Goal: Task Accomplishment & Management: Use online tool/utility

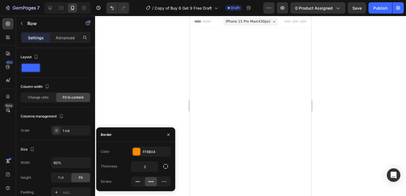
click at [135, 150] on div at bounding box center [136, 151] width 7 height 7
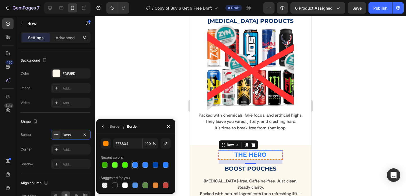
click at [133, 163] on div at bounding box center [135, 165] width 6 height 6
type input "3083FF"
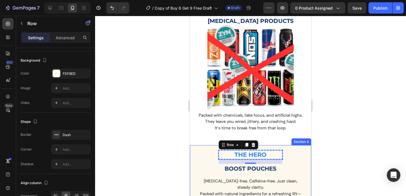
click at [321, 130] on div at bounding box center [250, 106] width 311 height 180
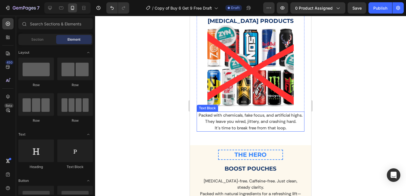
click at [256, 115] on p "Packed with chemicals, fake focus, and artificial highs. They leave you wired, …" at bounding box center [250, 121] width 107 height 19
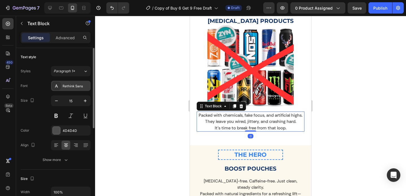
click at [72, 84] on div "Rethink Sans" at bounding box center [76, 86] width 27 height 5
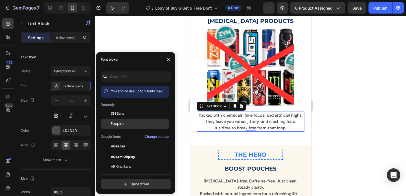
click at [124, 123] on div "Poppins" at bounding box center [139, 123] width 57 height 5
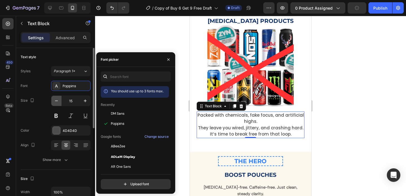
click at [56, 101] on icon "button" at bounding box center [57, 101] width 6 height 6
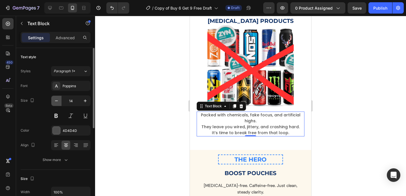
click at [56, 101] on icon "button" at bounding box center [57, 101] width 6 height 6
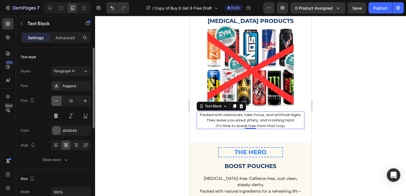
click at [56, 101] on icon "button" at bounding box center [57, 101] width 6 height 6
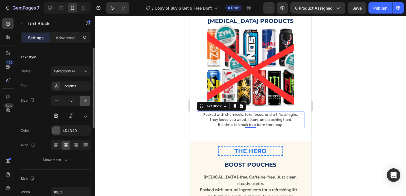
click at [83, 101] on icon "button" at bounding box center [85, 101] width 6 height 6
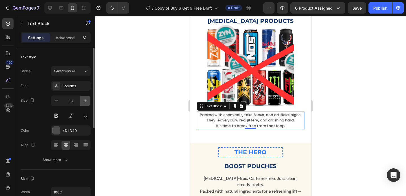
click at [83, 101] on icon "button" at bounding box center [85, 101] width 6 height 6
type input "14"
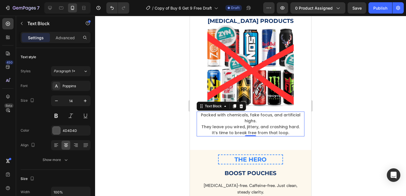
click at [260, 119] on p "Packed with chemicals, fake focus, and artificial highs. They leave you wired, …" at bounding box center [250, 124] width 107 height 24
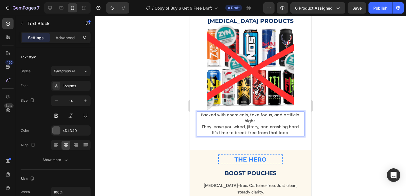
click at [202, 123] on p "Packed with chemicals, fake focus, and artificial highs. They leave you wired, …" at bounding box center [250, 124] width 107 height 24
click at [211, 128] on p "Packed with chemicals, fake focus, and artificial highs. They leave you wired, …" at bounding box center [250, 124] width 107 height 24
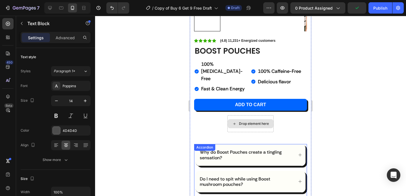
scroll to position [126, 0]
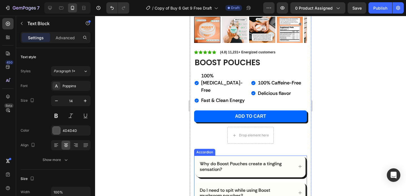
click at [287, 156] on div "Why do Boost Pouches create a tingling sensation?" at bounding box center [251, 166] width 110 height 21
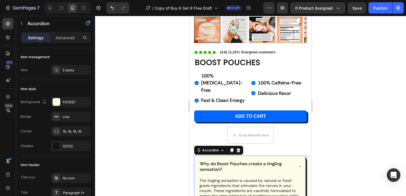
click at [287, 156] on div "Why do Boost Pouches create a tingling sensation?" at bounding box center [251, 166] width 110 height 21
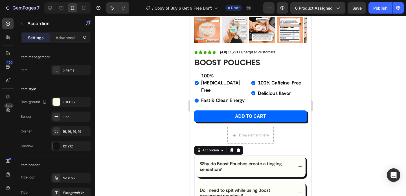
click at [273, 160] on div "Why do Boost Pouches create a tingling sensation?" at bounding box center [246, 166] width 95 height 12
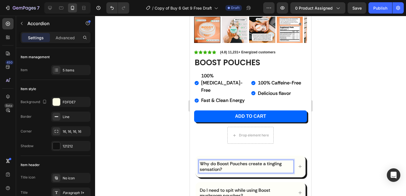
click at [284, 161] on p "Why do Boost Pouches create a tingling sensation?" at bounding box center [246, 166] width 93 height 11
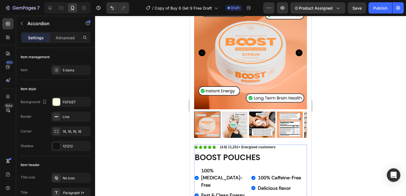
scroll to position [37, 0]
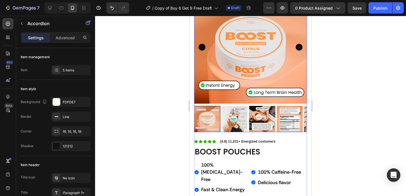
click at [262, 113] on img at bounding box center [262, 119] width 26 height 26
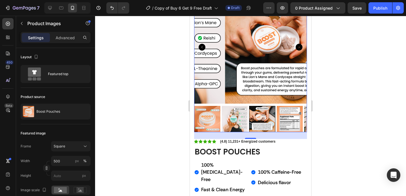
click at [283, 110] on img at bounding box center [290, 119] width 26 height 26
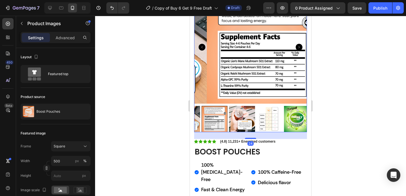
click at [288, 112] on div at bounding box center [250, 119] width 113 height 26
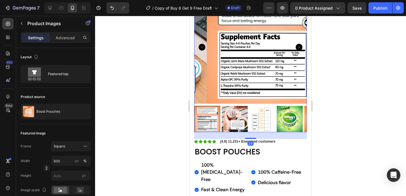
click at [288, 112] on img at bounding box center [290, 119] width 26 height 26
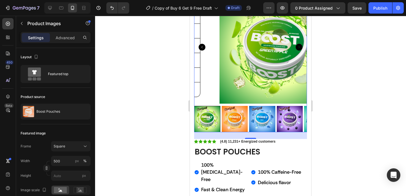
click at [288, 112] on img at bounding box center [290, 119] width 26 height 26
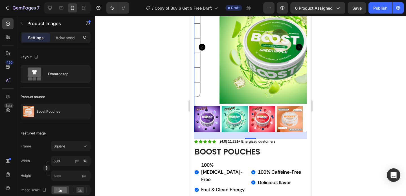
click at [214, 115] on div at bounding box center [207, 119] width 26 height 26
click at [208, 114] on div at bounding box center [207, 119] width 26 height 26
click at [263, 111] on img at bounding box center [262, 119] width 26 height 26
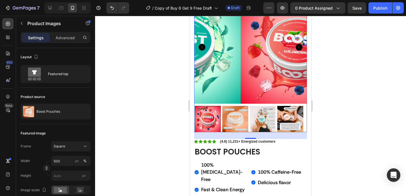
click at [263, 111] on div at bounding box center [250, 119] width 113 height 26
click at [263, 111] on img at bounding box center [262, 119] width 26 height 26
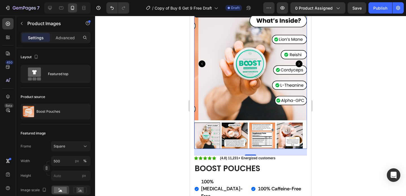
scroll to position [26, 0]
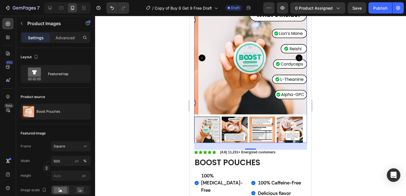
click at [285, 120] on img at bounding box center [290, 130] width 26 height 26
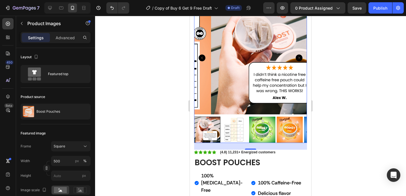
click at [278, 124] on img at bounding box center [290, 130] width 26 height 26
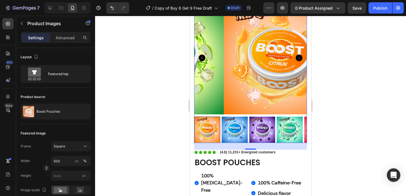
click at [229, 124] on img at bounding box center [235, 130] width 26 height 26
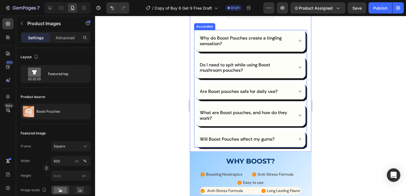
scroll to position [267, 0]
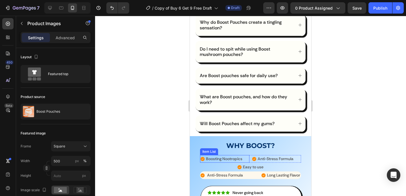
click at [203, 157] on icon at bounding box center [203, 159] width 4 height 4
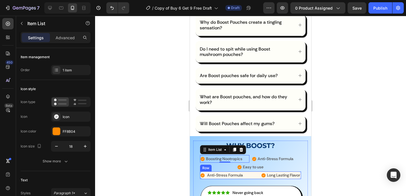
click at [254, 171] on div "Anti-Stress Formula Item List Long Lasting Flavor Item List Row" at bounding box center [250, 175] width 101 height 8
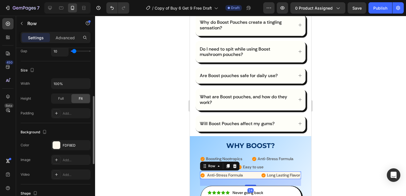
scroll to position [122, 0]
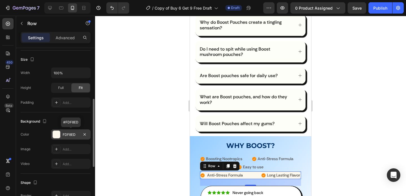
click at [60, 134] on div at bounding box center [56, 134] width 7 height 7
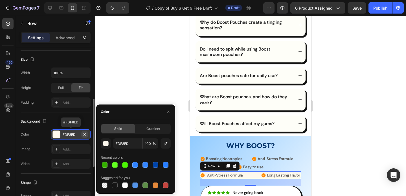
click at [86, 134] on icon "button" at bounding box center [84, 134] width 5 height 5
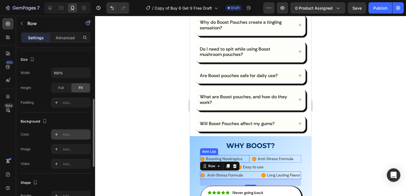
click at [202, 157] on icon at bounding box center [203, 159] width 4 height 4
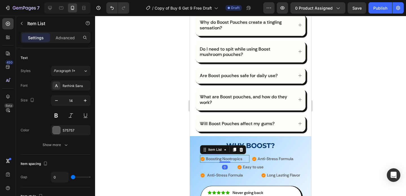
scroll to position [0, 0]
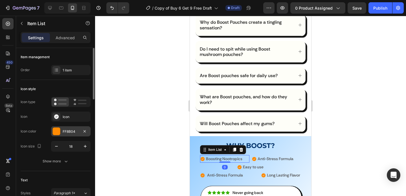
click at [56, 130] on div at bounding box center [56, 131] width 7 height 7
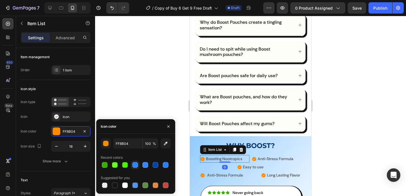
click at [136, 164] on div at bounding box center [135, 165] width 6 height 6
type input "3083FF"
click at [203, 173] on icon at bounding box center [203, 175] width 4 height 4
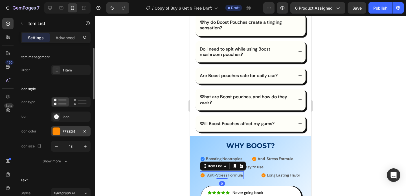
click at [54, 131] on div at bounding box center [56, 131] width 7 height 7
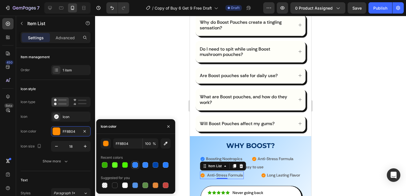
click at [136, 165] on div at bounding box center [135, 165] width 6 height 6
type input "3083FF"
click at [252, 157] on icon at bounding box center [254, 159] width 4 height 4
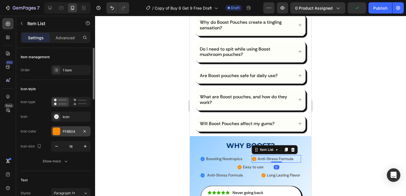
click at [54, 133] on div at bounding box center [56, 131] width 7 height 7
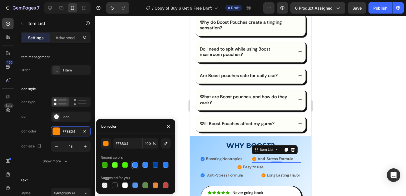
click at [135, 165] on div at bounding box center [135, 165] width 6 height 6
type input "3083FF"
click at [262, 173] on icon at bounding box center [264, 175] width 4 height 4
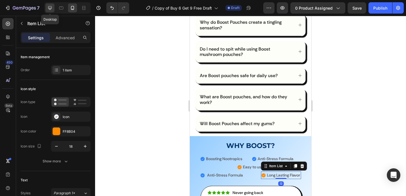
click at [50, 9] on icon at bounding box center [50, 8] width 4 height 4
type input "4"
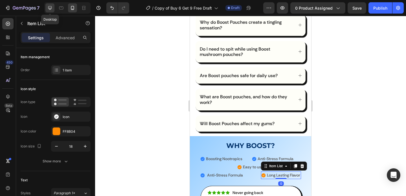
type input "19"
type input "25"
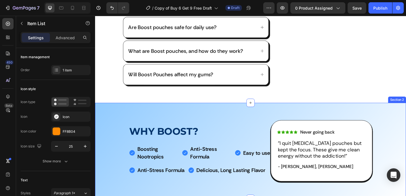
scroll to position [281, 0]
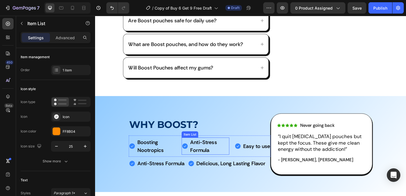
click at [204, 154] on strong "Anti-Stress Formula" at bounding box center [213, 158] width 29 height 16
click at [230, 141] on icon at bounding box center [230, 143] width 5 height 5
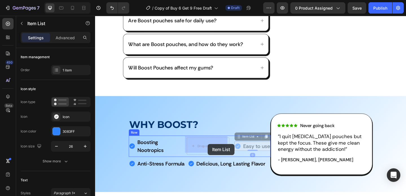
drag, startPoint x: 267, startPoint y: 155, endPoint x: 218, endPoint y: 155, distance: 49.7
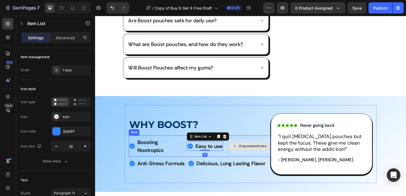
click at [252, 155] on div "Drop element here" at bounding box center [267, 157] width 30 height 5
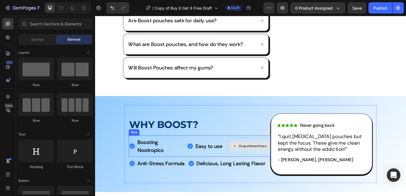
click at [252, 155] on div "Drop element here" at bounding box center [267, 157] width 30 height 5
click at [254, 148] on div "Drop element here" at bounding box center [263, 157] width 46 height 19
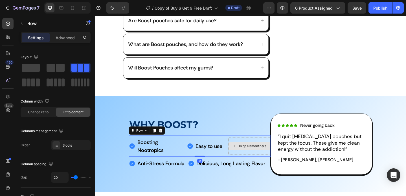
click at [250, 153] on div "Drop element here" at bounding box center [264, 157] width 46 height 9
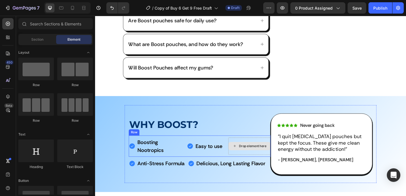
click at [255, 155] on div "Drop element here" at bounding box center [267, 157] width 30 height 5
click at [254, 158] on div "Drop element here" at bounding box center [264, 157] width 46 height 9
click at [257, 153] on div "Drop element here" at bounding box center [264, 157] width 46 height 9
click at [254, 153] on div "Drop element here" at bounding box center [264, 157] width 46 height 9
drag, startPoint x: 258, startPoint y: 157, endPoint x: 265, endPoint y: 150, distance: 9.8
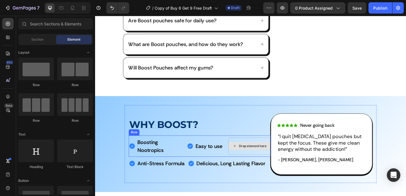
click at [258, 157] on div "Drop element here" at bounding box center [267, 157] width 30 height 5
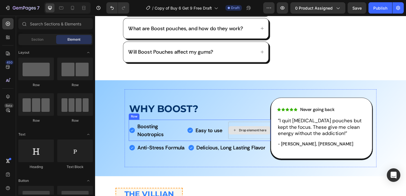
scroll to position [309, 0]
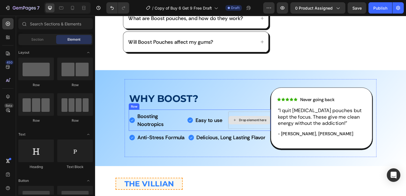
click at [252, 127] on div "Drop element here" at bounding box center [267, 129] width 30 height 5
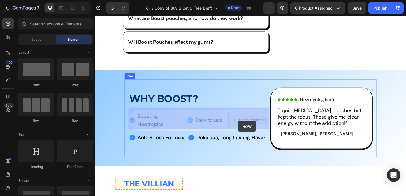
drag, startPoint x: 264, startPoint y: 123, endPoint x: 251, endPoint y: 130, distance: 15.3
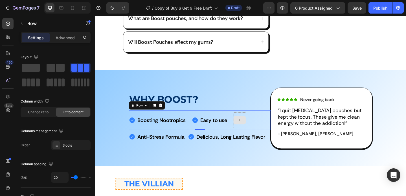
click at [252, 130] on div at bounding box center [253, 129] width 14 height 9
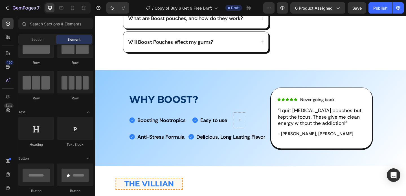
scroll to position [0, 0]
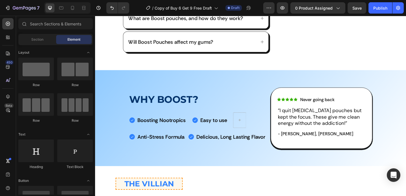
click at [30, 44] on div "Section Element" at bounding box center [55, 39] width 75 height 11
click at [31, 38] on span "Section" at bounding box center [37, 39] width 12 height 5
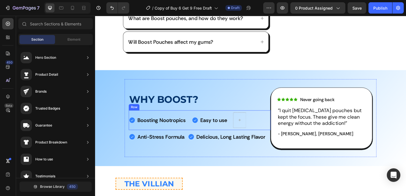
click at [253, 122] on div at bounding box center [253, 129] width 14 height 17
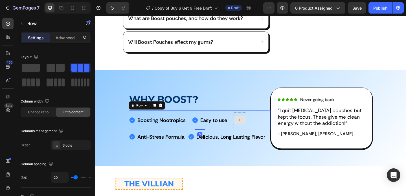
click at [252, 125] on div at bounding box center [253, 129] width 14 height 9
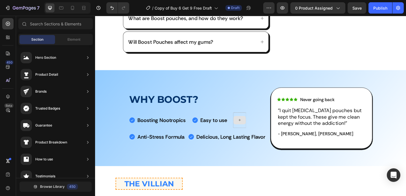
click at [252, 125] on div at bounding box center [253, 129] width 14 height 9
click at [241, 132] on div "Boosting Nootropics Item List Easy to use Item List Row" at bounding box center [209, 129] width 155 height 21
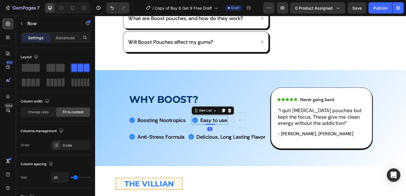
click at [224, 128] on strong "Easy to use" at bounding box center [224, 129] width 29 height 7
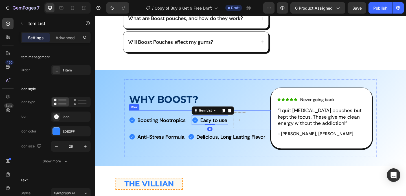
click at [251, 122] on div at bounding box center [253, 129] width 14 height 17
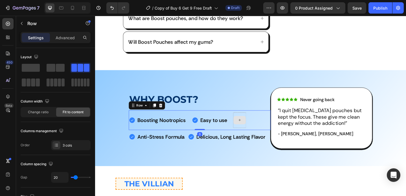
click at [250, 125] on div at bounding box center [253, 129] width 14 height 9
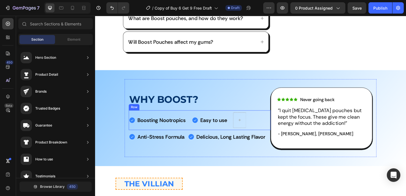
click at [246, 123] on div at bounding box center [253, 129] width 14 height 17
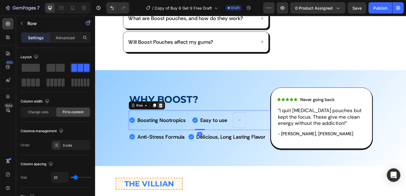
click at [167, 112] on icon at bounding box center [167, 113] width 4 height 4
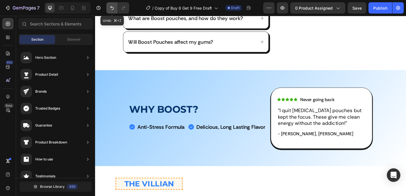
click at [112, 6] on icon "Undo/Redo" at bounding box center [112, 8] width 6 height 6
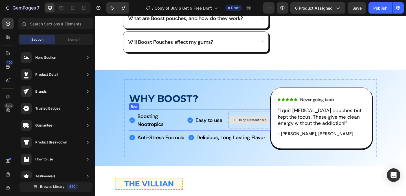
click at [277, 125] on div "Drop element here" at bounding box center [264, 129] width 46 height 9
click at [77, 38] on span "Element" at bounding box center [73, 39] width 13 height 5
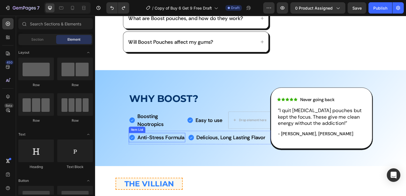
click at [162, 145] on strong "Anti-Stress Formula" at bounding box center [166, 148] width 51 height 7
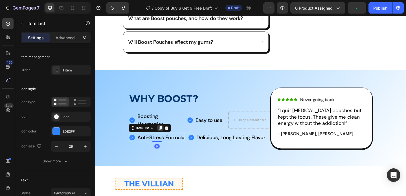
click at [165, 136] on icon at bounding box center [166, 138] width 3 height 4
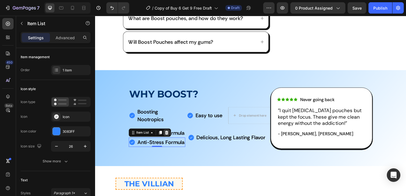
click at [172, 141] on icon at bounding box center [173, 143] width 4 height 4
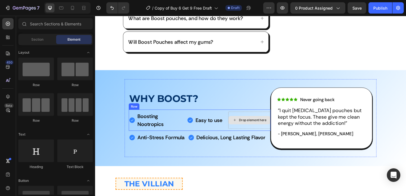
click at [250, 125] on div "Drop element here" at bounding box center [264, 129] width 46 height 9
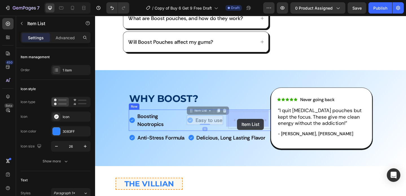
drag, startPoint x: 212, startPoint y: 128, endPoint x: 250, endPoint y: 128, distance: 37.8
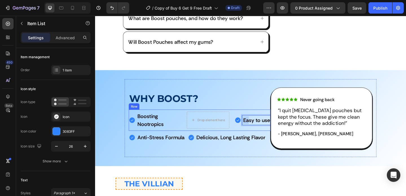
scroll to position [304, 0]
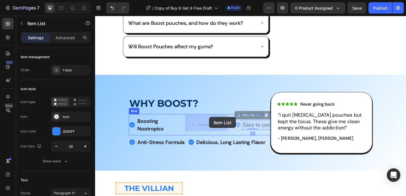
drag, startPoint x: 260, startPoint y: 126, endPoint x: 219, endPoint y: 126, distance: 40.9
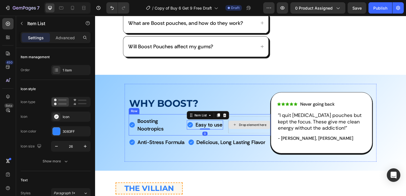
click at [254, 132] on div "Drop element here" at bounding box center [267, 134] width 30 height 5
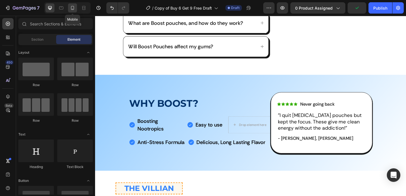
click at [73, 9] on icon at bounding box center [73, 8] width 6 height 6
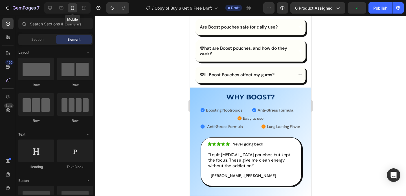
scroll to position [288, 0]
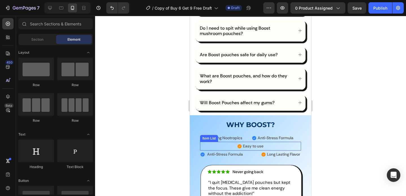
click at [253, 143] on strong "Easy to use" at bounding box center [253, 145] width 21 height 5
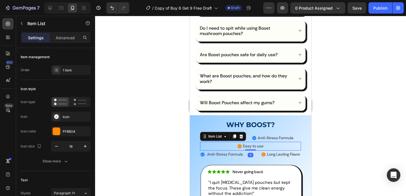
click at [253, 143] on strong "Easy to use" at bounding box center [253, 145] width 21 height 5
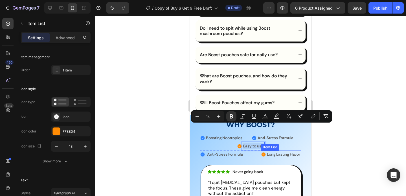
click at [295, 152] on strong "Long Lasting Flavor" at bounding box center [283, 154] width 33 height 5
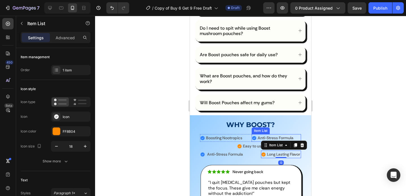
click at [277, 135] on strong "Anti-Stress Formula" at bounding box center [276, 137] width 36 height 5
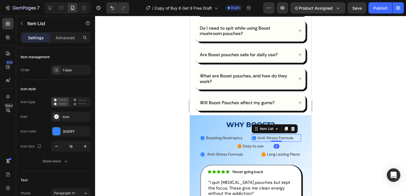
click at [277, 135] on strong "Anti-Stress Formula" at bounding box center [276, 137] width 36 height 5
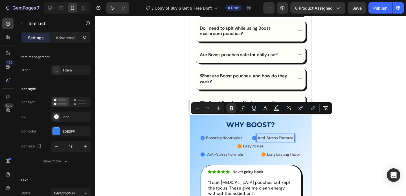
click at [276, 135] on strong "Anti-Stress Formula" at bounding box center [276, 137] width 36 height 5
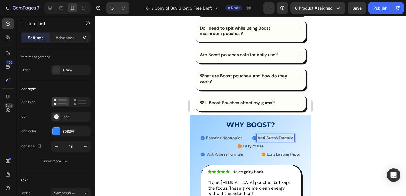
click at [276, 135] on strong "Anti-Stress Formula" at bounding box center [276, 137] width 36 height 5
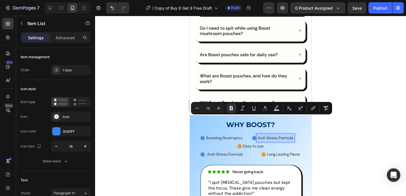
click at [276, 135] on strong "Anti-Stress Formula" at bounding box center [276, 137] width 36 height 5
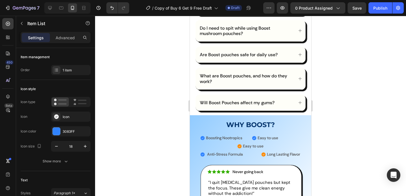
click at [321, 120] on div at bounding box center [250, 106] width 311 height 180
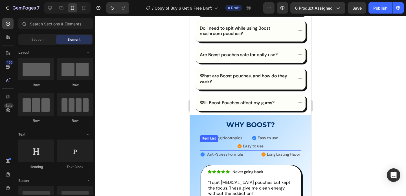
click at [250, 143] on strong "Easy to use" at bounding box center [253, 145] width 21 height 5
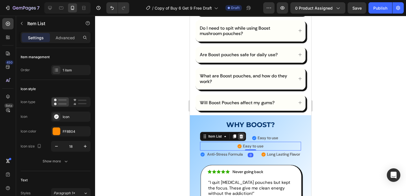
click at [241, 134] on icon at bounding box center [241, 136] width 5 height 5
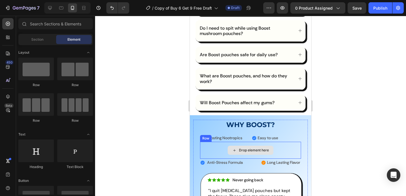
click at [240, 148] on div "Drop element here" at bounding box center [254, 150] width 30 height 5
click at [218, 142] on div "Drop element here" at bounding box center [250, 150] width 101 height 17
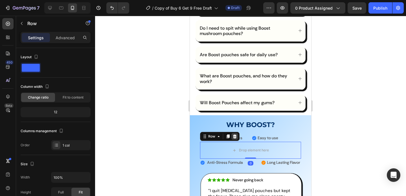
click at [234, 134] on icon at bounding box center [235, 136] width 4 height 4
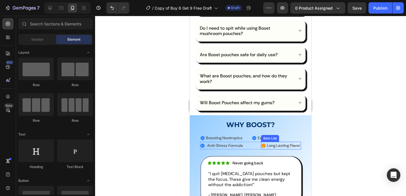
click at [262, 143] on icon at bounding box center [264, 145] width 4 height 4
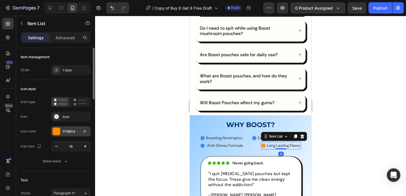
click at [55, 130] on div at bounding box center [56, 131] width 7 height 7
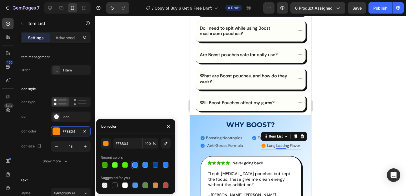
click at [136, 162] on div at bounding box center [135, 165] width 6 height 6
type input "3083FF"
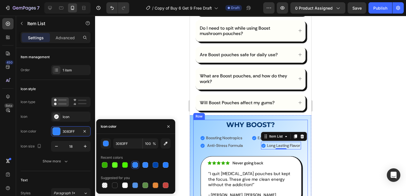
click at [340, 117] on div at bounding box center [250, 106] width 311 height 180
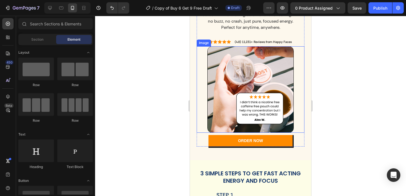
scroll to position [707, 0]
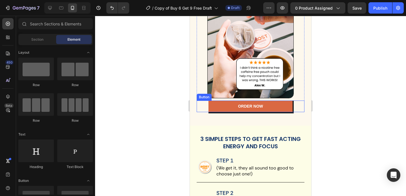
click at [229, 105] on link "ORDER NOW" at bounding box center [251, 107] width 84 height 12
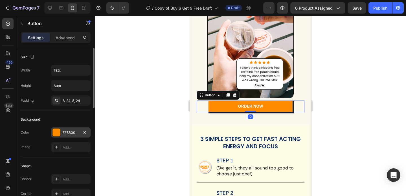
click at [59, 136] on div at bounding box center [57, 132] width 8 height 8
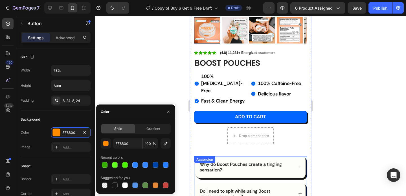
scroll to position [73, 0]
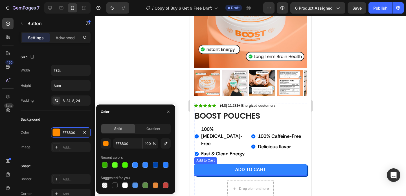
click at [264, 164] on button "Add to cart" at bounding box center [250, 170] width 113 height 12
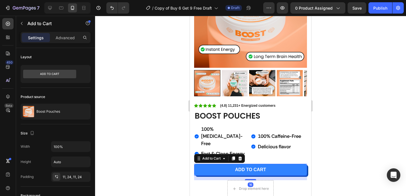
click at [215, 164] on button "Add to cart" at bounding box center [250, 170] width 113 height 12
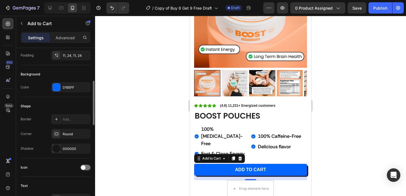
scroll to position [126, 0]
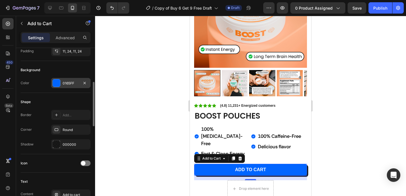
click at [60, 81] on div at bounding box center [56, 82] width 7 height 7
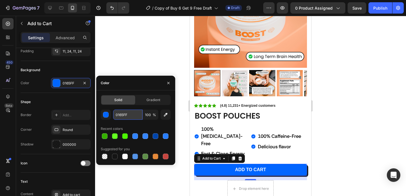
click at [139, 111] on input "0165FF" at bounding box center [127, 115] width 29 height 10
click at [351, 100] on div at bounding box center [250, 106] width 311 height 180
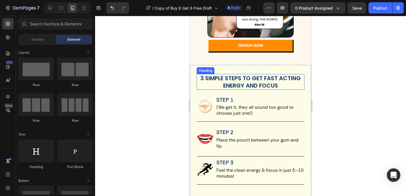
scroll to position [770, 0]
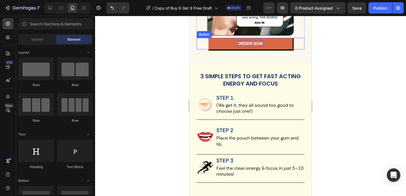
click at [249, 40] on p "ORDER NOW" at bounding box center [250, 43] width 25 height 7
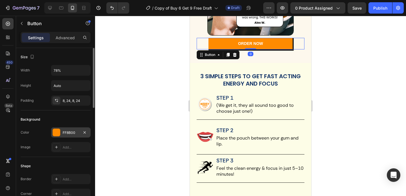
click at [55, 132] on div at bounding box center [56, 132] width 7 height 7
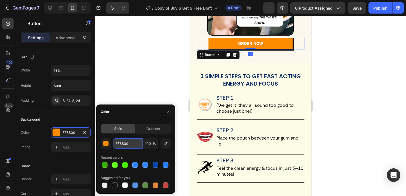
click at [116, 144] on input "FF8B00" at bounding box center [127, 143] width 29 height 10
paste input "0165FF"
type input "0165FF"
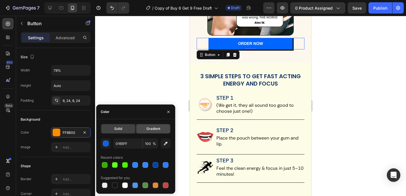
click at [157, 129] on span "Gradient" at bounding box center [154, 128] width 14 height 5
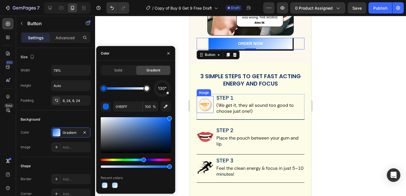
drag, startPoint x: 355, startPoint y: 137, endPoint x: 206, endPoint y: 103, distance: 152.9
type input "0066FF"
drag, startPoint x: 359, startPoint y: 182, endPoint x: 199, endPoint y: 169, distance: 160.0
click at [122, 71] on span "Solid" at bounding box center [118, 70] width 8 height 5
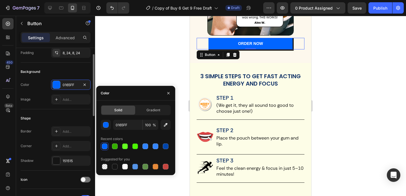
scroll to position [0, 0]
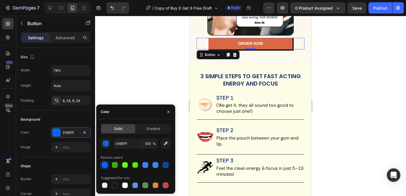
click at [226, 40] on link "ORDER NOW" at bounding box center [251, 44] width 84 height 12
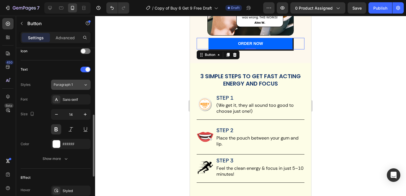
scroll to position [189, 0]
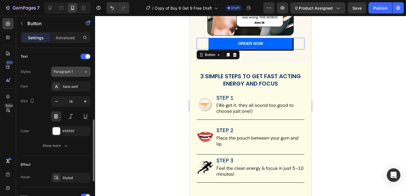
click at [62, 154] on div "Text Styles Paragraph 1 Font Sans-serif Size 14 Color FFFFFF Show more" at bounding box center [56, 101] width 70 height 108
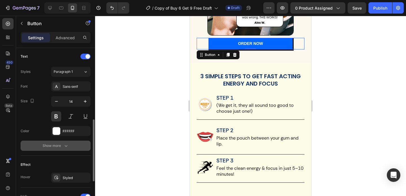
click at [62, 150] on button "Show more" at bounding box center [56, 146] width 70 height 10
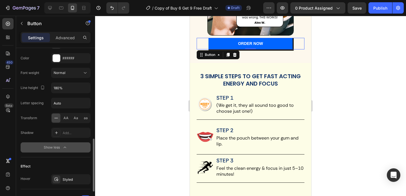
scroll to position [279, 0]
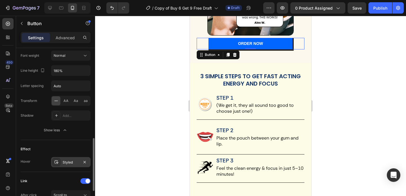
click at [61, 160] on div "Styled" at bounding box center [71, 162] width 40 height 10
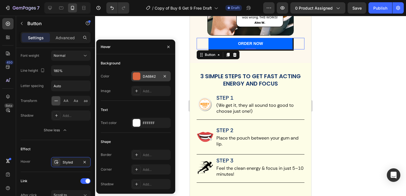
click at [137, 74] on div at bounding box center [136, 76] width 7 height 7
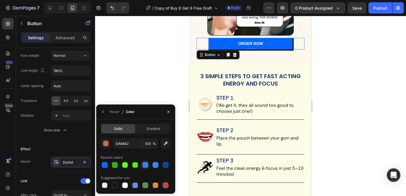
click at [147, 166] on div at bounding box center [146, 165] width 6 height 6
click at [154, 165] on div at bounding box center [156, 165] width 6 height 6
type input "3586FF"
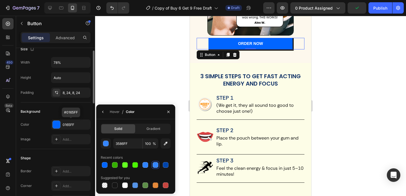
scroll to position [0, 0]
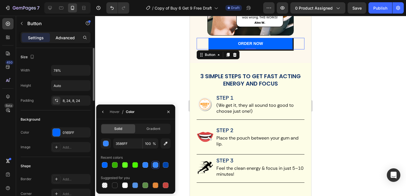
click at [69, 38] on p "Advanced" at bounding box center [65, 38] width 19 height 6
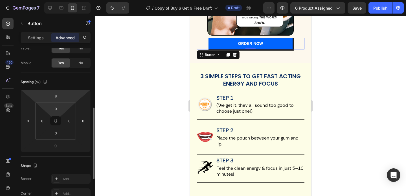
scroll to position [89, 0]
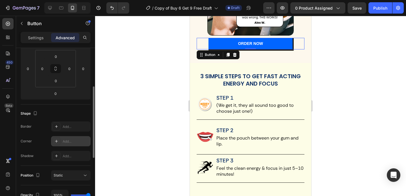
click at [58, 140] on icon at bounding box center [56, 141] width 5 height 5
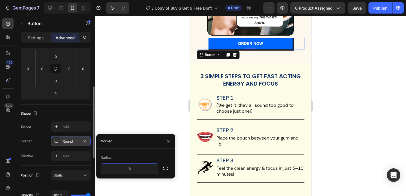
click at [147, 122] on div at bounding box center [250, 106] width 311 height 180
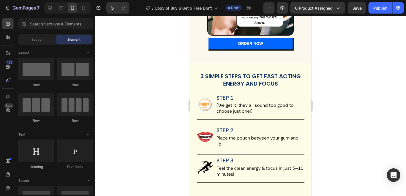
click at [147, 122] on div at bounding box center [250, 106] width 311 height 180
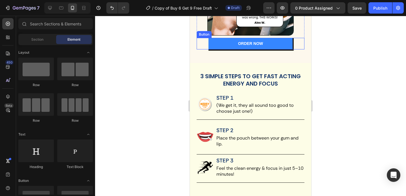
click at [228, 42] on link "ORDER NOW" at bounding box center [251, 44] width 84 height 12
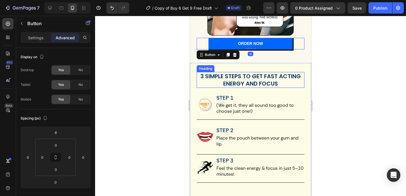
click at [213, 72] on h2 "3 SIMPLE STEPS TO GET FAST ACTING ENERGY AND FOCUS" at bounding box center [251, 80] width 108 height 16
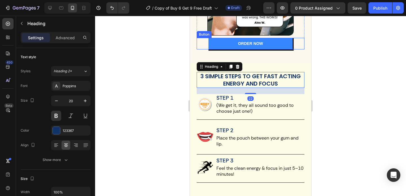
click at [223, 44] on link "ORDER NOW" at bounding box center [251, 44] width 84 height 12
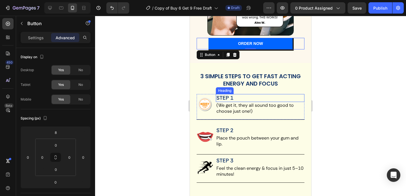
click at [222, 94] on h2 "STEP 1" at bounding box center [260, 98] width 89 height 8
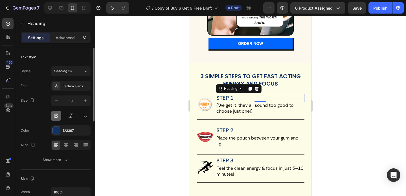
click at [58, 113] on button at bounding box center [56, 116] width 10 height 10
click at [57, 113] on button at bounding box center [56, 116] width 10 height 10
click at [72, 86] on div "Rethink Sans" at bounding box center [76, 86] width 27 height 5
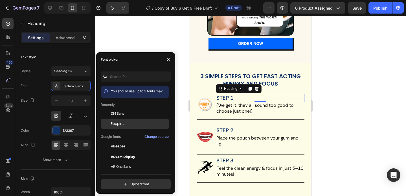
click at [120, 123] on span "Poppins" at bounding box center [118, 123] width 14 height 5
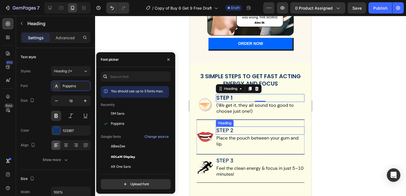
click at [222, 128] on h2 "STEP 2" at bounding box center [260, 130] width 89 height 8
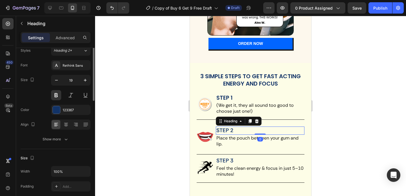
scroll to position [0, 0]
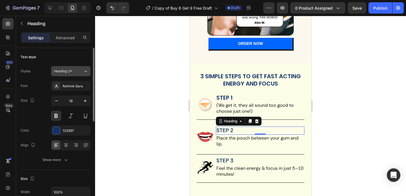
click at [71, 73] on span "Heading 2*" at bounding box center [63, 71] width 18 height 5
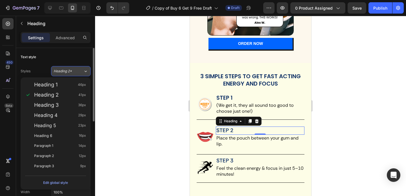
click at [71, 73] on span "Heading 2*" at bounding box center [63, 71] width 18 height 5
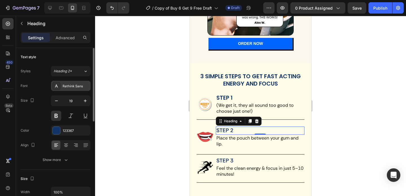
click at [71, 86] on div "Rethink Sans" at bounding box center [76, 86] width 27 height 5
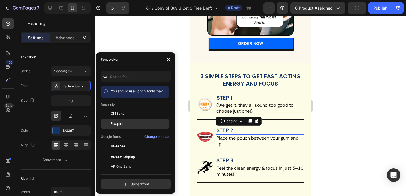
click at [114, 123] on span "Poppins" at bounding box center [118, 123] width 14 height 5
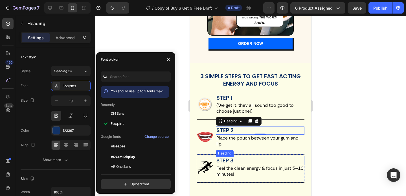
click at [224, 157] on h2 "STEP 3" at bounding box center [260, 161] width 89 height 8
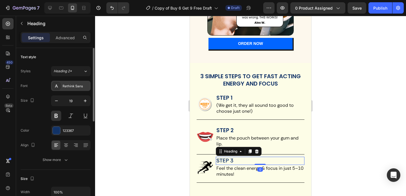
click at [74, 87] on div "Rethink Sans" at bounding box center [76, 86] width 27 height 5
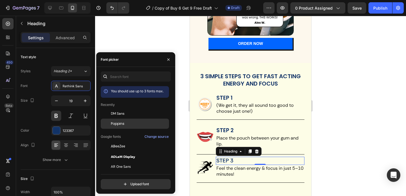
click at [121, 124] on span "Poppins" at bounding box center [118, 123] width 14 height 5
click at [346, 107] on div at bounding box center [250, 106] width 311 height 180
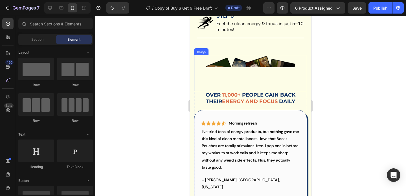
scroll to position [912, 0]
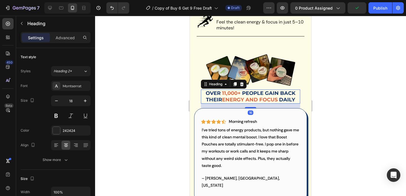
click at [245, 92] on strong "people gain back their" at bounding box center [250, 96] width 89 height 13
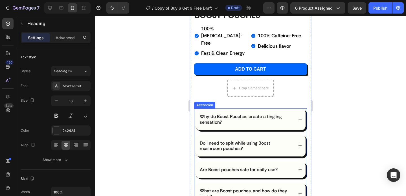
scroll to position [176, 0]
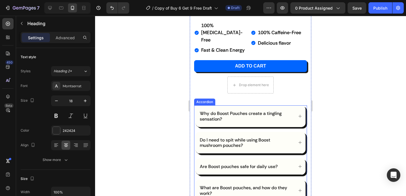
click at [268, 111] on p "Why do Boost Pouches create a tingling sensation?" at bounding box center [246, 116] width 93 height 11
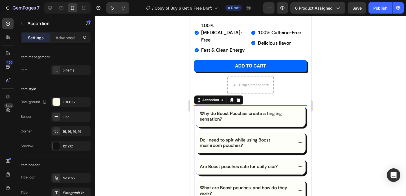
click at [298, 114] on icon at bounding box center [300, 116] width 4 height 4
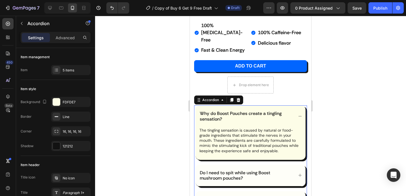
click at [298, 114] on icon at bounding box center [300, 116] width 4 height 4
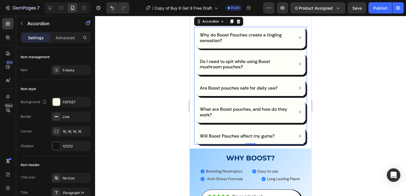
scroll to position [290, 0]
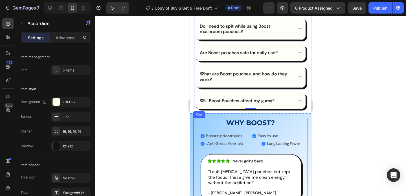
click at [325, 110] on div at bounding box center [250, 106] width 311 height 180
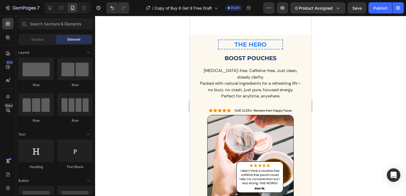
scroll to position [648, 0]
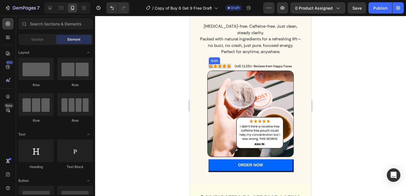
click at [209, 65] on icon at bounding box center [211, 66] width 4 height 4
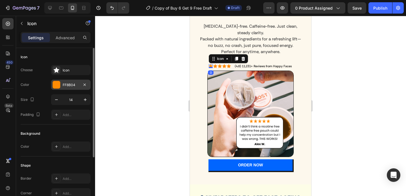
click at [54, 84] on div at bounding box center [56, 84] width 7 height 7
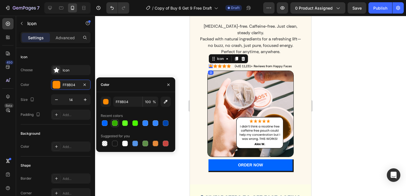
click at [116, 124] on div at bounding box center [115, 123] width 6 height 6
type input "34AF00"
click at [213, 67] on div "Icon" at bounding box center [215, 66] width 4 height 4
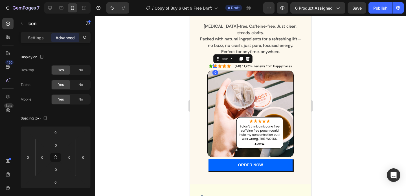
click at [213, 66] on icon at bounding box center [215, 66] width 4 height 4
click at [43, 40] on div "Settings" at bounding box center [36, 37] width 28 height 9
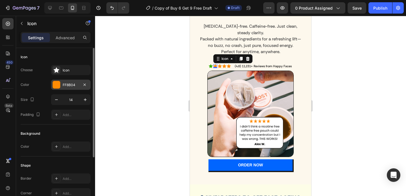
click at [57, 81] on div at bounding box center [56, 84] width 7 height 7
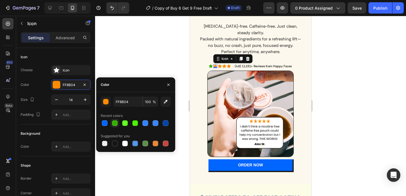
click at [115, 123] on div at bounding box center [115, 123] width 6 height 6
type input "34AF00"
click at [219, 67] on icon at bounding box center [220, 66] width 4 height 4
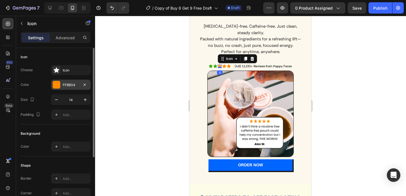
click at [55, 86] on div at bounding box center [56, 84] width 7 height 7
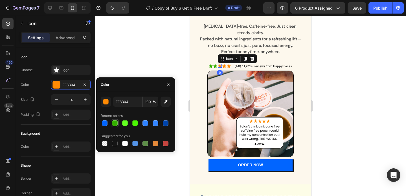
click at [116, 124] on div at bounding box center [115, 123] width 6 height 6
type input "34AF00"
click at [222, 66] on icon at bounding box center [224, 66] width 4 height 4
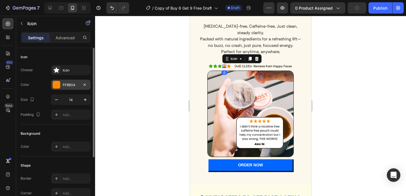
click at [56, 87] on div at bounding box center [56, 84] width 7 height 7
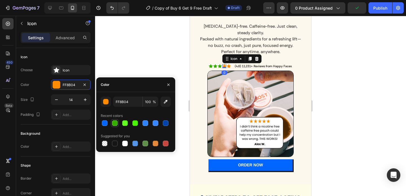
click at [115, 123] on div at bounding box center [115, 123] width 6 height 6
type input "34AF00"
click at [227, 67] on icon at bounding box center [229, 66] width 4 height 4
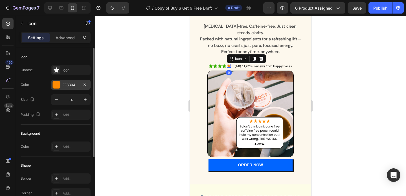
click at [57, 82] on div at bounding box center [56, 84] width 7 height 7
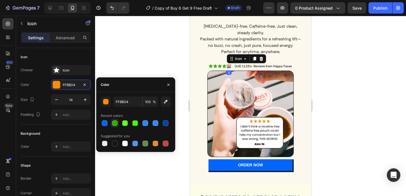
click at [115, 121] on div at bounding box center [115, 123] width 6 height 6
type input "34AF00"
click at [174, 56] on div at bounding box center [250, 106] width 311 height 180
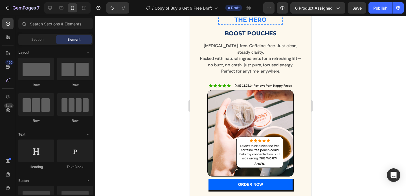
scroll to position [604, 0]
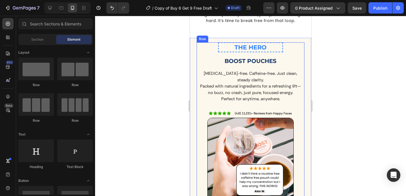
click at [294, 47] on div "THE HERO Heading Row Boost Pouches Heading Nicotine-free. Caffeine-free. Just c…" at bounding box center [251, 53] width 108 height 23
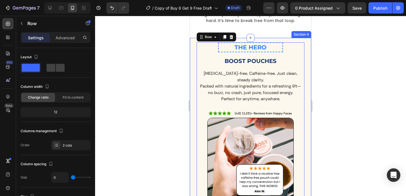
click at [302, 40] on div "THE HERO Heading Row Boost Pouches Heading Nicotine-free. Caffeine-free. Just c…" at bounding box center [250, 135] width 121 height 194
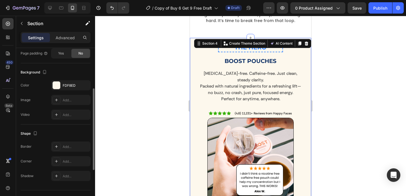
scroll to position [159, 0]
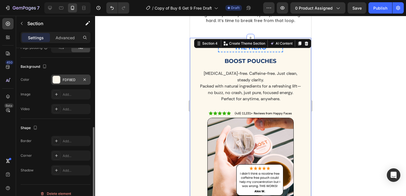
click at [62, 75] on div "FDF8ED" at bounding box center [71, 80] width 40 height 10
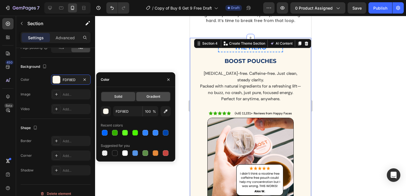
click at [142, 93] on div "Gradient" at bounding box center [153, 96] width 34 height 9
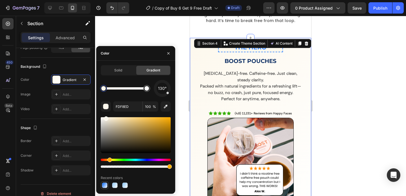
click at [106, 185] on div at bounding box center [105, 185] width 6 height 6
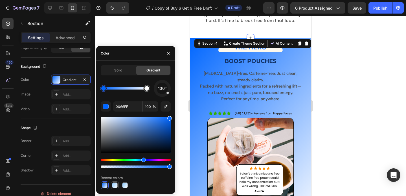
click at [116, 185] on div at bounding box center [115, 185] width 6 height 6
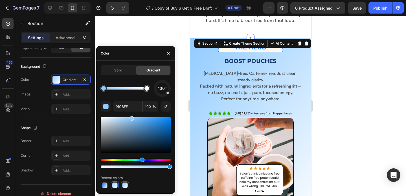
click at [128, 185] on div at bounding box center [125, 185] width 7 height 7
type input "85C5FC"
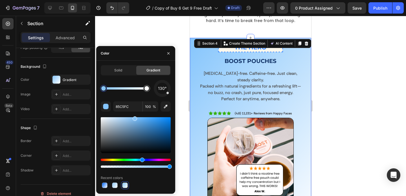
click at [346, 60] on div at bounding box center [250, 106] width 311 height 180
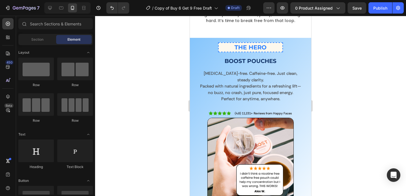
click at [346, 60] on div at bounding box center [250, 106] width 311 height 180
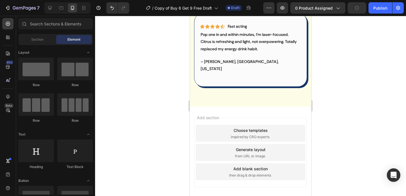
scroll to position [1285, 0]
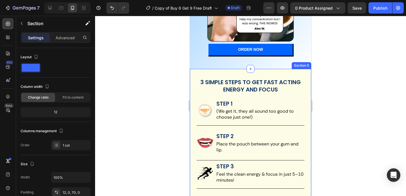
scroll to position [772, 0]
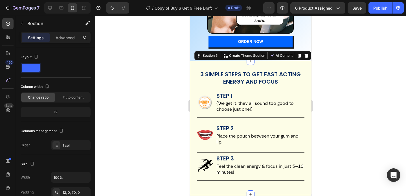
click at [303, 65] on div "3 SIMPLE STEPS TO GET FAST ACTING ENERGY AND FOCUS Heading Image STEP 1 Heading…" at bounding box center [250, 127] width 121 height 133
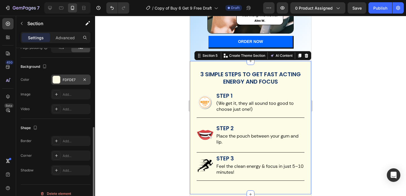
click at [56, 81] on div at bounding box center [56, 79] width 7 height 7
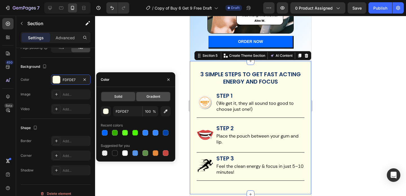
click at [154, 95] on span "Gradient" at bounding box center [154, 96] width 14 height 5
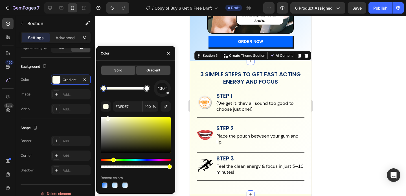
click at [121, 70] on span "Solid" at bounding box center [118, 70] width 8 height 5
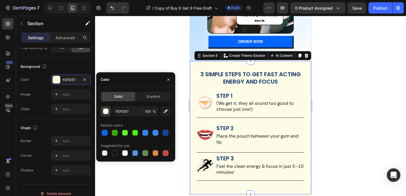
click at [104, 112] on div "button" at bounding box center [106, 112] width 6 height 6
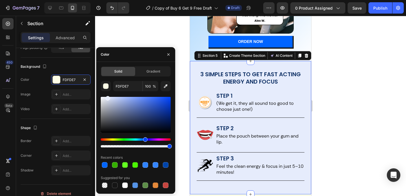
type input "E6ECFC"
drag, startPoint x: 113, startPoint y: 140, endPoint x: 145, endPoint y: 141, distance: 31.9
click at [145, 141] on div "Hue" at bounding box center [145, 139] width 5 height 5
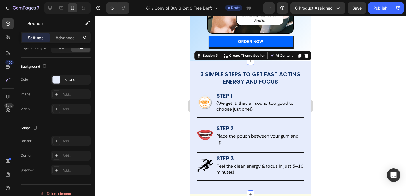
click at [345, 120] on div at bounding box center [250, 106] width 311 height 180
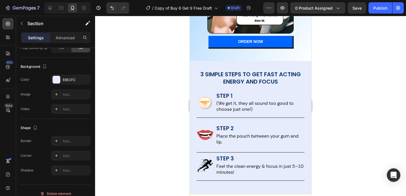
click at [345, 120] on div at bounding box center [250, 106] width 311 height 180
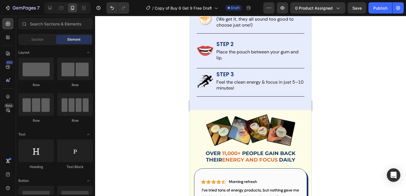
scroll to position [865, 0]
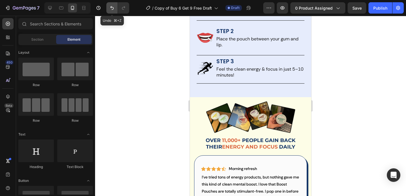
click at [110, 8] on icon "Undo/Redo" at bounding box center [112, 8] width 6 height 6
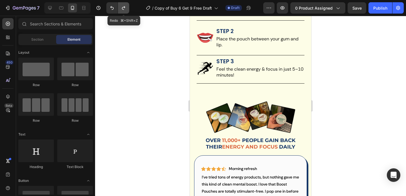
click at [122, 6] on icon "Undo/Redo" at bounding box center [124, 8] width 6 height 6
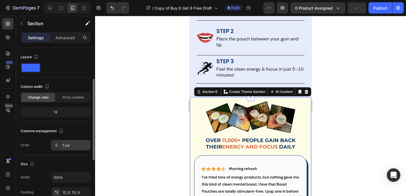
scroll to position [107, 0]
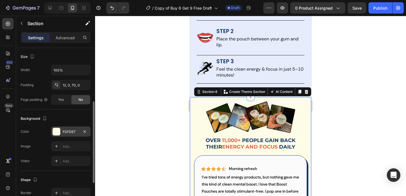
click at [56, 135] on div at bounding box center [56, 131] width 7 height 7
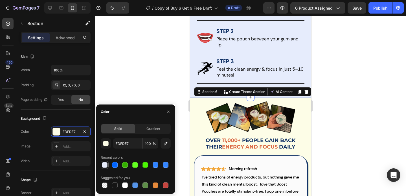
click at [104, 166] on div at bounding box center [105, 165] width 6 height 6
type input "E6ECFC"
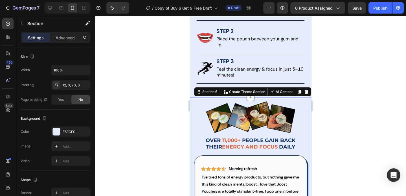
click at [345, 135] on div at bounding box center [250, 106] width 311 height 180
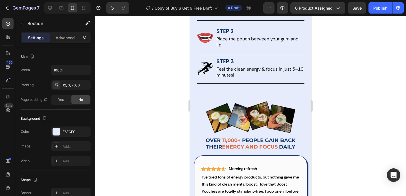
click at [345, 135] on div at bounding box center [250, 106] width 311 height 180
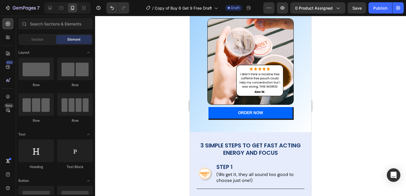
scroll to position [703, 0]
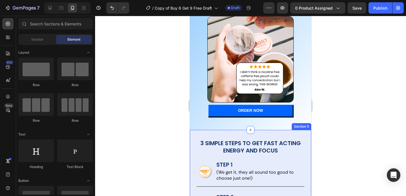
click at [301, 130] on div "3 SIMPLE STEPS TO GET FAST ACTING ENERGY AND FOCUS Heading Image STEP 1 Heading…" at bounding box center [250, 196] width 121 height 133
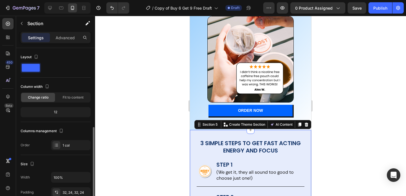
scroll to position [166, 0]
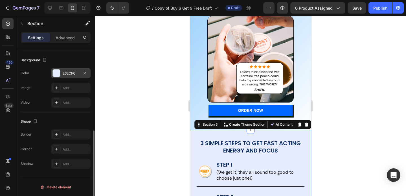
click at [56, 73] on div at bounding box center [56, 72] width 7 height 7
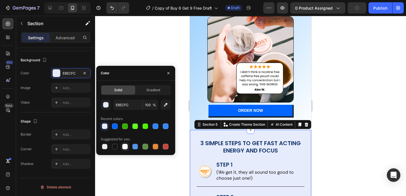
click at [124, 147] on div at bounding box center [125, 147] width 6 height 6
type input "FFFFFF"
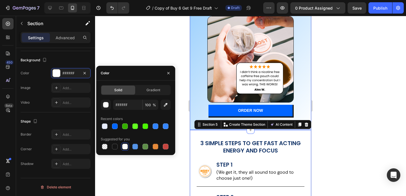
click at [198, 89] on div at bounding box center [251, 59] width 108 height 86
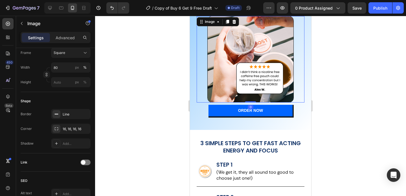
scroll to position [0, 0]
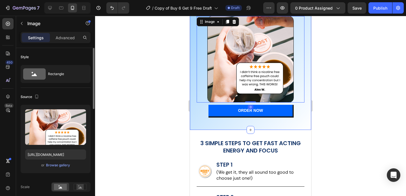
click at [207, 113] on div "THE HERO Heading Row Boost Pouches Heading Nicotine-free. Caffeine-free. Just c…" at bounding box center [251, 31] width 108 height 180
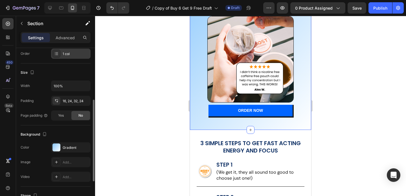
scroll to position [102, 0]
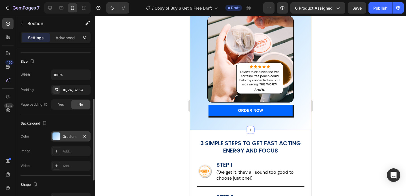
click at [56, 134] on div at bounding box center [57, 136] width 8 height 8
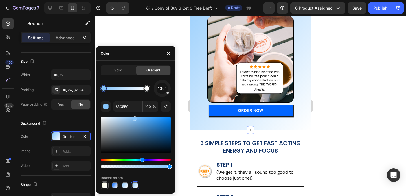
click at [105, 184] on div at bounding box center [105, 185] width 6 height 6
type input "FDFDE7"
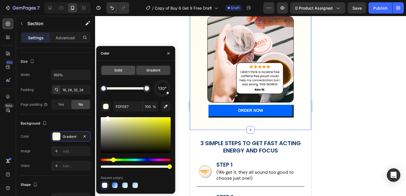
click at [122, 73] on div "Solid" at bounding box center [118, 70] width 34 height 9
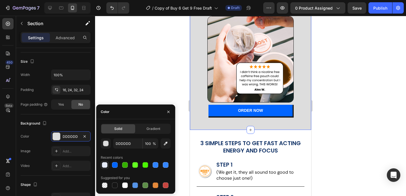
click at [105, 164] on div at bounding box center [105, 165] width 6 height 6
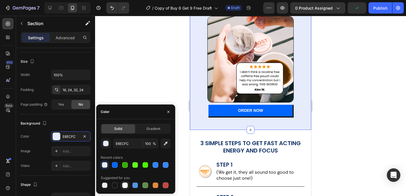
click at [128, 187] on div at bounding box center [125, 185] width 7 height 7
type input "FFFFFF"
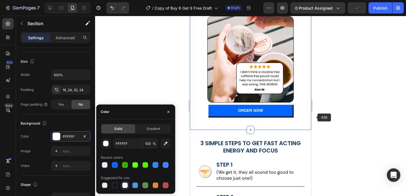
click at [318, 116] on div at bounding box center [250, 106] width 311 height 180
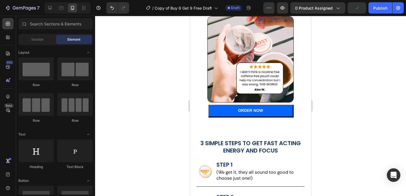
click at [318, 116] on div at bounding box center [250, 106] width 311 height 180
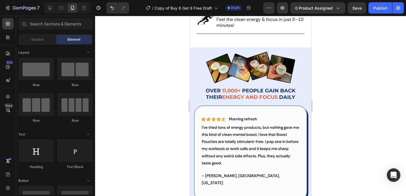
scroll to position [944, 0]
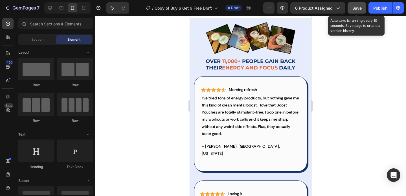
click at [361, 8] on span "Save" at bounding box center [357, 8] width 9 height 5
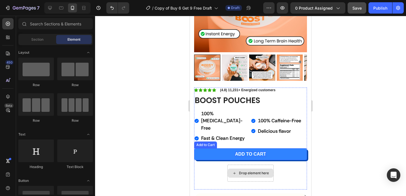
scroll to position [97, 0]
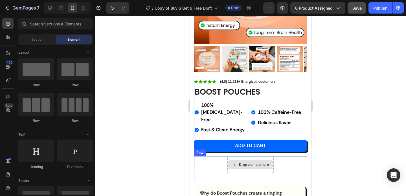
click at [260, 160] on div "Drop element here" at bounding box center [251, 164] width 46 height 9
click at [288, 156] on div "Drop element here Row" at bounding box center [250, 164] width 113 height 17
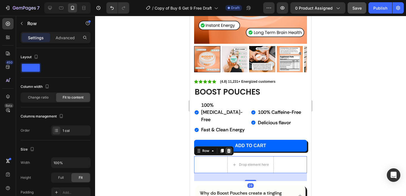
click at [230, 149] on icon at bounding box center [229, 151] width 4 height 4
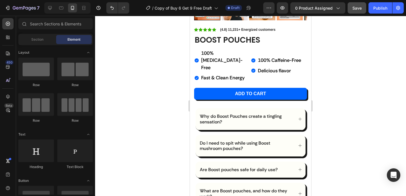
scroll to position [167, 0]
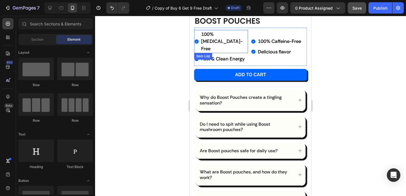
click at [219, 31] on p "100% [MEDICAL_DATA]-Free" at bounding box center [224, 42] width 46 height 22
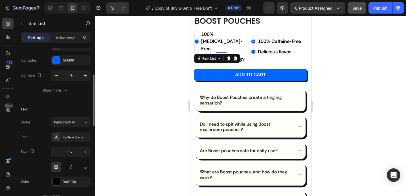
scroll to position [74, 0]
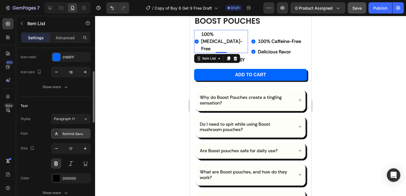
click at [69, 131] on div "Rethink Sans" at bounding box center [76, 133] width 27 height 5
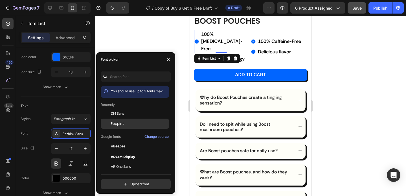
click at [112, 182] on div "Poppins" at bounding box center [135, 187] width 68 height 10
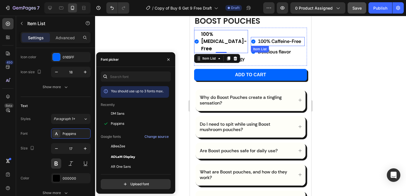
click at [266, 38] on strong "100% Caffeine-Free" at bounding box center [279, 41] width 43 height 6
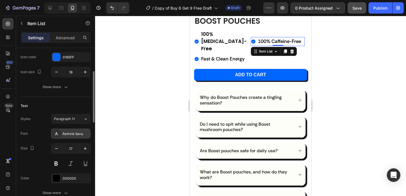
click at [65, 131] on div "Rethink Sans" at bounding box center [71, 133] width 40 height 10
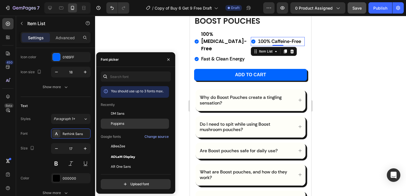
click at [117, 121] on span "Poppins" at bounding box center [118, 123] width 14 height 5
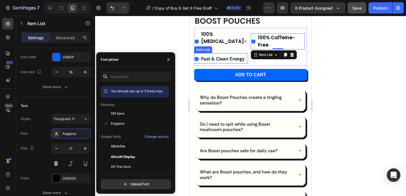
click at [218, 56] on strong "Fast & Clean Energy" at bounding box center [222, 59] width 43 height 6
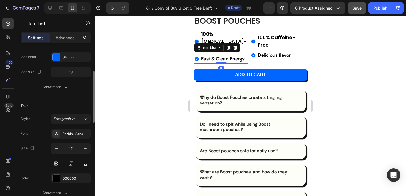
click at [73, 139] on div "Font Rethink Sans Size 17 Color 000000 Show more" at bounding box center [56, 162] width 70 height 69
click at [73, 133] on div "Rethink Sans" at bounding box center [76, 133] width 27 height 5
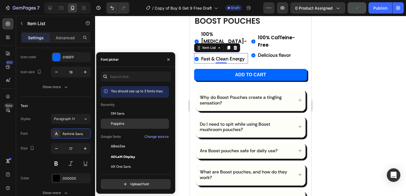
click at [117, 122] on span "Poppins" at bounding box center [118, 123] width 14 height 5
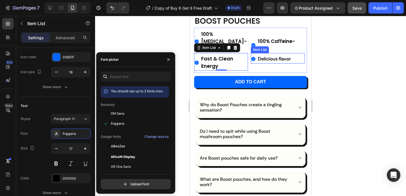
click at [259, 56] on strong "Delicious flavor" at bounding box center [274, 59] width 33 height 6
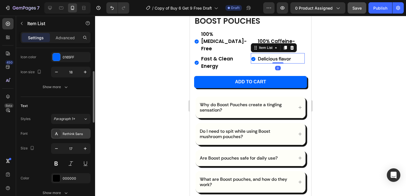
click at [67, 136] on div "Rethink Sans" at bounding box center [76, 133] width 27 height 5
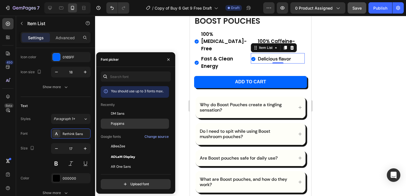
click at [108, 125] on div at bounding box center [106, 124] width 10 height 10
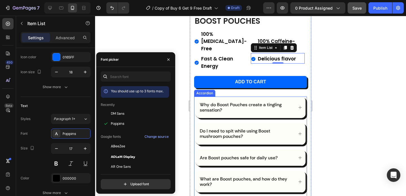
click at [226, 102] on p "Why do Boost Pouches create a tingling sensation?" at bounding box center [246, 107] width 93 height 11
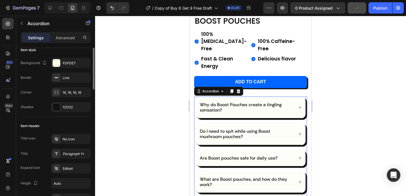
scroll to position [0, 0]
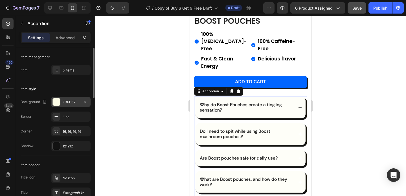
click at [63, 105] on div "FDFDE7" at bounding box center [71, 102] width 40 height 10
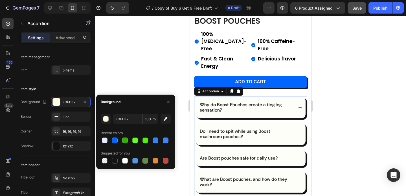
click at [192, 56] on div "Product Images Why do Boost Pouches create a tingling sensation? Do I need to s…" at bounding box center [250, 39] width 121 height 358
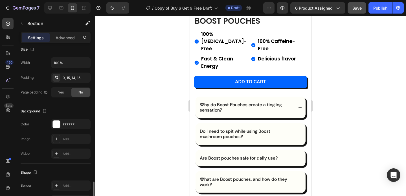
scroll to position [166, 0]
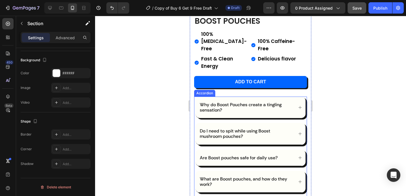
click at [236, 102] on p "Why do Boost Pouches create a tingling sensation?" at bounding box center [246, 107] width 93 height 11
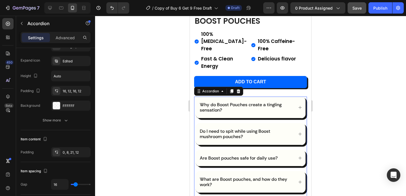
scroll to position [0, 0]
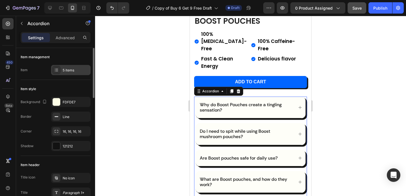
click at [74, 65] on div "5 items" at bounding box center [71, 70] width 40 height 10
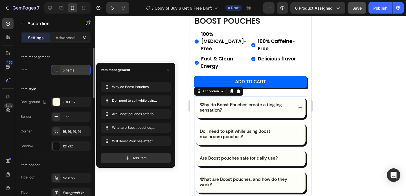
click at [74, 65] on div "5 items" at bounding box center [71, 70] width 40 height 10
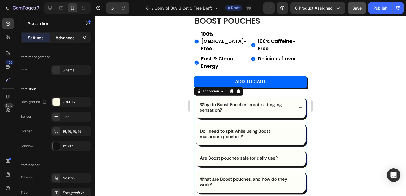
click at [68, 36] on p "Advanced" at bounding box center [65, 38] width 19 height 6
type input "100%"
type input "100"
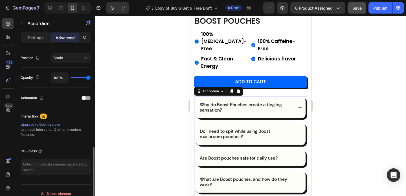
scroll to position [213, 0]
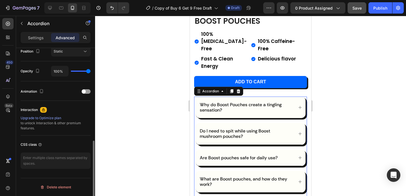
click at [206, 102] on p "Why do Boost Pouches create a tingling sensation?" at bounding box center [246, 107] width 93 height 11
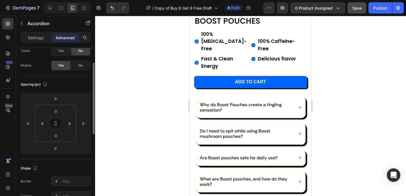
scroll to position [0, 0]
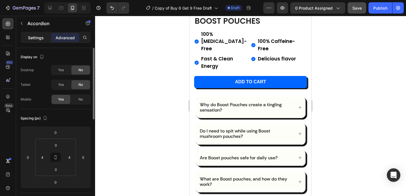
click at [43, 35] on p "Settings" at bounding box center [36, 38] width 16 height 6
type input "16"
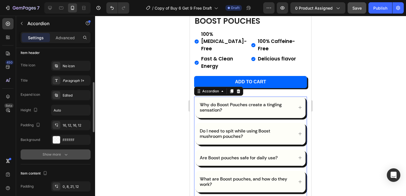
click at [53, 156] on div "Show more" at bounding box center [56, 155] width 26 height 6
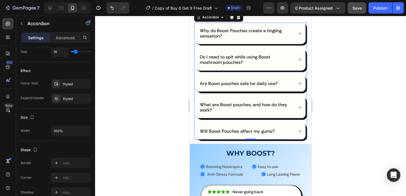
scroll to position [283, 0]
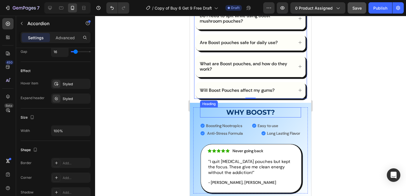
click at [233, 107] on h2 "WHY BOOST?" at bounding box center [250, 112] width 101 height 10
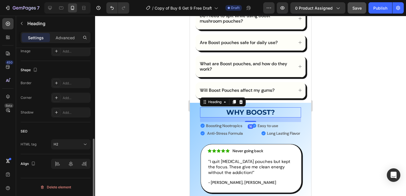
scroll to position [0, 0]
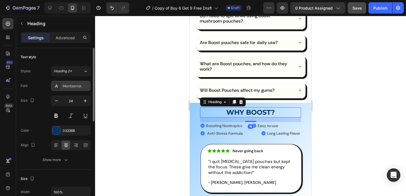
click at [74, 85] on div "Montserrat" at bounding box center [76, 86] width 27 height 5
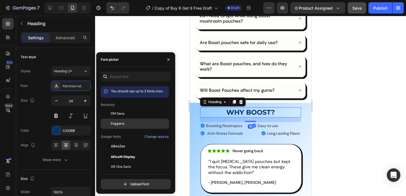
click at [117, 122] on span "Poppins" at bounding box center [118, 123] width 14 height 5
click at [223, 123] on strong "Boosting Nootropics" at bounding box center [224, 125] width 36 height 5
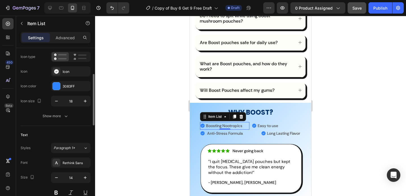
scroll to position [143, 0]
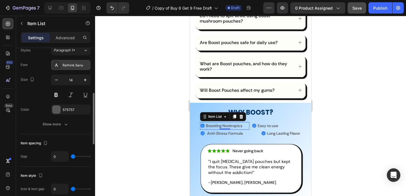
click at [70, 64] on div "Rethink Sans" at bounding box center [76, 65] width 27 height 5
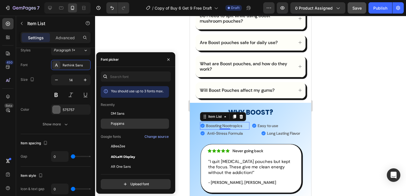
click at [117, 123] on span "Poppins" at bounding box center [118, 123] width 14 height 5
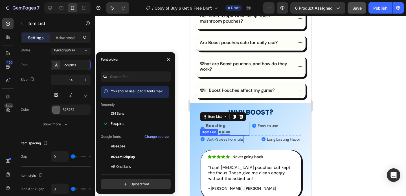
click at [211, 137] on strong "Anti-Stress Formula" at bounding box center [225, 139] width 36 height 5
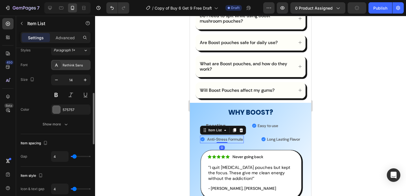
click at [71, 64] on div "Rethink Sans" at bounding box center [76, 65] width 27 height 5
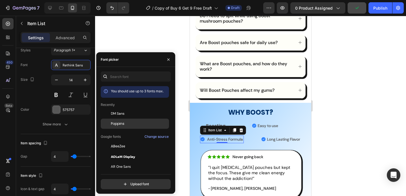
click at [121, 122] on span "Poppins" at bounding box center [118, 123] width 14 height 5
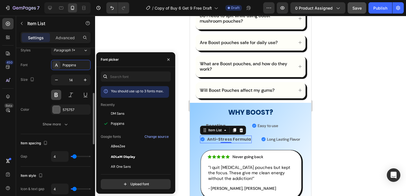
click at [55, 92] on button at bounding box center [56, 95] width 10 height 10
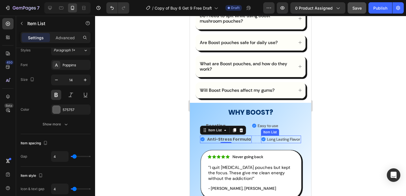
click at [267, 137] on strong "Long Lasting Flavor" at bounding box center [283, 139] width 33 height 5
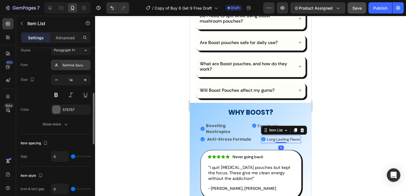
click at [69, 68] on div "Rethink Sans" at bounding box center [71, 65] width 40 height 10
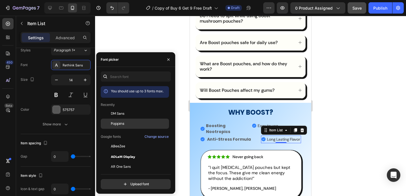
click at [119, 121] on span "Poppins" at bounding box center [118, 123] width 14 height 5
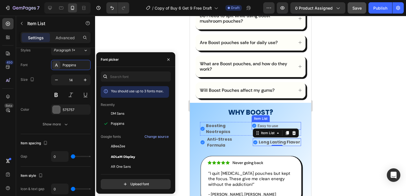
click at [263, 123] on strong "Easy to use" at bounding box center [268, 125] width 21 height 5
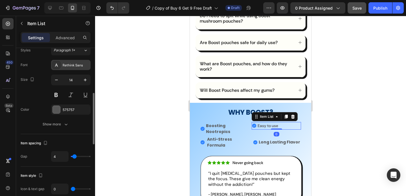
click at [77, 69] on div "Rethink Sans" at bounding box center [71, 65] width 40 height 10
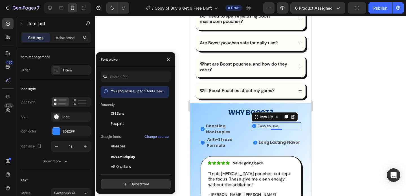
scroll to position [143, 0]
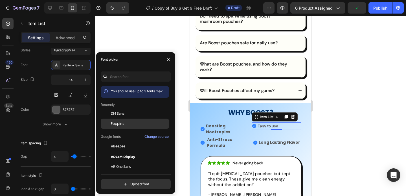
click at [115, 125] on span "Poppins" at bounding box center [118, 123] width 14 height 5
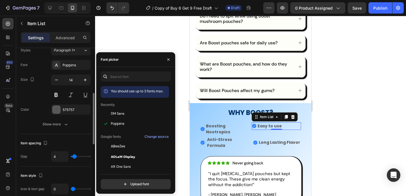
click at [43, 108] on div "Color 575757" at bounding box center [56, 109] width 70 height 10
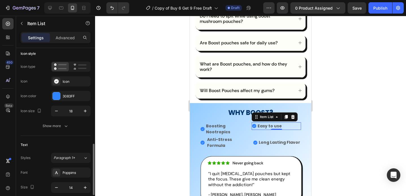
scroll to position [0, 0]
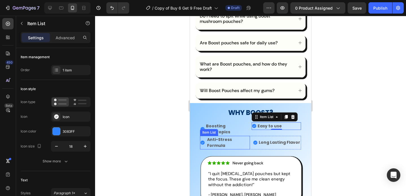
click at [225, 137] on strong "Anti-Stress Formula" at bounding box center [219, 143] width 25 height 12
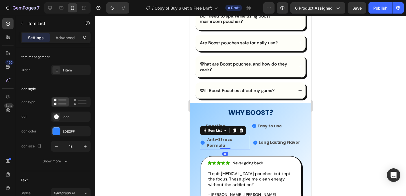
click at [225, 137] on strong "Anti-Stress Formula" at bounding box center [219, 143] width 25 height 12
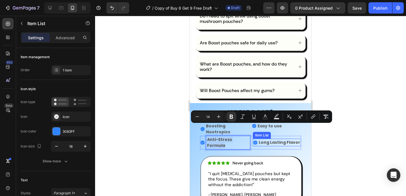
click at [268, 139] on strong "Long Lasting Flavor" at bounding box center [280, 142] width 42 height 6
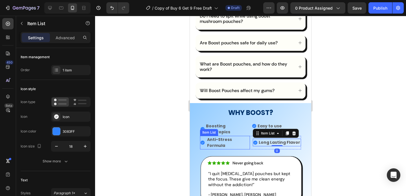
click at [226, 137] on strong "Anti-Stress Formula" at bounding box center [219, 143] width 25 height 12
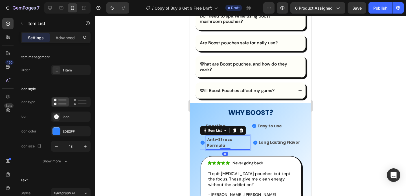
click at [226, 137] on p "Anti-Stress Formula" at bounding box center [228, 143] width 42 height 12
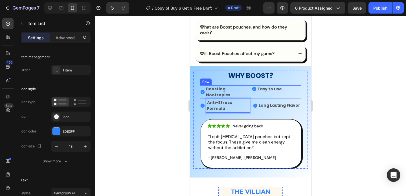
scroll to position [325, 0]
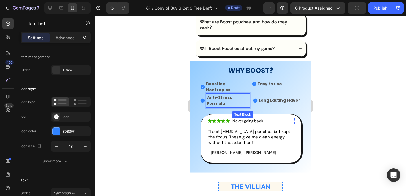
click at [255, 118] on strong "Never going back" at bounding box center [248, 120] width 31 height 5
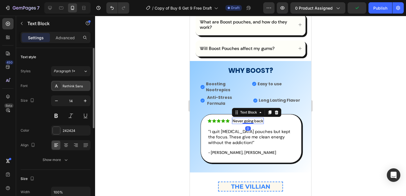
click at [80, 86] on div "Rethink Sans" at bounding box center [76, 86] width 27 height 5
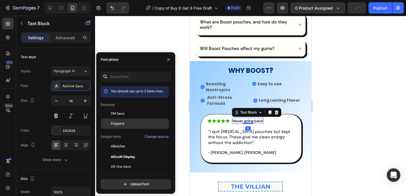
click at [122, 123] on span "Poppins" at bounding box center [118, 123] width 14 height 5
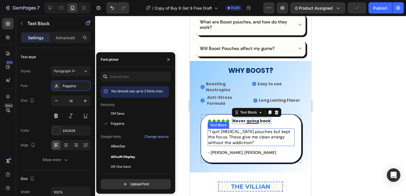
click at [228, 129] on p ""I quit [MEDICAL_DATA] pouches but kept the focus. These give me clean energy w…" at bounding box center [251, 137] width 86 height 17
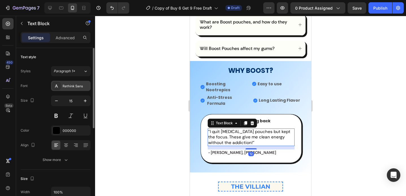
click at [76, 88] on div "Rethink Sans" at bounding box center [76, 86] width 27 height 5
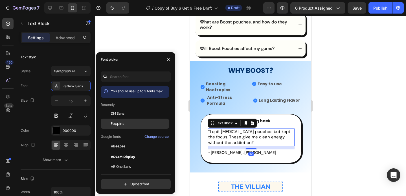
click at [116, 125] on span "Poppins" at bounding box center [118, 123] width 14 height 5
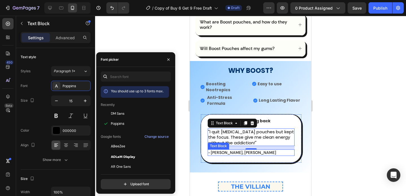
click at [215, 150] on p "- [PERSON_NAME], [PERSON_NAME]" at bounding box center [251, 152] width 86 height 5
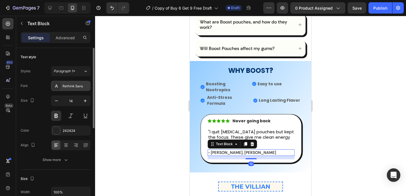
click at [71, 87] on div "Rethink Sans" at bounding box center [76, 86] width 27 height 5
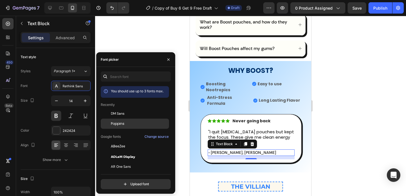
click at [120, 123] on span "Poppins" at bounding box center [118, 123] width 14 height 5
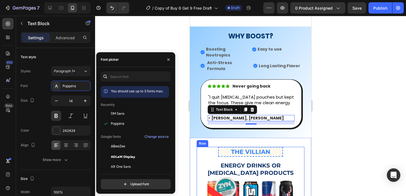
scroll to position [374, 0]
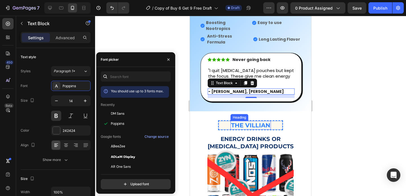
click at [243, 124] on h2 "THE VILLIAN" at bounding box center [251, 125] width 40 height 9
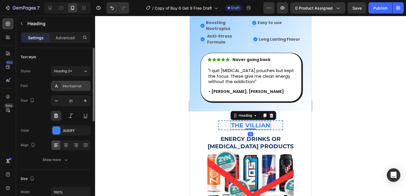
click at [71, 88] on div "Montserrat" at bounding box center [76, 86] width 27 height 5
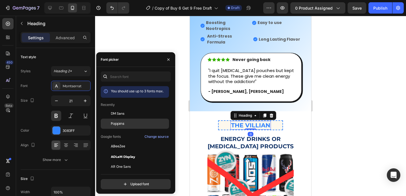
click at [114, 182] on div "Poppins" at bounding box center [135, 187] width 68 height 10
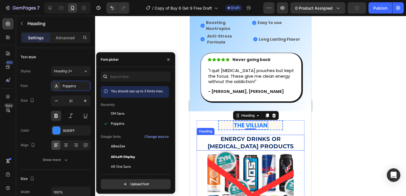
click at [227, 139] on h2 "Energy drinks or [MEDICAL_DATA] products" at bounding box center [251, 143] width 108 height 16
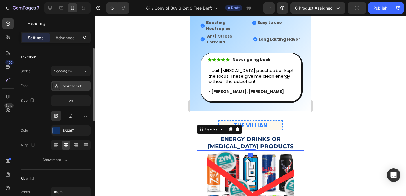
click at [73, 84] on div "Montserrat" at bounding box center [76, 86] width 27 height 5
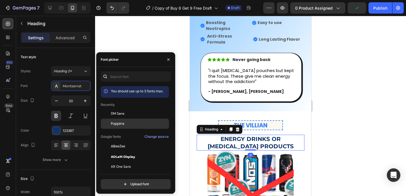
click at [120, 124] on span "Poppins" at bounding box center [118, 123] width 14 height 5
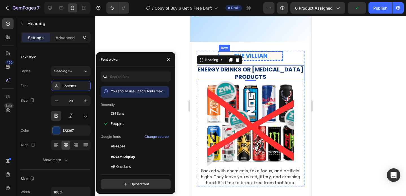
scroll to position [493, 0]
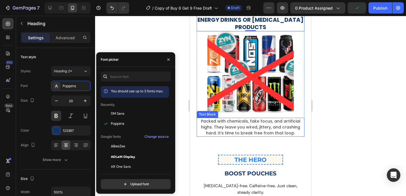
click at [225, 129] on p "Packed with chemicals, fake focus, and artificial highs. They leave you wired, …" at bounding box center [250, 127] width 107 height 18
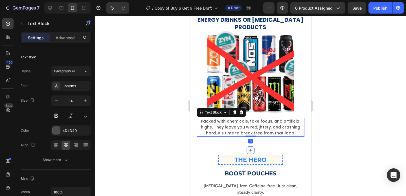
scroll to position [517, 0]
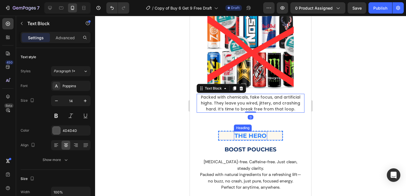
click at [243, 132] on h2 "THE HERO" at bounding box center [250, 135] width 33 height 9
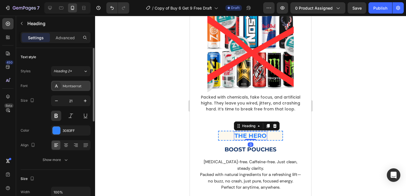
click at [75, 82] on div "Montserrat" at bounding box center [71, 86] width 40 height 10
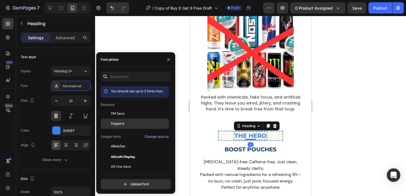
click at [126, 121] on div "Poppins" at bounding box center [139, 123] width 57 height 5
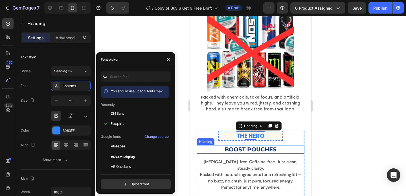
click at [233, 147] on h2 "Boost Pouches" at bounding box center [251, 149] width 108 height 8
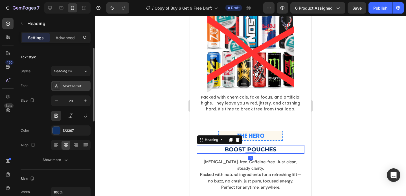
click at [73, 87] on div "Montserrat" at bounding box center [76, 86] width 27 height 5
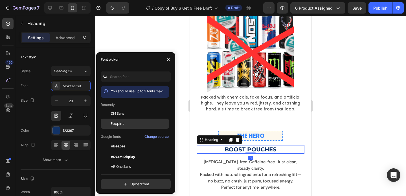
click at [121, 121] on span "Poppins" at bounding box center [118, 123] width 14 height 5
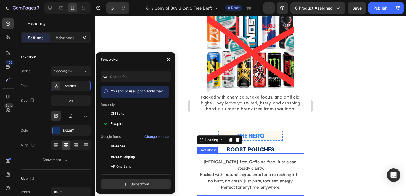
click at [227, 160] on p "[MEDICAL_DATA]-free. Caffeine-free. Just clean, steady clarity. Packed with nat…" at bounding box center [250, 175] width 107 height 32
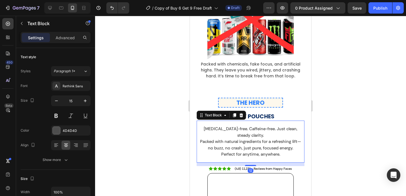
scroll to position [568, 0]
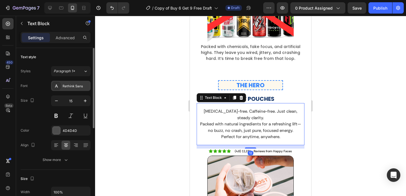
click at [70, 84] on div "Rethink Sans" at bounding box center [76, 86] width 27 height 5
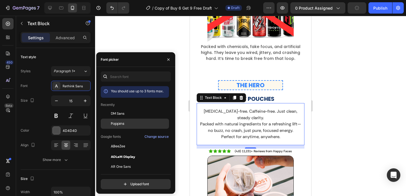
click at [113, 123] on span "Poppins" at bounding box center [118, 123] width 14 height 5
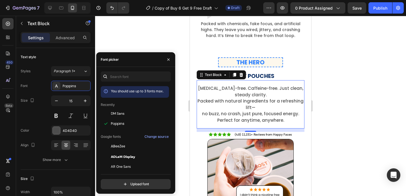
scroll to position [604, 0]
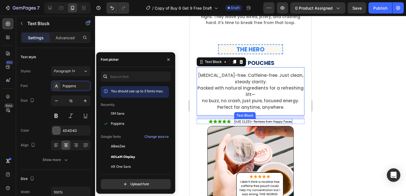
click at [256, 119] on p "(4.8) 11,231+ Reviews from Happy Faces" at bounding box center [263, 121] width 57 height 4
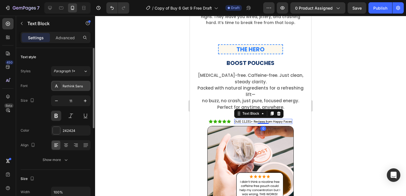
click at [76, 82] on div "Rethink Sans" at bounding box center [71, 86] width 40 height 10
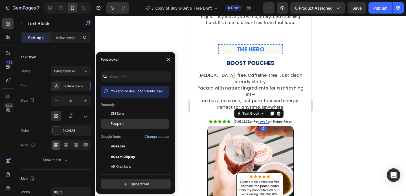
click at [122, 121] on span "Poppins" at bounding box center [118, 123] width 14 height 5
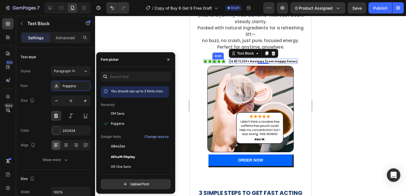
scroll to position [680, 0]
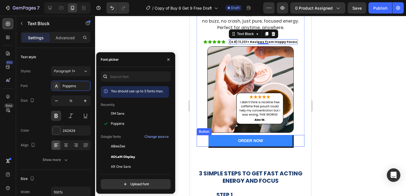
click at [235, 138] on link "ORDER NOW" at bounding box center [251, 141] width 84 height 12
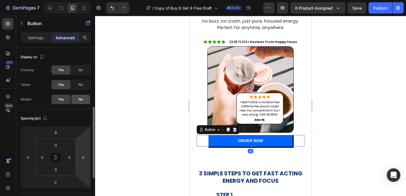
scroll to position [137, 0]
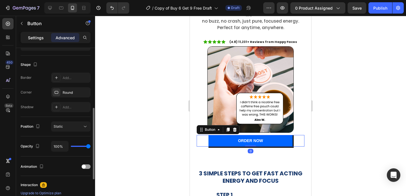
click at [31, 40] on p "Settings" at bounding box center [36, 38] width 16 height 6
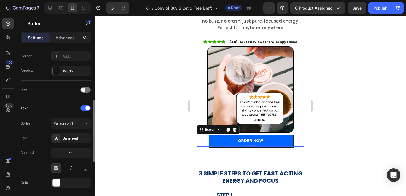
click at [71, 131] on div "Styles Paragraph 1 Font Sans-serif Size 14 Color FFFFFF Show more" at bounding box center [56, 160] width 70 height 84
click at [71, 138] on div "Sans-serif" at bounding box center [76, 138] width 27 height 5
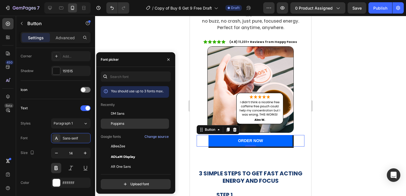
click at [123, 121] on span "Poppins" at bounding box center [118, 123] width 14 height 5
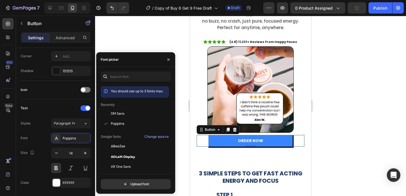
scroll to position [702, 0]
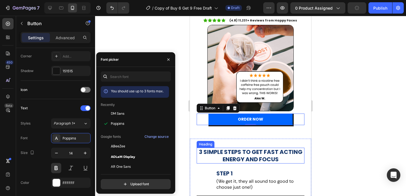
click at [216, 148] on h2 "3 SIMPLE STEPS TO GET FAST ACTING ENERGY AND FOCUS" at bounding box center [251, 156] width 108 height 16
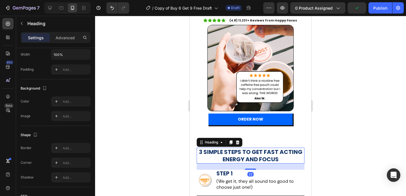
scroll to position [0, 0]
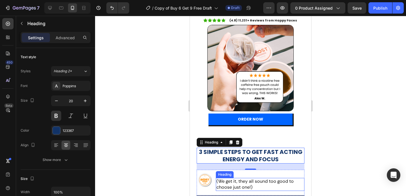
click at [230, 174] on div "STEP 1 Heading (We get it, they all sound too good to choose just one!) Heading" at bounding box center [260, 180] width 89 height 21
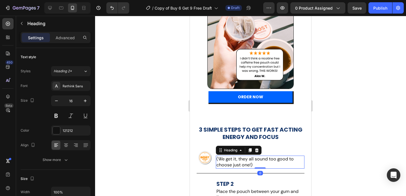
scroll to position [751, 0]
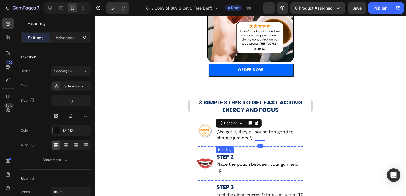
click at [224, 153] on h2 "STEP 2" at bounding box center [260, 157] width 89 height 8
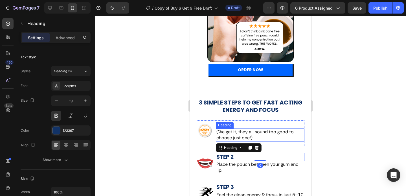
click at [228, 131] on h2 "(We get it, they all sound too good to choose just one!)" at bounding box center [260, 134] width 89 height 13
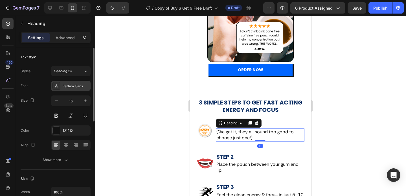
click at [66, 85] on div "Rethink Sans" at bounding box center [76, 86] width 27 height 5
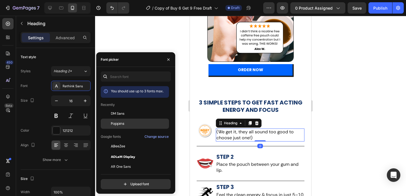
click at [120, 124] on span "Poppins" at bounding box center [118, 123] width 14 height 5
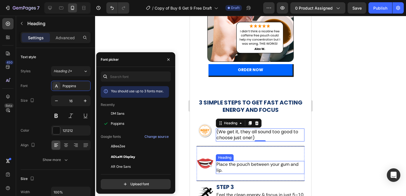
click at [226, 162] on h2 "Place the pouch between your gum and lip." at bounding box center [260, 167] width 89 height 13
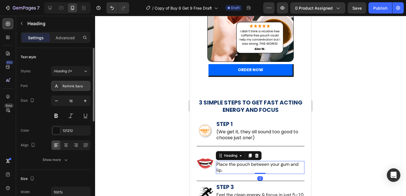
click at [60, 87] on div "Rethink Sans" at bounding box center [71, 86] width 40 height 10
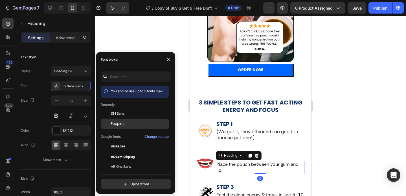
click at [115, 123] on span "Poppins" at bounding box center [118, 123] width 14 height 5
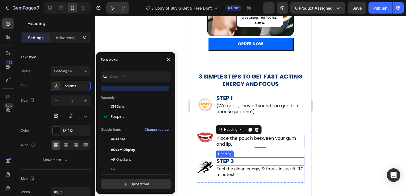
scroll to position [794, 0]
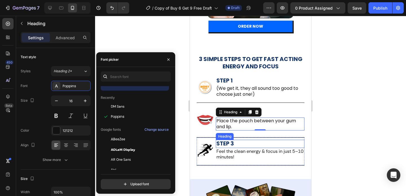
click at [228, 150] on h2 "Feel the clean energy & focus in just 5–10 minutes!" at bounding box center [260, 154] width 89 height 13
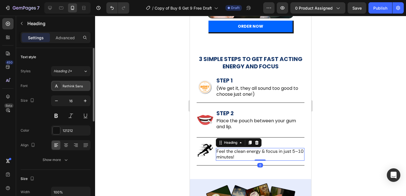
click at [81, 89] on div "Rethink Sans" at bounding box center [71, 86] width 40 height 10
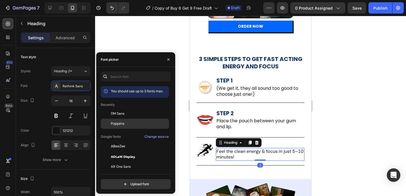
click at [112, 125] on span "Poppins" at bounding box center [118, 123] width 14 height 5
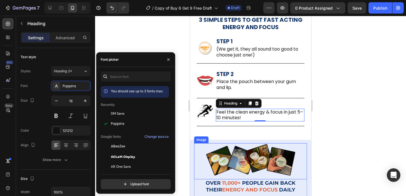
scroll to position [888, 0]
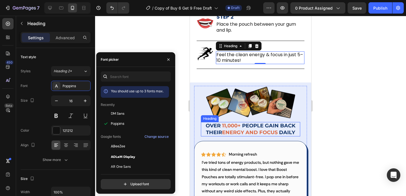
click at [224, 126] on strong "11,000+" at bounding box center [231, 126] width 19 height 6
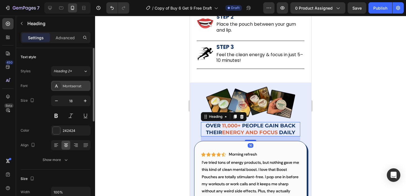
click at [75, 84] on div "Montserrat" at bounding box center [76, 86] width 27 height 5
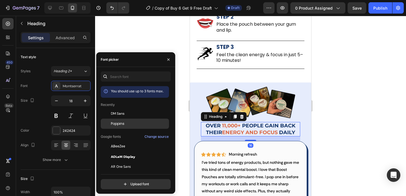
click at [120, 125] on span "Poppins" at bounding box center [118, 123] width 14 height 5
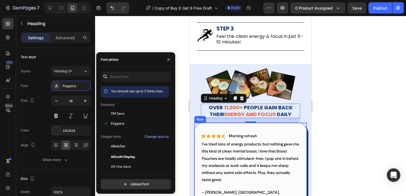
scroll to position [931, 0]
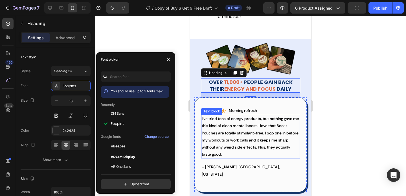
click at [226, 123] on p "I’ve tried tons of energy products, but nothing gave me this kind of clean ment…" at bounding box center [251, 136] width 98 height 43
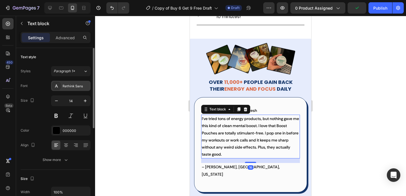
click at [77, 89] on div "Rethink Sans" at bounding box center [71, 86] width 40 height 10
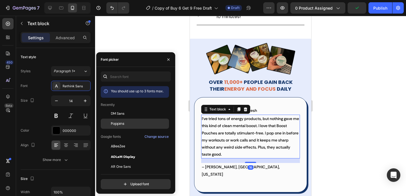
click at [121, 182] on div "Poppins" at bounding box center [135, 187] width 68 height 10
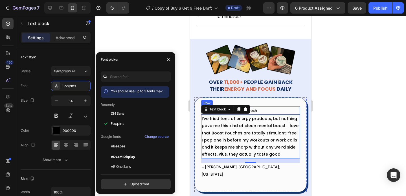
click at [255, 108] on p "Morning refresh" at bounding box center [243, 110] width 28 height 7
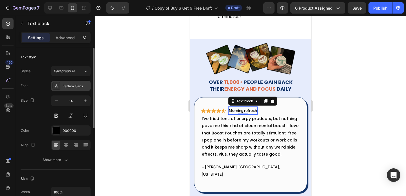
click at [69, 84] on div "Rethink Sans" at bounding box center [76, 86] width 27 height 5
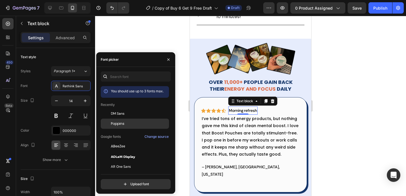
click at [126, 123] on div "Poppins" at bounding box center [139, 123] width 57 height 5
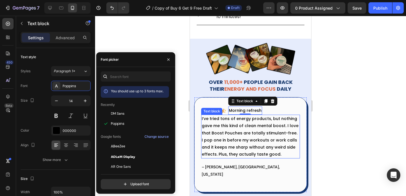
scroll to position [964, 0]
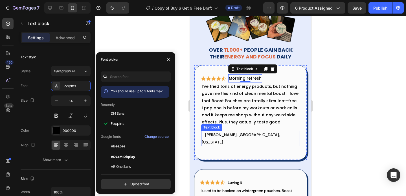
click at [217, 132] on p "– [PERSON_NAME], [GEOGRAPHIC_DATA], [US_STATE]" at bounding box center [251, 138] width 98 height 14
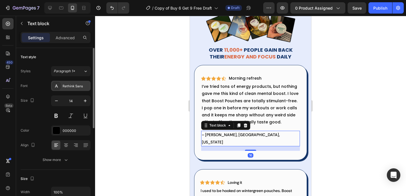
click at [73, 88] on div "Rethink Sans" at bounding box center [76, 86] width 27 height 5
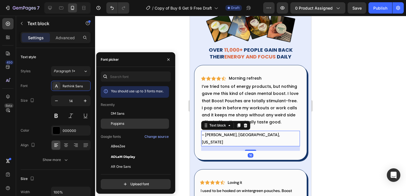
click at [119, 126] on span "Poppins" at bounding box center [118, 123] width 14 height 5
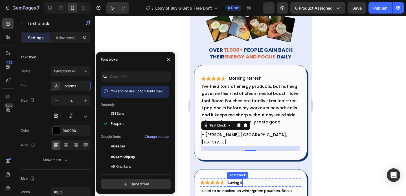
click at [237, 179] on p "Loving it" at bounding box center [235, 182] width 14 height 7
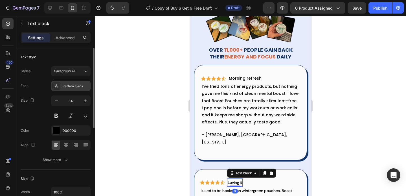
click at [81, 85] on div "Rethink Sans" at bounding box center [76, 86] width 27 height 5
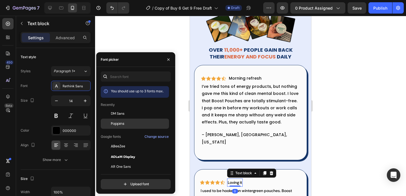
click at [120, 125] on span "Poppins" at bounding box center [118, 123] width 14 height 5
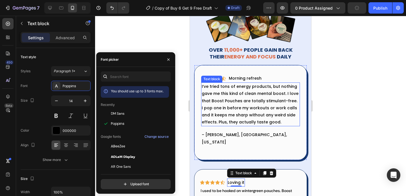
scroll to position [1001, 0]
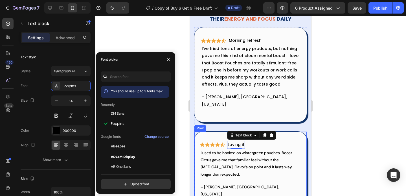
click at [211, 149] on p "I used to be hooked on wintergreen pouches. Boost Citrus gave me that familiar …" at bounding box center [251, 163] width 100 height 29
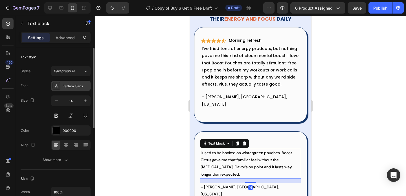
click at [59, 85] on div at bounding box center [57, 86] width 8 height 8
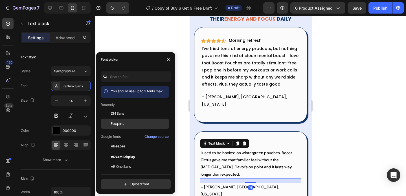
click at [131, 182] on div "Poppins" at bounding box center [135, 187] width 68 height 10
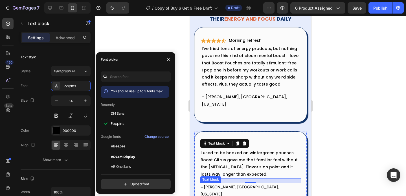
click at [224, 184] on p "– [PERSON_NAME], [GEOGRAPHIC_DATA], [US_STATE]" at bounding box center [251, 191] width 100 height 14
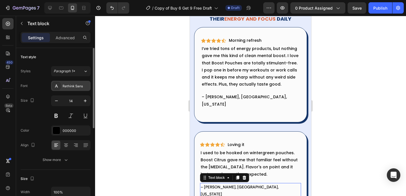
click at [73, 88] on div "Rethink Sans" at bounding box center [76, 86] width 27 height 5
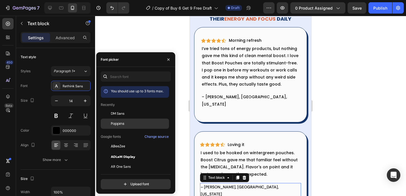
click at [138, 123] on div "Poppins" at bounding box center [139, 123] width 57 height 5
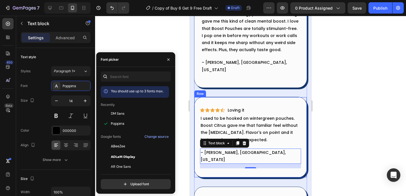
scroll to position [1108, 0]
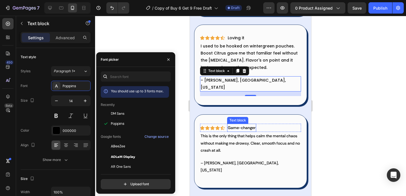
click at [238, 124] on p "Game-changer" at bounding box center [242, 127] width 28 height 7
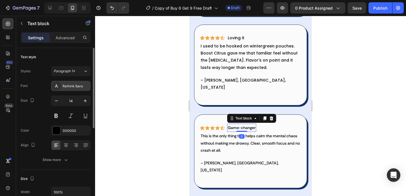
click at [75, 85] on div "Rethink Sans" at bounding box center [76, 86] width 27 height 5
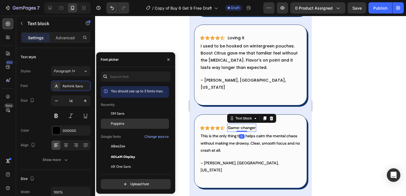
click at [137, 126] on div "Poppins" at bounding box center [139, 123] width 57 height 5
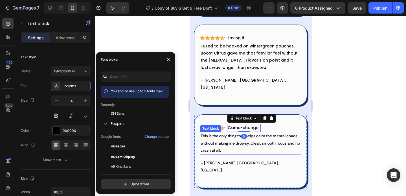
click at [243, 132] on p "This is the only thing that helps calm the mental chaos without making me drows…" at bounding box center [251, 142] width 100 height 21
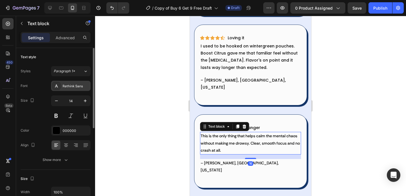
click at [80, 85] on div "Rethink Sans" at bounding box center [76, 86] width 27 height 5
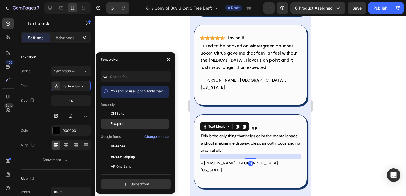
click at [126, 126] on div "Poppins" at bounding box center [139, 123] width 57 height 5
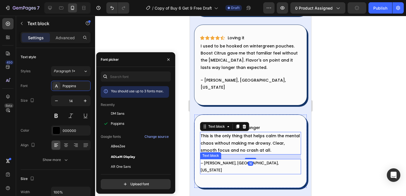
click at [205, 160] on p "– [PERSON_NAME], [GEOGRAPHIC_DATA], [US_STATE]" at bounding box center [251, 167] width 100 height 14
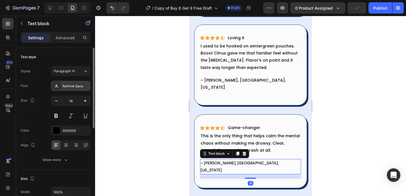
click at [76, 89] on div "Rethink Sans" at bounding box center [71, 86] width 40 height 10
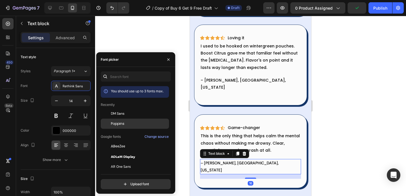
click at [126, 121] on div "Poppins" at bounding box center [139, 123] width 57 height 5
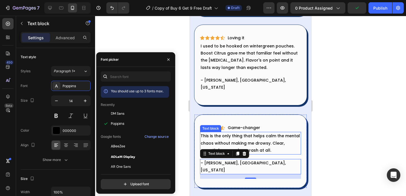
scroll to position [1154, 0]
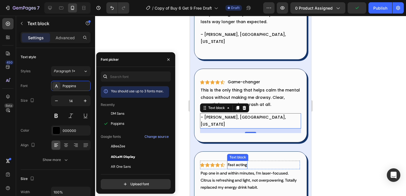
click at [235, 161] on p "Fast acting" at bounding box center [237, 164] width 19 height 7
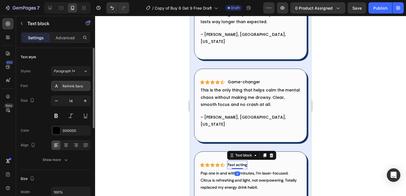
click at [82, 87] on div "Rethink Sans" at bounding box center [76, 86] width 27 height 5
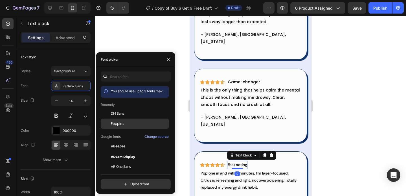
click at [121, 123] on span "Poppins" at bounding box center [118, 123] width 14 height 5
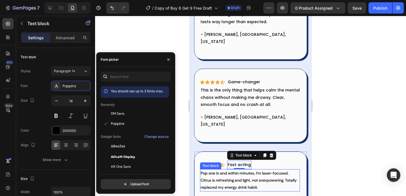
click at [227, 170] on p "Pop one in and within minutes, I’m laser-focused. Citrus is refreshing and ligh…" at bounding box center [250, 180] width 99 height 21
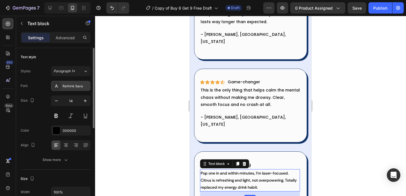
click at [73, 86] on div "Rethink Sans" at bounding box center [76, 86] width 27 height 5
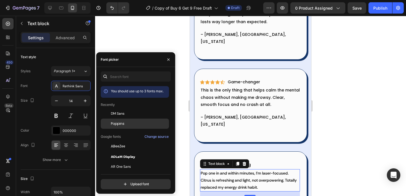
click at [128, 125] on div "Poppins" at bounding box center [139, 123] width 57 height 5
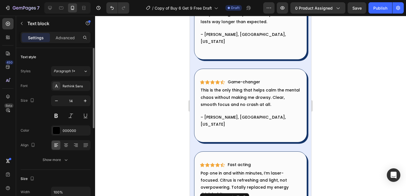
click at [79, 91] on div "Font Rethink Sans Size 14 Color 000000 Align Show more" at bounding box center [56, 123] width 70 height 84
click at [86, 87] on div "Rethink Sans" at bounding box center [76, 86] width 27 height 5
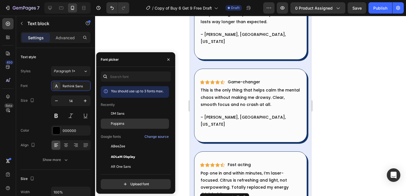
click at [120, 126] on span "Poppins" at bounding box center [118, 123] width 14 height 5
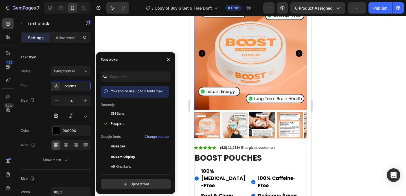
scroll to position [47, 0]
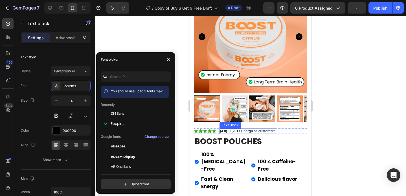
click at [246, 129] on strong "(4.8) 11,231+ Energized customers" at bounding box center [247, 131] width 55 height 4
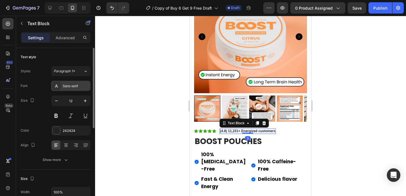
click at [71, 85] on div "Sans-serif" at bounding box center [76, 86] width 27 height 5
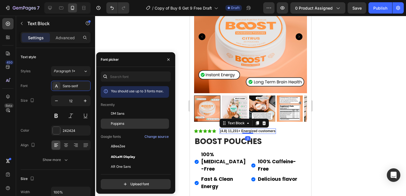
click at [125, 122] on div "Poppins" at bounding box center [139, 123] width 57 height 5
click at [352, 108] on div at bounding box center [250, 106] width 311 height 180
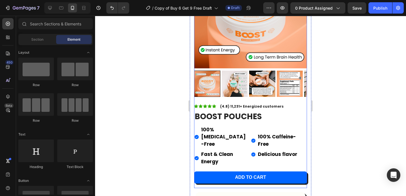
scroll to position [81, 0]
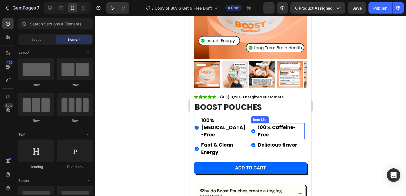
click at [275, 124] on strong "100% Caffeine-Free" at bounding box center [277, 131] width 38 height 14
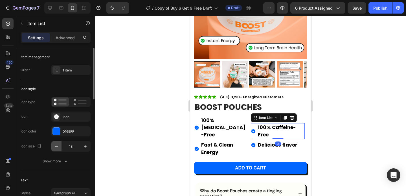
click at [57, 146] on icon "button" at bounding box center [56, 146] width 3 height 1
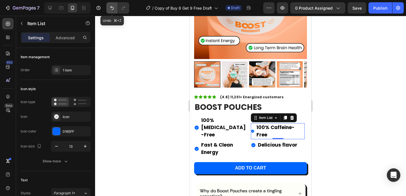
click at [108, 7] on button "Undo/Redo" at bounding box center [111, 7] width 11 height 11
type input "18"
click at [108, 7] on button "Undo/Redo" at bounding box center [111, 7] width 11 height 11
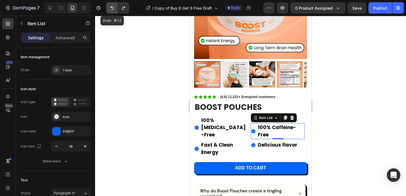
click at [108, 7] on button "Undo/Redo" at bounding box center [111, 7] width 11 height 11
click at [123, 8] on icon "Undo/Redo" at bounding box center [124, 8] width 6 height 6
click at [111, 8] on icon "Undo/Redo" at bounding box center [112, 8] width 6 height 6
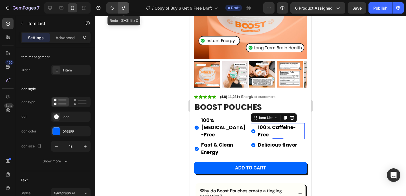
click at [124, 5] on icon "Undo/Redo" at bounding box center [124, 8] width 6 height 6
click at [168, 93] on div at bounding box center [250, 106] width 311 height 180
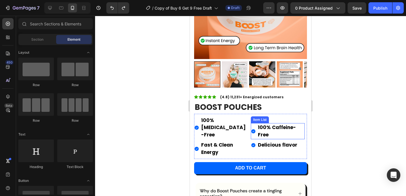
click at [280, 125] on p "100% Caffeine-Free" at bounding box center [281, 131] width 46 height 14
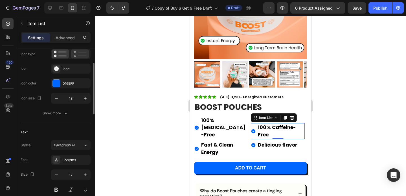
scroll to position [106, 0]
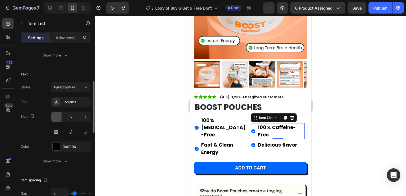
click at [55, 115] on icon "button" at bounding box center [57, 117] width 6 height 6
type input "15"
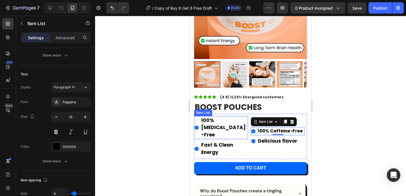
click at [215, 124] on p "100% [MEDICAL_DATA]-Free" at bounding box center [224, 128] width 46 height 22
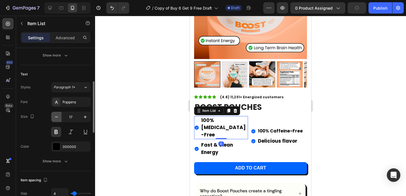
click at [57, 117] on icon "button" at bounding box center [57, 117] width 6 height 6
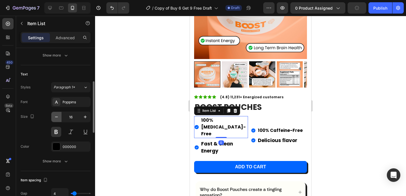
click at [57, 117] on icon "button" at bounding box center [57, 117] width 6 height 6
type input "15"
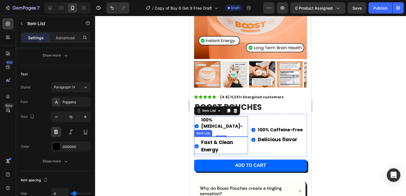
click at [215, 139] on strong "Fast & Clean Energy" at bounding box center [217, 146] width 32 height 14
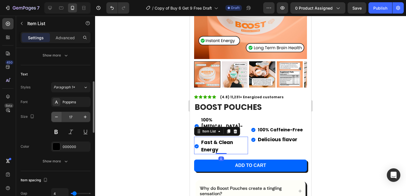
click at [58, 120] on button "button" at bounding box center [56, 117] width 10 height 10
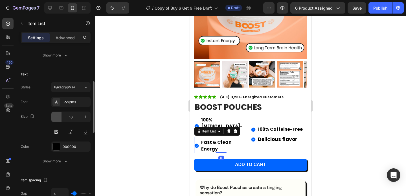
click at [58, 120] on button "button" at bounding box center [56, 117] width 10 height 10
type input "15"
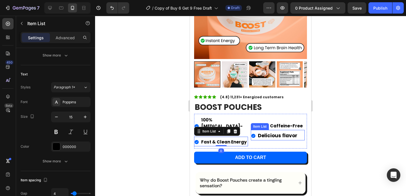
click at [259, 132] on strong "Delicious flavor" at bounding box center [278, 135] width 40 height 7
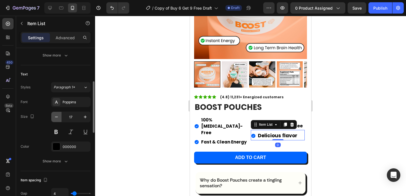
click at [58, 119] on icon "button" at bounding box center [57, 117] width 6 height 6
type input "15"
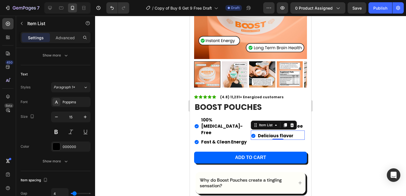
click at [340, 116] on div at bounding box center [250, 106] width 311 height 180
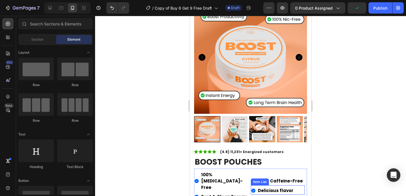
scroll to position [0, 0]
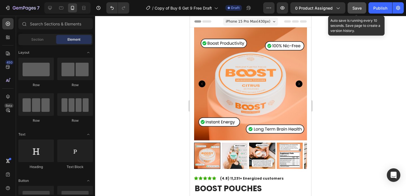
click at [358, 6] on span "Save" at bounding box center [357, 8] width 9 height 5
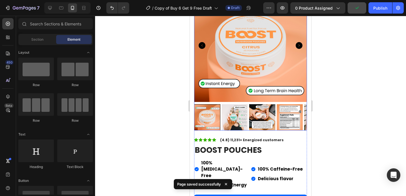
scroll to position [93, 0]
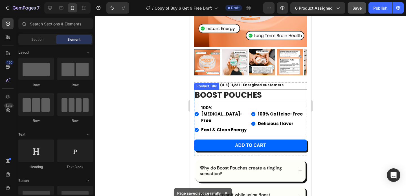
click at [242, 89] on h1 "Boost Pouches" at bounding box center [250, 94] width 113 height 11
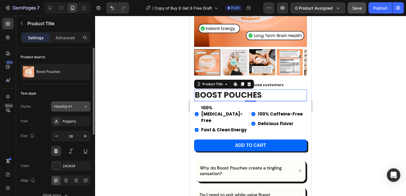
click at [72, 106] on span "Heading 4*" at bounding box center [63, 106] width 19 height 5
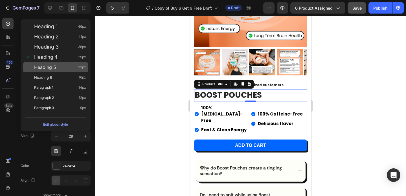
click at [64, 67] on div "Heading 5 23px" at bounding box center [60, 67] width 52 height 6
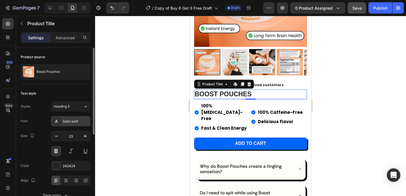
click at [75, 124] on div "Sans-serif" at bounding box center [71, 121] width 40 height 10
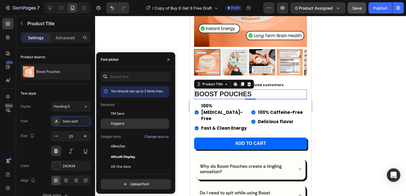
click at [120, 122] on span "Poppins" at bounding box center [118, 123] width 14 height 5
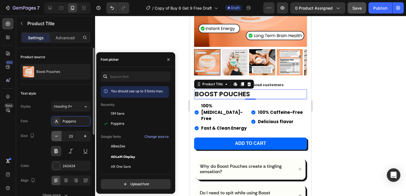
click at [55, 137] on icon "button" at bounding box center [57, 136] width 6 height 6
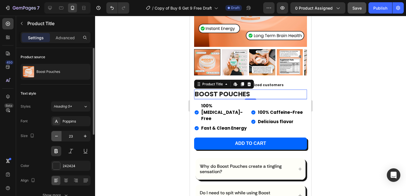
type input "22"
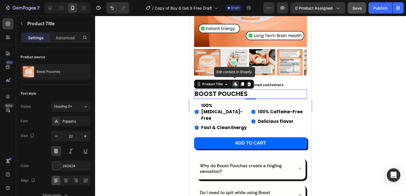
click at [237, 82] on icon at bounding box center [235, 84] width 5 height 5
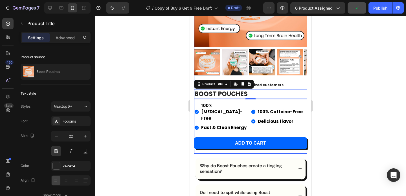
click at [329, 81] on div at bounding box center [250, 106] width 311 height 180
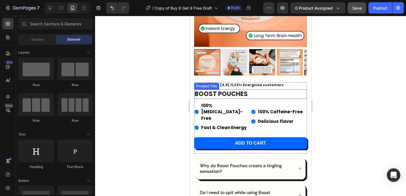
click at [226, 89] on h1 "Boost Pouches" at bounding box center [250, 93] width 113 height 9
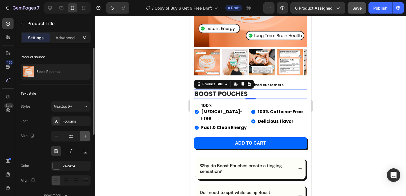
click at [88, 133] on icon "button" at bounding box center [85, 136] width 6 height 6
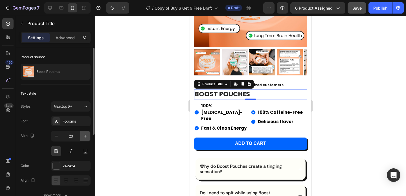
click at [88, 133] on icon "button" at bounding box center [85, 136] width 6 height 6
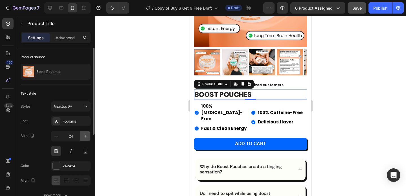
click at [88, 133] on icon "button" at bounding box center [85, 136] width 6 height 6
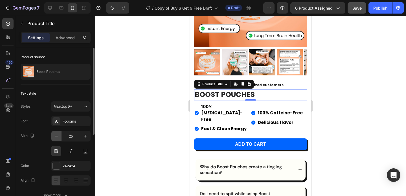
click at [56, 136] on icon "button" at bounding box center [56, 136] width 3 height 1
type input "24"
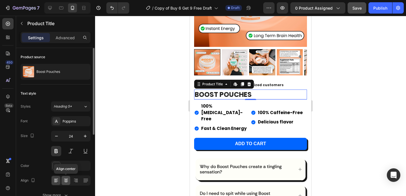
click at [67, 177] on div at bounding box center [66, 180] width 9 height 9
click at [56, 183] on icon at bounding box center [56, 181] width 6 height 6
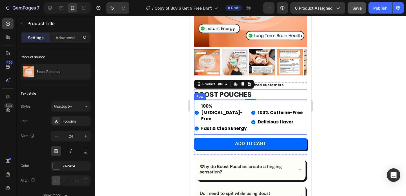
click at [152, 102] on div at bounding box center [250, 106] width 311 height 180
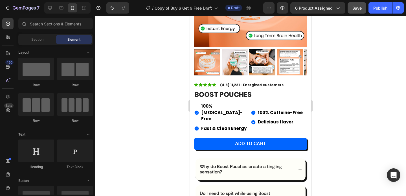
click at [350, 111] on div at bounding box center [250, 106] width 311 height 180
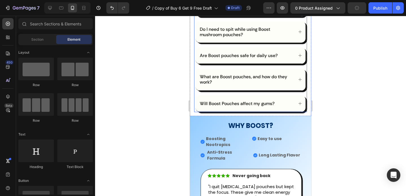
scroll to position [272, 0]
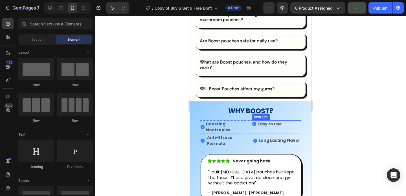
click at [272, 121] on strong "Easy to use" at bounding box center [270, 124] width 24 height 6
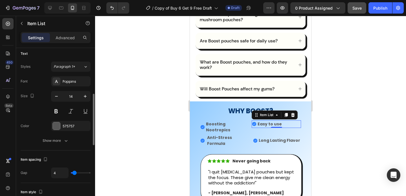
scroll to position [152, 0]
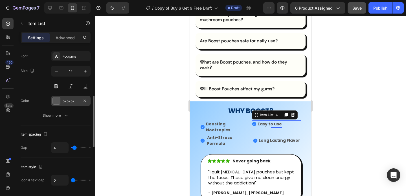
click at [58, 99] on div at bounding box center [56, 100] width 7 height 7
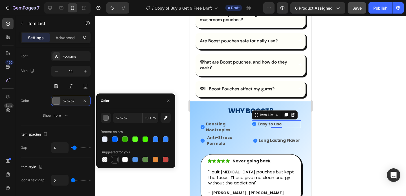
click at [115, 161] on div at bounding box center [115, 160] width 6 height 6
type input "151515"
click at [221, 121] on strong "Boosting Nootropics" at bounding box center [218, 127] width 24 height 12
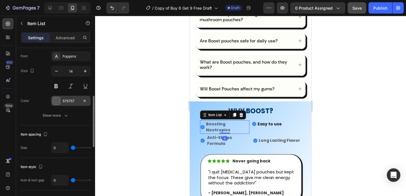
click at [67, 103] on div "575757" at bounding box center [71, 101] width 16 height 5
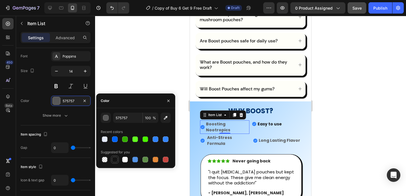
click at [113, 160] on div at bounding box center [115, 160] width 6 height 6
type input "151515"
click at [223, 135] on strong "Anti-Stress Formula" at bounding box center [219, 141] width 25 height 12
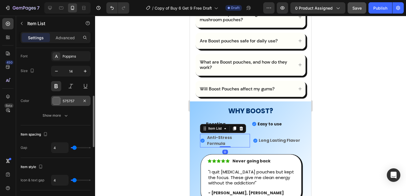
click at [74, 102] on div "575757" at bounding box center [71, 101] width 16 height 5
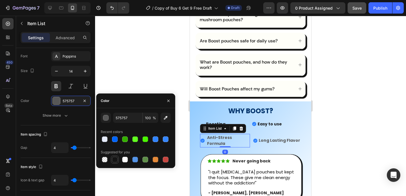
click at [114, 158] on div at bounding box center [115, 160] width 6 height 6
type input "151515"
click at [260, 137] on strong "Long Lasting Flavor" at bounding box center [280, 140] width 42 height 6
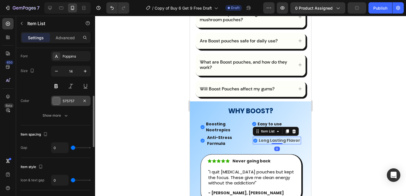
click at [71, 99] on div "575757" at bounding box center [71, 101] width 16 height 5
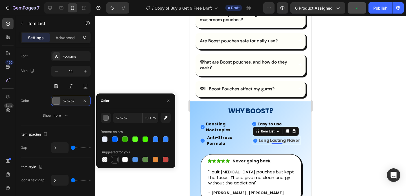
click at [114, 160] on div at bounding box center [115, 160] width 6 height 6
type input "151515"
click at [216, 121] on strong "Boosting Nootropics" at bounding box center [218, 127] width 24 height 12
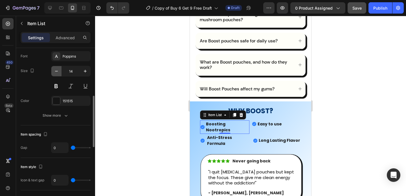
click at [57, 72] on icon "button" at bounding box center [57, 71] width 6 height 6
type input "13"
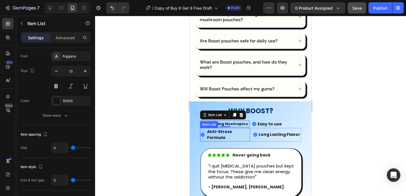
click at [216, 129] on strong "Anti-Stress Formula" at bounding box center [219, 135] width 25 height 12
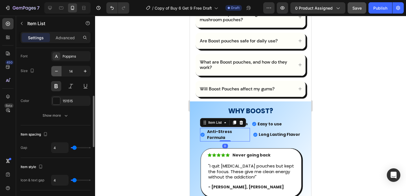
click at [56, 73] on icon "button" at bounding box center [57, 71] width 6 height 6
type input "13"
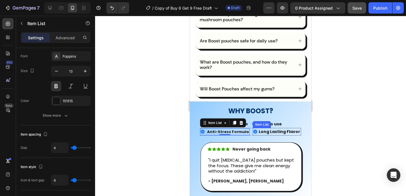
click at [262, 129] on strong "Long Lasting Flavor" at bounding box center [280, 132] width 42 height 6
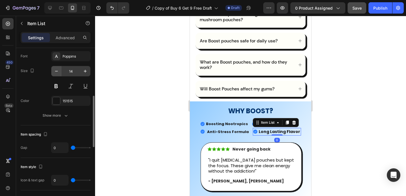
click at [58, 73] on icon "button" at bounding box center [57, 71] width 6 height 6
type input "13"
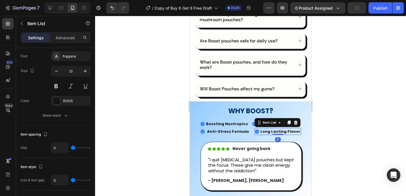
click at [338, 101] on div at bounding box center [250, 106] width 311 height 180
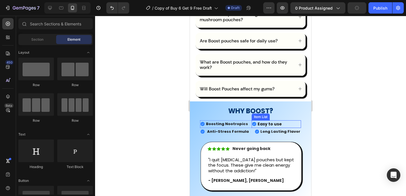
click at [266, 121] on strong "Easy to use" at bounding box center [270, 124] width 24 height 6
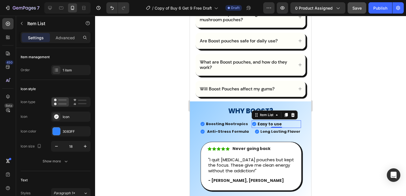
click at [283, 120] on div "Easy to use" at bounding box center [276, 124] width 49 height 8
click at [268, 121] on strong "Easy to use" at bounding box center [270, 124] width 24 height 6
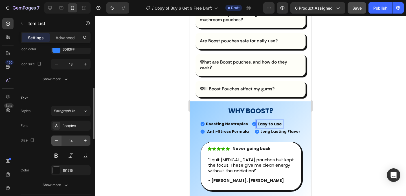
scroll to position [93, 0]
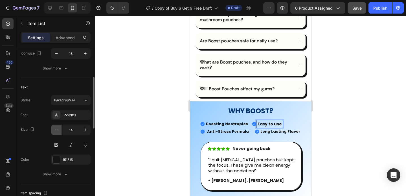
click at [59, 130] on icon "button" at bounding box center [57, 130] width 6 height 6
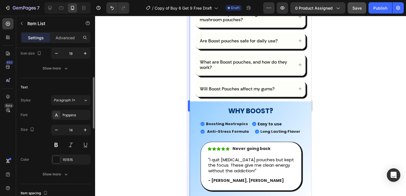
type input "13"
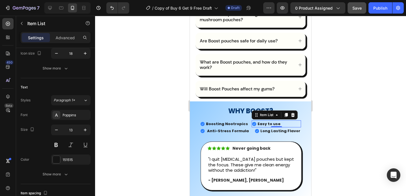
click at [377, 110] on div at bounding box center [250, 106] width 311 height 180
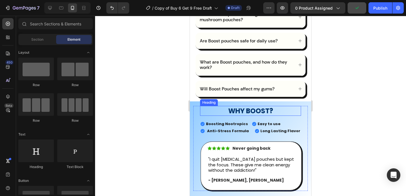
scroll to position [278, 0]
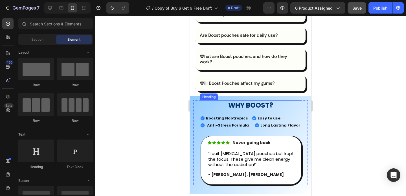
click at [258, 100] on h2 "WHY BOOST?" at bounding box center [250, 105] width 101 height 10
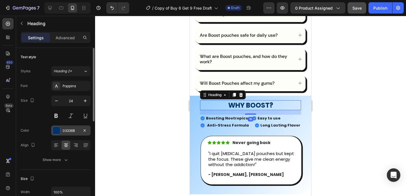
click at [59, 128] on div at bounding box center [56, 130] width 7 height 7
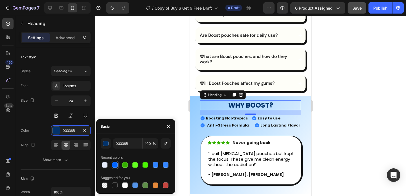
click at [114, 165] on div at bounding box center [115, 165] width 6 height 6
click at [166, 164] on div at bounding box center [166, 165] width 6 height 6
click at [115, 165] on div at bounding box center [115, 165] width 6 height 6
type input "0165FF"
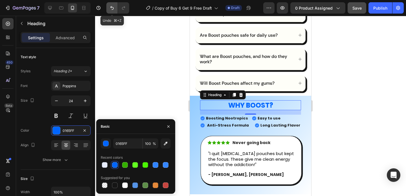
click at [108, 8] on button "Undo/Redo" at bounding box center [111, 7] width 11 height 11
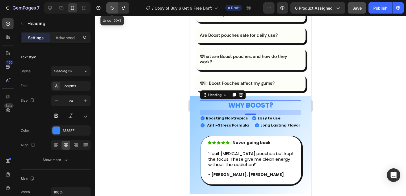
click at [108, 8] on button "Undo/Redo" at bounding box center [111, 7] width 11 height 11
click at [168, 110] on div at bounding box center [250, 106] width 311 height 180
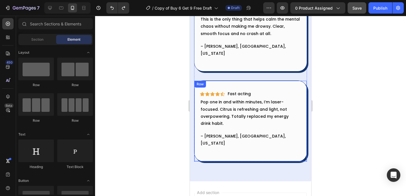
scroll to position [1190, 0]
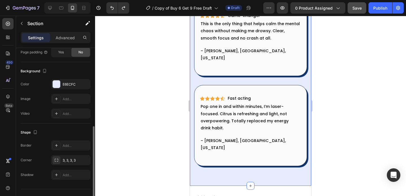
scroll to position [156, 0]
click at [62, 82] on div "E6ECFC" at bounding box center [71, 83] width 40 height 10
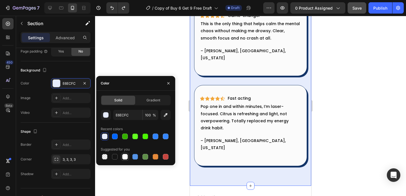
click at [125, 154] on div at bounding box center [125, 157] width 6 height 6
type input "FFFFFF"
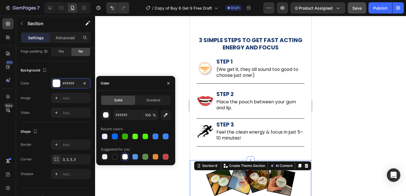
scroll to position [744, 0]
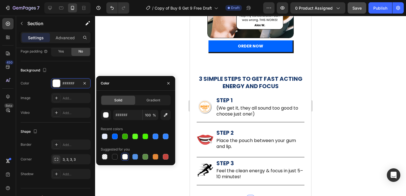
click at [325, 53] on div at bounding box center [250, 106] width 311 height 180
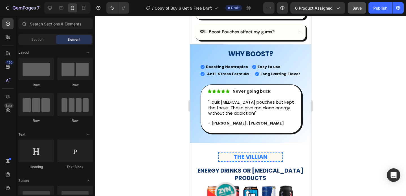
scroll to position [332, 0]
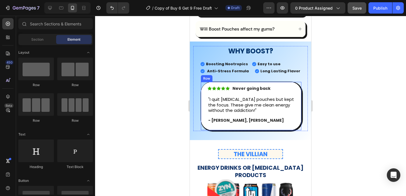
click at [288, 85] on div "Icon Icon Icon Icon Icon Icon List Never going back Text Block Row "I quit [MED…" at bounding box center [251, 106] width 87 height 42
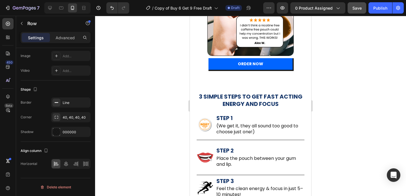
scroll to position [729, 0]
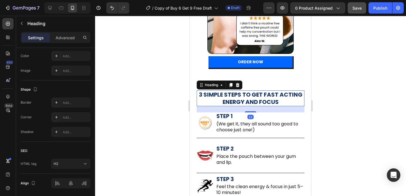
click at [228, 95] on h2 "3 SIMPLE STEPS TO GET FAST ACTING ENERGY AND FOCUS" at bounding box center [251, 98] width 108 height 16
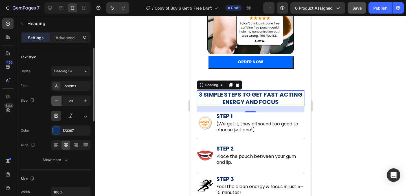
click at [56, 101] on icon "button" at bounding box center [57, 101] width 6 height 6
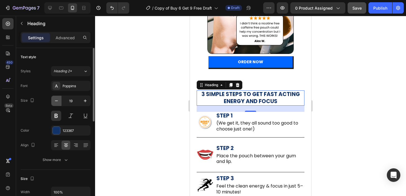
click at [56, 101] on icon "button" at bounding box center [57, 101] width 6 height 6
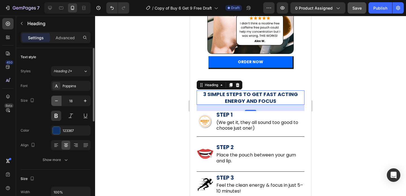
click at [56, 101] on icon "button" at bounding box center [57, 101] width 6 height 6
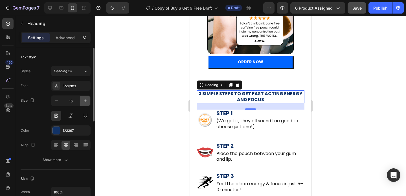
click at [84, 101] on icon "button" at bounding box center [85, 101] width 6 height 6
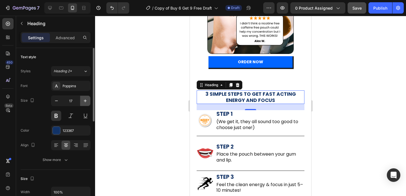
click at [84, 101] on icon "button" at bounding box center [85, 101] width 6 height 6
type input "19"
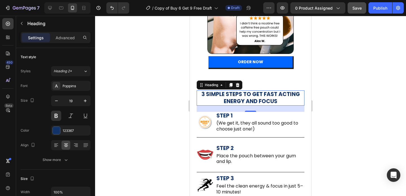
click at [213, 97] on h2 "3 SIMPLE STEPS TO GET FAST ACTING ENERGY AND FOCUS" at bounding box center [251, 97] width 108 height 15
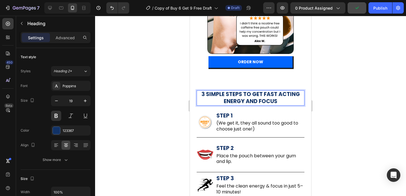
click at [260, 91] on p "3 SIMPLE STEPS TO GET FAST ACTING ENERGY AND FOCUS" at bounding box center [250, 98] width 107 height 14
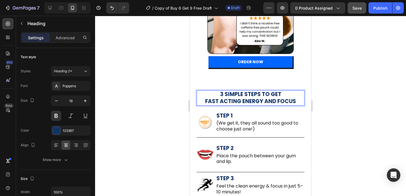
click at [204, 99] on p "3 SIMPLE STEPS TO GET FAST ACTING ENERGY AND FOCUS" at bounding box center [250, 98] width 107 height 14
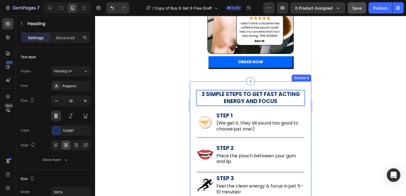
click at [166, 89] on div at bounding box center [250, 106] width 311 height 180
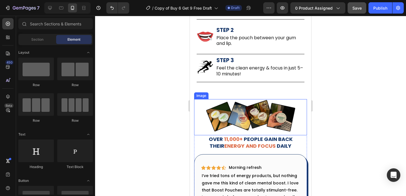
scroll to position [852, 0]
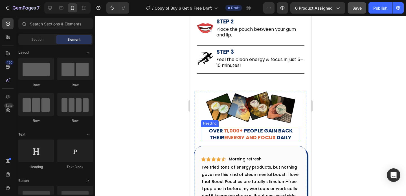
click at [227, 130] on strong "11,000+" at bounding box center [233, 130] width 19 height 7
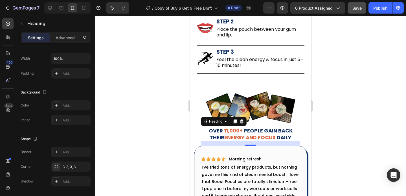
scroll to position [202, 0]
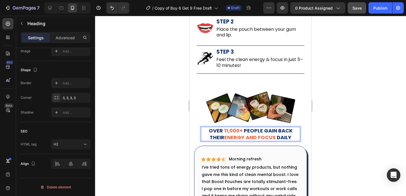
click at [233, 129] on strong "11,000+" at bounding box center [233, 130] width 19 height 7
drag, startPoint x: 241, startPoint y: 129, endPoint x: 223, endPoint y: 130, distance: 17.8
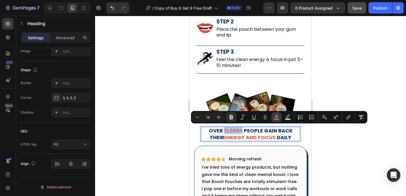
click at [277, 115] on icon "Editor contextual toolbar" at bounding box center [277, 117] width 6 height 6
type input "DB6742"
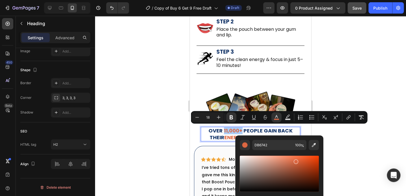
scroll to position [0, 0]
click at [359, 85] on div at bounding box center [250, 106] width 311 height 180
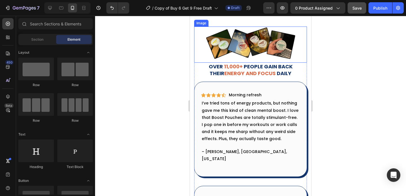
scroll to position [918, 0]
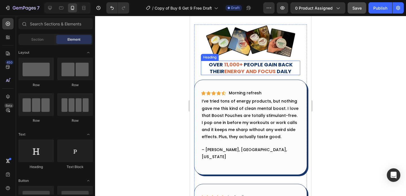
click at [225, 65] on strong "11,000+" at bounding box center [233, 64] width 19 height 7
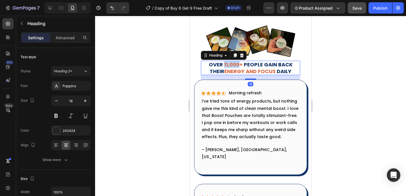
click at [231, 63] on strong "11,000+" at bounding box center [233, 64] width 19 height 7
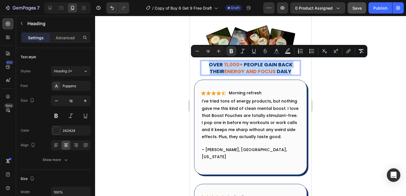
click at [238, 64] on strong "11,000+" at bounding box center [233, 64] width 19 height 7
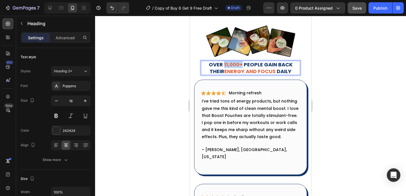
drag, startPoint x: 240, startPoint y: 63, endPoint x: 223, endPoint y: 63, distance: 17.5
click at [224, 63] on strong "11,000+" at bounding box center [233, 64] width 19 height 7
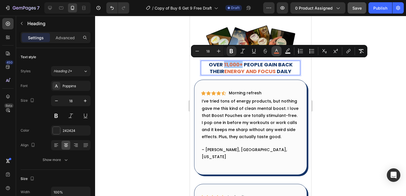
click at [276, 50] on icon "Editor contextual toolbar" at bounding box center [277, 51] width 6 height 6
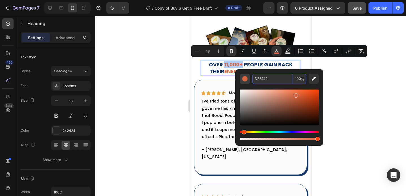
click at [243, 77] on div "Editor contextual toolbar" at bounding box center [245, 79] width 6 height 6
click at [244, 78] on div "Editor contextual toolbar" at bounding box center [245, 79] width 6 height 6
click at [281, 132] on div "Hue" at bounding box center [279, 132] width 79 height 2
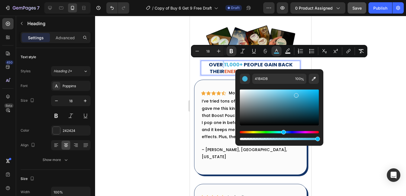
click at [283, 132] on div "Hue" at bounding box center [283, 132] width 5 height 5
click at [287, 134] on div "Editor contextual toolbar" at bounding box center [279, 135] width 79 height 9
drag, startPoint x: 285, startPoint y: 97, endPoint x: 254, endPoint y: 85, distance: 33.0
click at [254, 85] on div "Editor contextual toolbar" at bounding box center [279, 112] width 79 height 57
drag, startPoint x: 257, startPoint y: 92, endPoint x: 289, endPoint y: 85, distance: 33.0
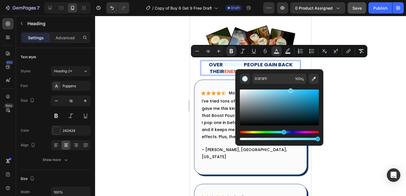
click at [289, 85] on div "Editor contextual toolbar" at bounding box center [279, 112] width 79 height 57
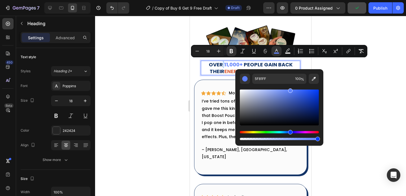
type input "5F84FF"
drag, startPoint x: 283, startPoint y: 132, endPoint x: 290, endPoint y: 132, distance: 6.2
click at [290, 132] on div "Hue" at bounding box center [290, 132] width 5 height 5
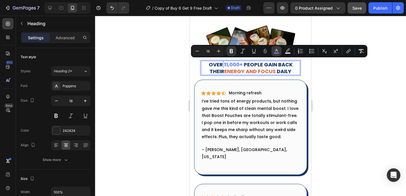
click at [276, 54] on button "color" at bounding box center [277, 51] width 10 height 10
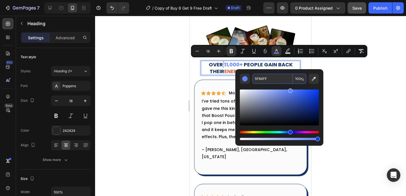
click at [271, 79] on input "5F84FF" at bounding box center [272, 79] width 41 height 10
paste input "#0165ff"
type input "0165FF"
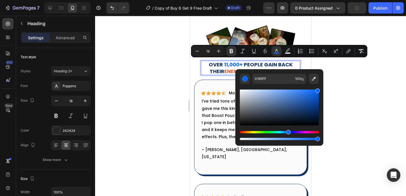
click at [227, 70] on strong "energy and focus" at bounding box center [249, 71] width 51 height 7
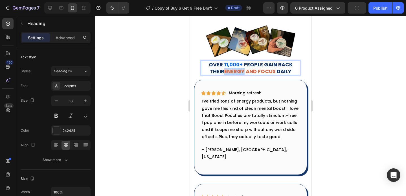
click at [227, 70] on strong "energy and focus" at bounding box center [249, 71] width 51 height 7
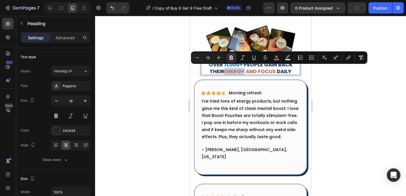
click at [227, 70] on strong "energy and focus" at bounding box center [249, 71] width 51 height 7
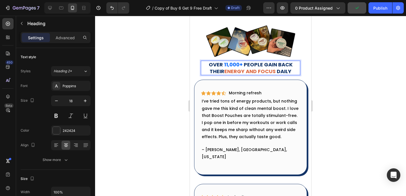
click at [224, 69] on strong "energy and focus" at bounding box center [249, 71] width 51 height 7
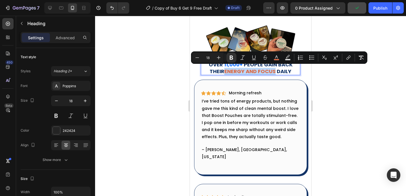
drag, startPoint x: 224, startPoint y: 69, endPoint x: 260, endPoint y: 69, distance: 36.7
click at [260, 69] on strong "energy and focus" at bounding box center [249, 71] width 51 height 7
click at [274, 58] on icon "Editor contextual toolbar" at bounding box center [277, 58] width 6 height 6
type input "DB6742"
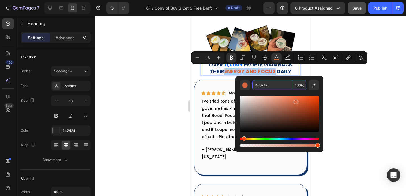
click at [263, 86] on input "DB6742" at bounding box center [272, 85] width 41 height 10
paste input "#0165ff"
type input "DB6742"
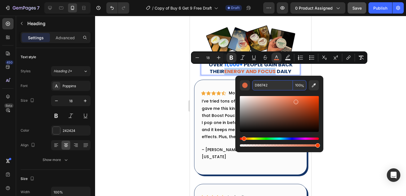
click at [379, 74] on div at bounding box center [250, 106] width 311 height 180
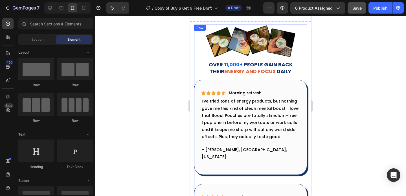
click at [242, 70] on strong "energy and focus" at bounding box center [249, 71] width 51 height 7
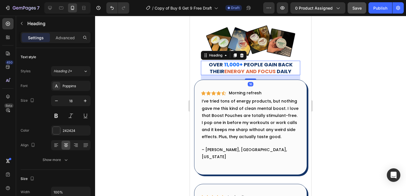
click at [248, 70] on strong "energy and focus" at bounding box center [249, 71] width 51 height 7
click at [231, 70] on strong "energy and focus" at bounding box center [249, 71] width 51 height 7
click at [224, 70] on strong "energy and focus" at bounding box center [249, 71] width 51 height 7
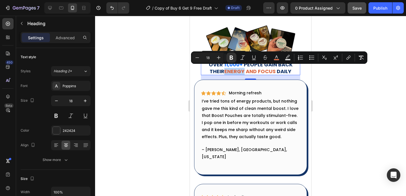
click at [224, 70] on strong "energy and focus" at bounding box center [249, 71] width 51 height 7
drag, startPoint x: 224, startPoint y: 70, endPoint x: 268, endPoint y: 70, distance: 44.0
click at [268, 70] on strong "energy and focus" at bounding box center [249, 71] width 51 height 7
click at [277, 58] on icon "Editor contextual toolbar" at bounding box center [277, 58] width 6 height 6
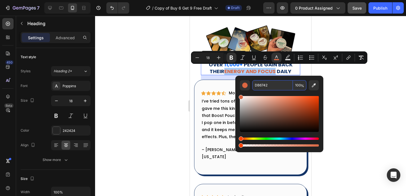
click at [267, 85] on input "DB6742" at bounding box center [272, 85] width 41 height 10
paste input "#0165ff"
type input "0165FF"
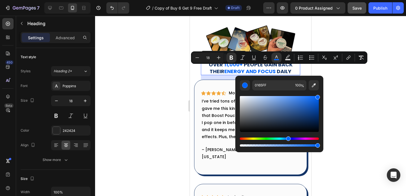
click at [342, 78] on div at bounding box center [250, 106] width 311 height 180
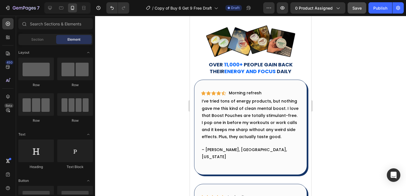
click at [342, 78] on div at bounding box center [250, 106] width 311 height 180
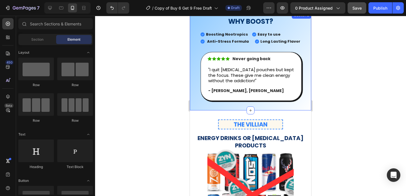
scroll to position [360, 0]
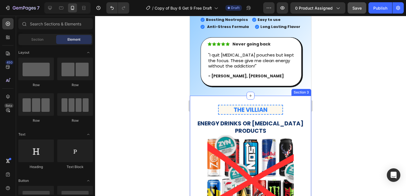
click at [287, 99] on div "THE VILLIAN Heading Row Energy drinks or nicotine products Heading Packed with …" at bounding box center [250, 175] width 121 height 158
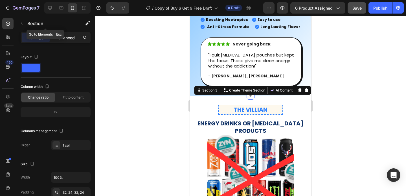
click at [65, 37] on p "Advanced" at bounding box center [65, 38] width 19 height 6
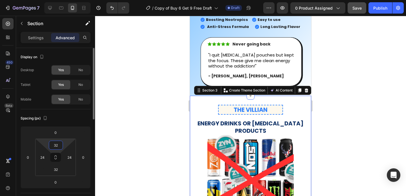
click at [59, 144] on input "32" at bounding box center [55, 145] width 11 height 8
click at [149, 100] on div at bounding box center [250, 106] width 311 height 180
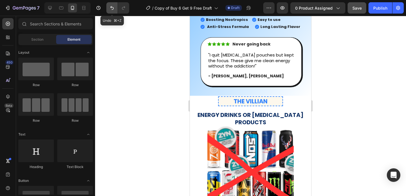
click at [110, 6] on icon "Undo/Redo" at bounding box center [112, 8] width 6 height 6
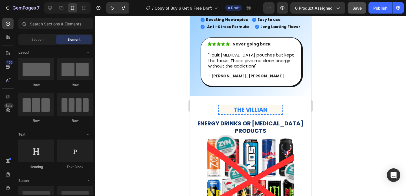
click at [140, 93] on div at bounding box center [250, 106] width 311 height 180
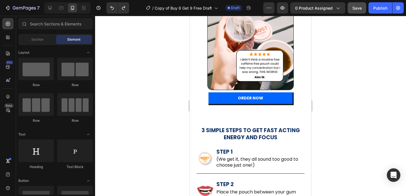
scroll to position [767, 0]
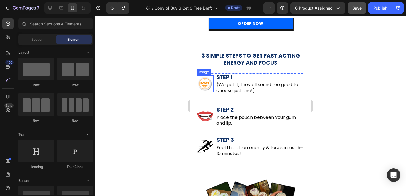
click at [203, 78] on img at bounding box center [205, 83] width 17 height 17
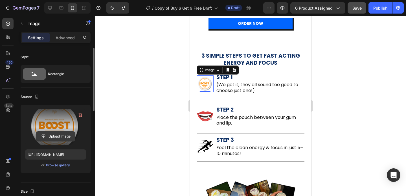
click at [57, 135] on input "file" at bounding box center [55, 137] width 39 height 10
click at [65, 138] on input "file" at bounding box center [55, 137] width 39 height 10
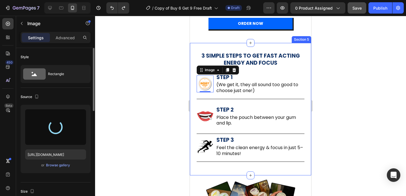
type input "https://cdn.shopify.com/s/files/1/0886/7692/5803/files/gempages_559434082589606…"
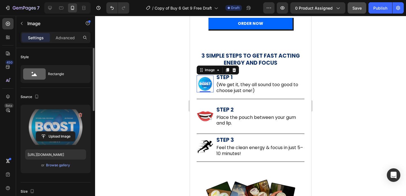
click at [344, 110] on div at bounding box center [250, 106] width 311 height 180
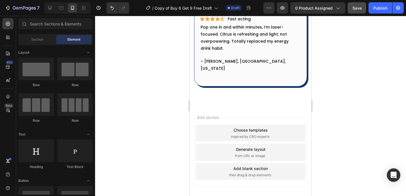
scroll to position [1015, 0]
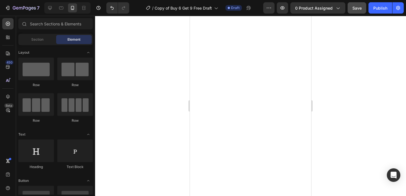
click at [357, 6] on span "Save" at bounding box center [357, 8] width 9 height 5
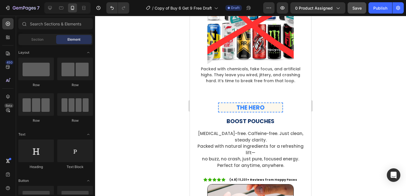
scroll to position [562, 0]
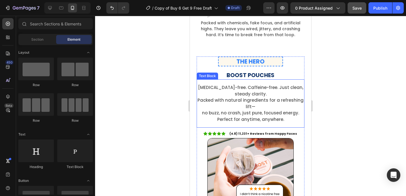
click at [252, 102] on p "Nicotine-free. Caffeine-free. Just clean, steady clarity. Packed with natural i…" at bounding box center [250, 103] width 107 height 38
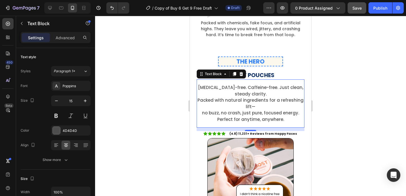
click at [199, 97] on p "Nicotine-free. Caffeine-free. Just clean, steady clarity. Packed with natural i…" at bounding box center [250, 103] width 107 height 38
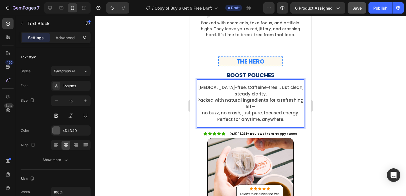
click at [199, 97] on p "Nicotine-free. Caffeine-free. Just clean, steady clarity. Packed with natural i…" at bounding box center [250, 103] width 107 height 38
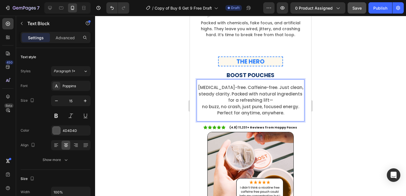
click at [233, 97] on p "Nicotine-free. Caffeine-free. Just clean, steady clarity. Packed with natural i…" at bounding box center [250, 100] width 107 height 32
click at [232, 97] on p "Nicotine-free. Caffeine-free. Just clean, steady clarity. Packed with natural i…" at bounding box center [250, 100] width 107 height 32
click at [271, 95] on p "Nicotine-free. Caffeine-free. Just clean, steady clarity. Packed with natural i…" at bounding box center [250, 100] width 107 height 32
click at [201, 103] on p "[MEDICAL_DATA]-free. Caffeine-free. Just clean, steady clarity. Packed with nat…" at bounding box center [250, 100] width 107 height 32
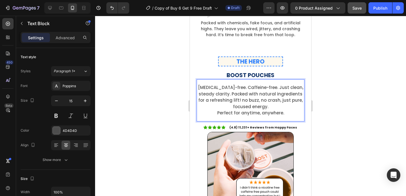
click at [230, 104] on p "[MEDICAL_DATA]-free. Caffeine-free. Just clean, steady clarity. Packed with nat…" at bounding box center [250, 100] width 107 height 32
click at [215, 110] on p "[MEDICAL_DATA]-free. Caffeine-free. Just clean, steady clarity. Packed with nat…" at bounding box center [250, 100] width 107 height 32
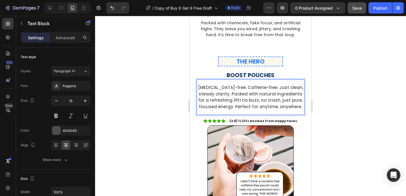
click at [351, 80] on div at bounding box center [250, 106] width 311 height 180
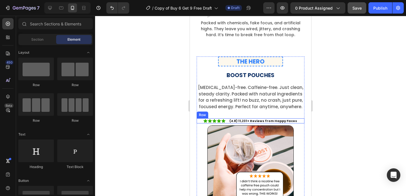
click at [228, 118] on div "Icon Icon Icon Icon Icon Icon List (4.8) 11,231+ Reviews from Happy Faces Text …" at bounding box center [251, 120] width 108 height 5
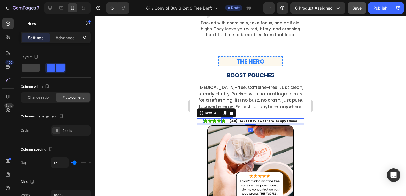
click at [223, 119] on icon at bounding box center [224, 121] width 4 height 4
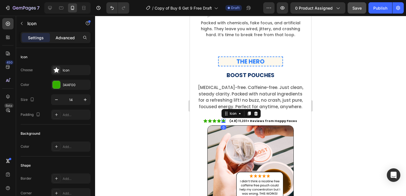
click at [57, 35] on p "Advanced" at bounding box center [65, 38] width 19 height 6
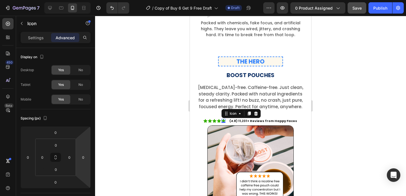
click at [160, 122] on div at bounding box center [250, 106] width 311 height 180
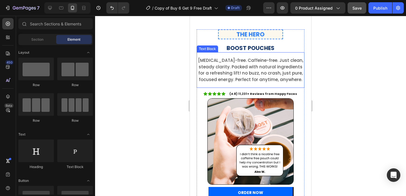
scroll to position [618, 0]
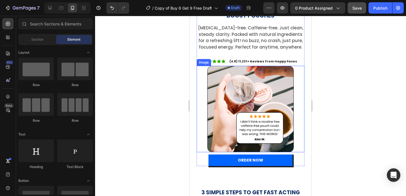
click at [235, 104] on img at bounding box center [251, 109] width 86 height 86
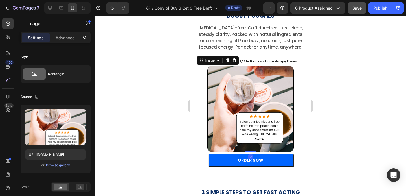
click at [331, 109] on div at bounding box center [250, 106] width 311 height 180
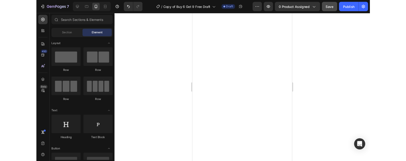
scroll to position [0, 0]
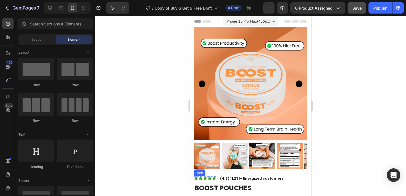
click at [196, 176] on icon at bounding box center [196, 178] width 4 height 4
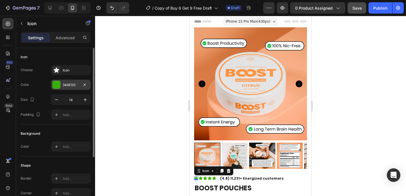
click at [57, 85] on div at bounding box center [56, 84] width 7 height 7
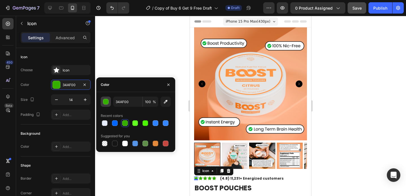
click at [106, 103] on div "button" at bounding box center [106, 102] width 6 height 6
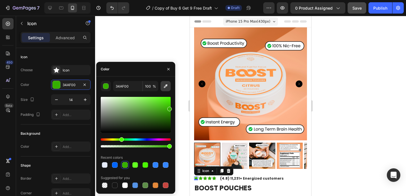
click at [169, 85] on button "button" at bounding box center [166, 86] width 10 height 10
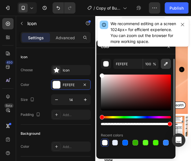
click at [165, 66] on icon "button" at bounding box center [166, 64] width 6 height 6
type input "FFBB1B"
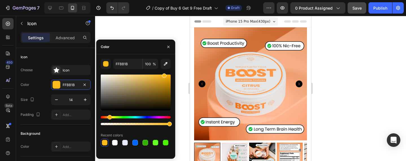
click at [153, 30] on div at bounding box center [250, 88] width 311 height 145
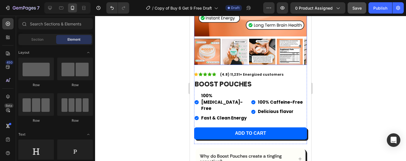
scroll to position [105, 0]
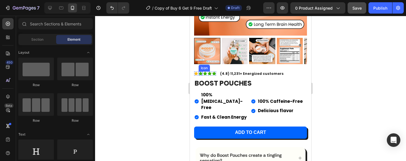
click at [201, 72] on icon at bounding box center [201, 74] width 4 height 4
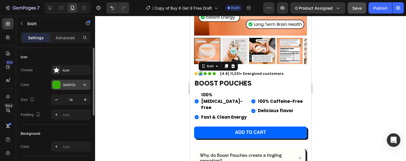
click at [57, 82] on div at bounding box center [56, 84] width 7 height 7
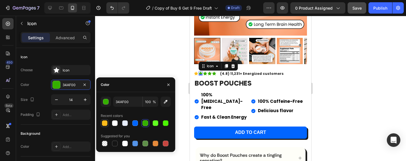
click at [103, 121] on div at bounding box center [105, 123] width 6 height 6
type input "FFBB1B"
click at [204, 72] on icon at bounding box center [205, 74] width 4 height 4
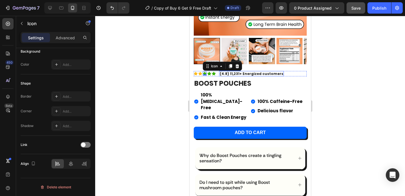
scroll to position [0, 0]
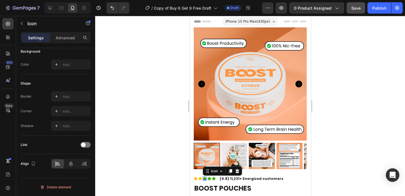
click at [203, 176] on icon at bounding box center [204, 178] width 4 height 4
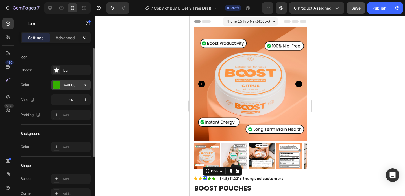
click at [55, 84] on div at bounding box center [56, 84] width 7 height 7
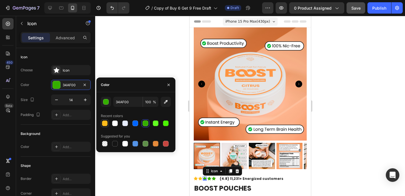
click at [104, 123] on div at bounding box center [105, 123] width 6 height 6
type input "FFBB1B"
click at [210, 176] on icon at bounding box center [209, 178] width 4 height 4
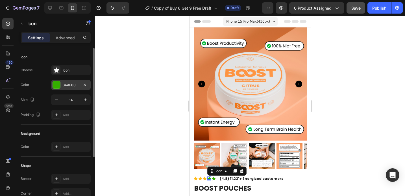
click at [57, 86] on div at bounding box center [56, 84] width 7 height 7
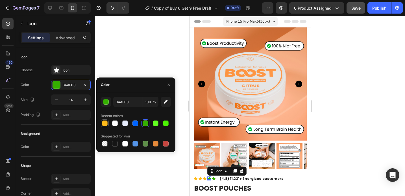
click at [105, 122] on div at bounding box center [105, 123] width 6 height 6
type input "FFBB1B"
click at [213, 176] on icon at bounding box center [213, 178] width 4 height 4
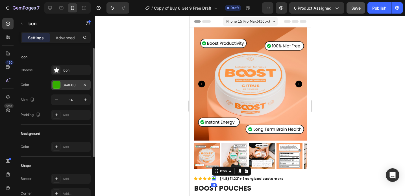
click at [56, 85] on div at bounding box center [56, 84] width 7 height 7
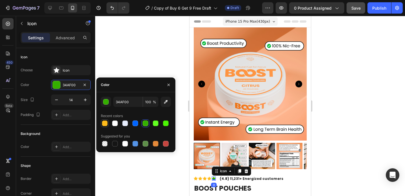
click at [105, 121] on div at bounding box center [105, 123] width 6 height 6
type input "FFBB1B"
click at [153, 62] on div at bounding box center [250, 106] width 310 height 180
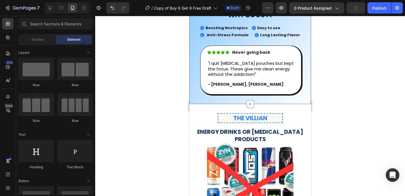
scroll to position [362, 0]
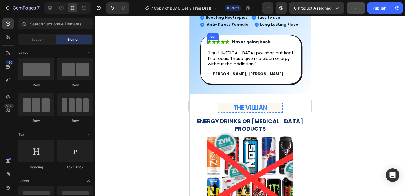
click at [209, 41] on icon at bounding box center [209, 42] width 4 height 4
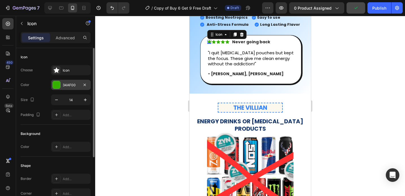
click at [58, 82] on div at bounding box center [56, 84] width 7 height 7
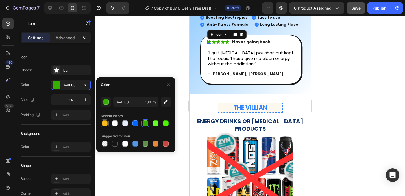
click at [104, 123] on div at bounding box center [105, 123] width 6 height 6
type input "FFBB1B"
click at [213, 42] on icon at bounding box center [213, 42] width 4 height 4
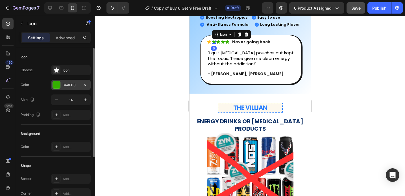
click at [64, 84] on div "34AF00" at bounding box center [71, 84] width 16 height 5
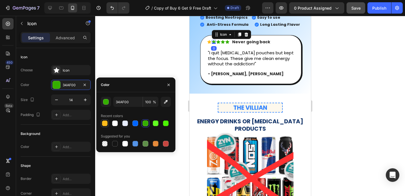
click at [106, 124] on div at bounding box center [105, 123] width 6 height 6
type input "FFBB1B"
click at [219, 41] on icon at bounding box center [218, 42] width 4 height 4
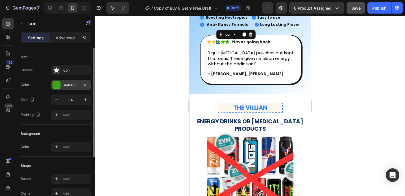
click at [71, 84] on div "34AF00" at bounding box center [71, 84] width 16 height 5
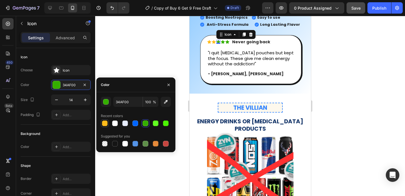
click at [105, 124] on div at bounding box center [105, 123] width 6 height 6
type input "FFBB1B"
click at [224, 42] on icon at bounding box center [222, 42] width 4 height 4
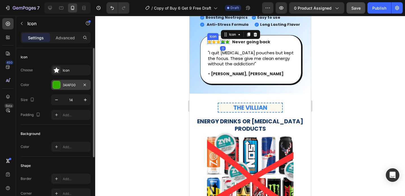
click at [66, 84] on div "34AF00" at bounding box center [71, 84] width 16 height 5
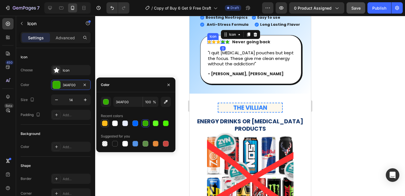
click at [104, 123] on div at bounding box center [105, 123] width 6 height 6
type input "FFBB1B"
click at [228, 41] on icon at bounding box center [227, 42] width 4 height 4
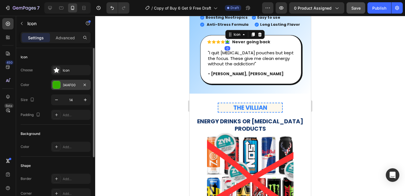
click at [54, 86] on div at bounding box center [56, 84] width 7 height 7
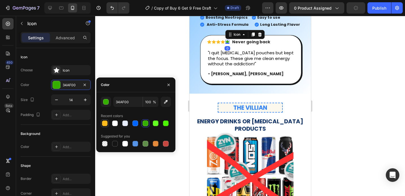
click at [102, 120] on div at bounding box center [104, 123] width 7 height 7
type input "FFBB1B"
click at [146, 42] on div at bounding box center [250, 106] width 310 height 180
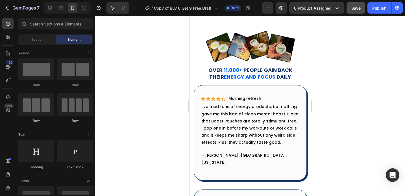
scroll to position [904, 0]
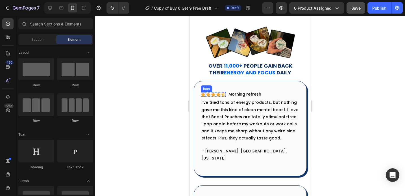
click at [203, 92] on icon at bounding box center [202, 94] width 5 height 4
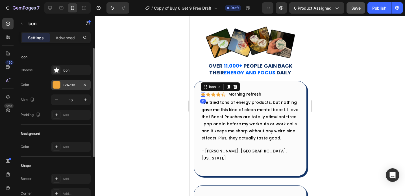
click at [53, 86] on div at bounding box center [56, 84] width 7 height 7
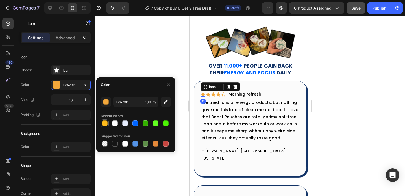
click at [103, 122] on div at bounding box center [105, 123] width 6 height 6
type input "FFBB1B"
click at [207, 92] on icon at bounding box center [208, 94] width 5 height 4
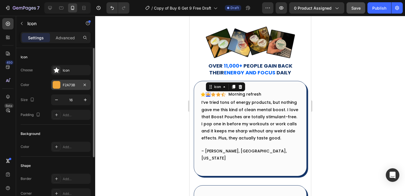
click at [56, 83] on div at bounding box center [56, 84] width 7 height 7
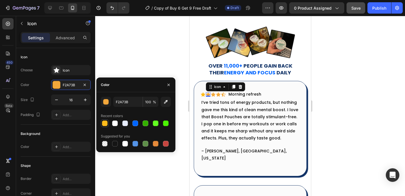
click at [102, 123] on div at bounding box center [105, 123] width 6 height 6
type input "FFBB1B"
click at [213, 93] on div "Icon" at bounding box center [213, 94] width 5 height 5
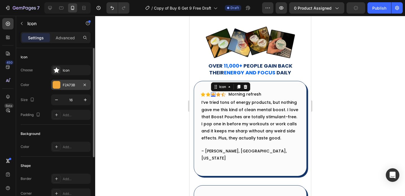
click at [56, 86] on div at bounding box center [56, 84] width 7 height 7
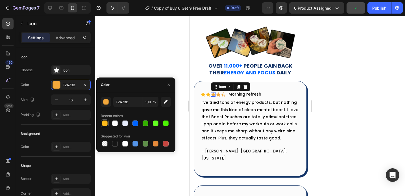
click at [105, 125] on div at bounding box center [105, 123] width 6 height 6
type input "FFBB1B"
click at [217, 93] on icon at bounding box center [218, 94] width 5 height 4
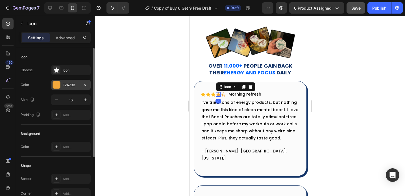
click at [56, 86] on div at bounding box center [56, 84] width 7 height 7
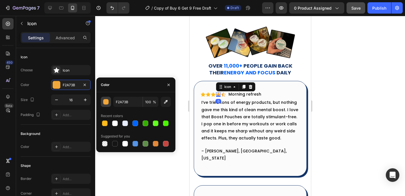
click at [105, 102] on div "button" at bounding box center [106, 102] width 6 height 6
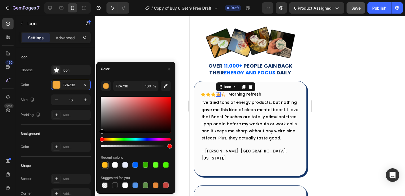
click at [105, 162] on div at bounding box center [105, 165] width 6 height 6
type input "FFBB1B"
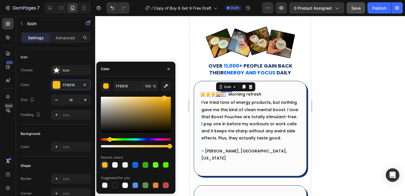
click at [223, 94] on icon at bounding box center [223, 94] width 5 height 5
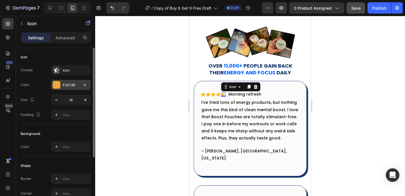
click at [60, 86] on div at bounding box center [57, 85] width 8 height 8
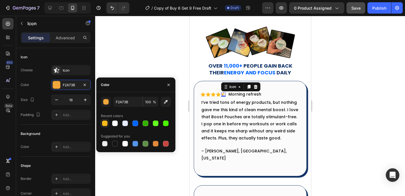
click at [105, 122] on div at bounding box center [105, 123] width 6 height 6
type input "FFBB1B"
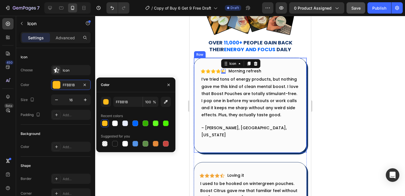
scroll to position [946, 0]
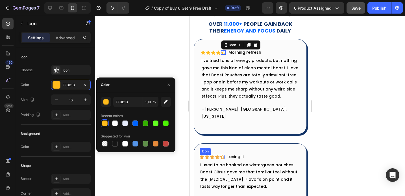
click at [202, 154] on icon at bounding box center [201, 156] width 5 height 4
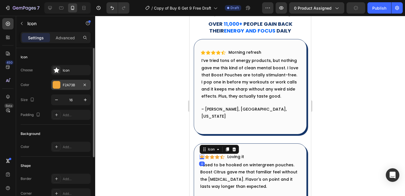
drag, startPoint x: 59, startPoint y: 85, endPoint x: 63, endPoint y: 85, distance: 4.0
click at [58, 85] on div at bounding box center [56, 84] width 7 height 7
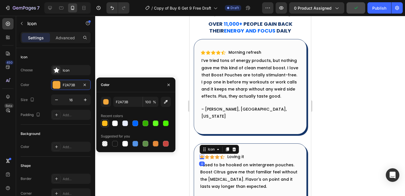
click at [104, 123] on div at bounding box center [105, 123] width 6 height 6
type input "FFBB1B"
click at [207, 154] on icon at bounding box center [206, 156] width 5 height 4
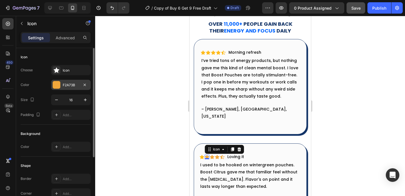
click at [57, 84] on div at bounding box center [56, 84] width 7 height 7
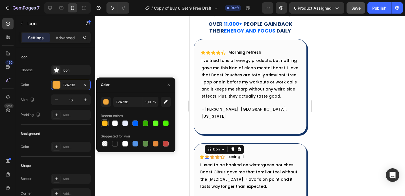
click at [105, 123] on div at bounding box center [105, 123] width 6 height 6
type input "FFBB1B"
click at [211, 154] on div "Icon" at bounding box center [211, 156] width 5 height 5
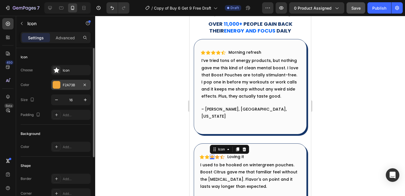
click at [65, 89] on div "F2A73B" at bounding box center [71, 85] width 40 height 10
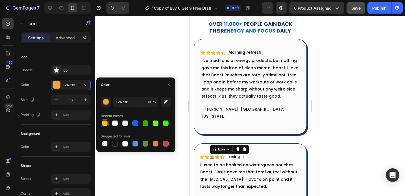
click at [101, 120] on div at bounding box center [105, 123] width 8 height 8
type input "FFBB1B"
click at [218, 154] on icon at bounding box center [217, 156] width 5 height 4
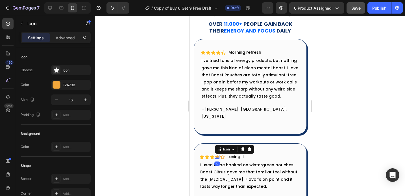
click at [217, 157] on div at bounding box center [217, 158] width 5 height 2
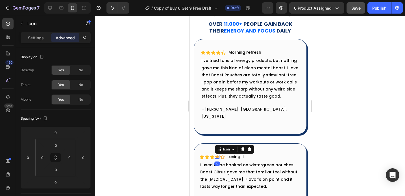
click at [216, 154] on icon at bounding box center [217, 156] width 5 height 4
click at [34, 42] on div "Settings Advanced" at bounding box center [56, 37] width 70 height 11
click at [36, 40] on p "Settings" at bounding box center [36, 38] width 16 height 6
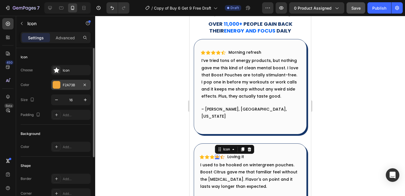
click at [59, 81] on div at bounding box center [56, 84] width 7 height 7
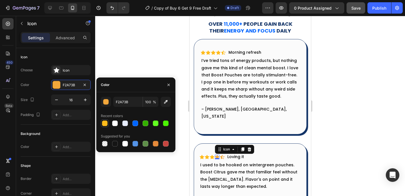
click at [104, 123] on div at bounding box center [105, 123] width 6 height 6
type input "FFBB1B"
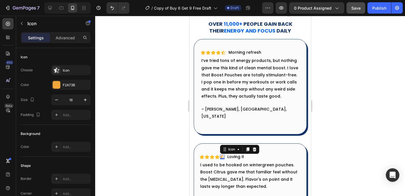
click at [222, 154] on div "Icon 0" at bounding box center [222, 156] width 5 height 5
click at [59, 87] on div at bounding box center [56, 84] width 7 height 7
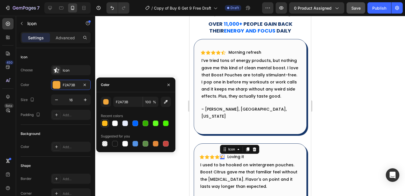
click at [104, 121] on div at bounding box center [105, 123] width 6 height 6
type input "FFBB1B"
click at [146, 169] on div at bounding box center [250, 106] width 310 height 180
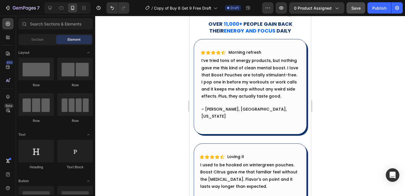
click at [146, 169] on div at bounding box center [250, 106] width 310 height 180
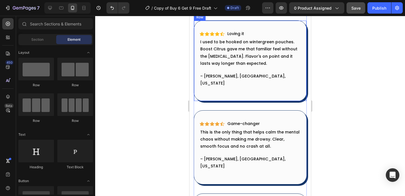
scroll to position [1082, 0]
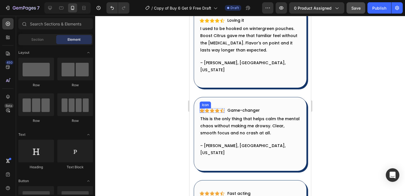
click at [201, 108] on icon at bounding box center [201, 110] width 5 height 4
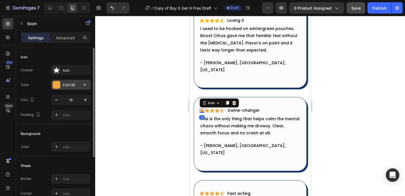
click at [53, 84] on div at bounding box center [56, 84] width 7 height 7
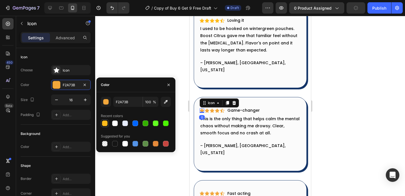
click at [104, 123] on div at bounding box center [105, 123] width 6 height 6
type input "FFBB1B"
click at [206, 108] on div "Icon" at bounding box center [206, 110] width 5 height 5
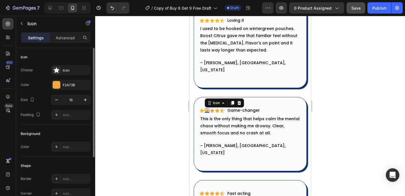
click at [74, 90] on div "Choose Icon Color F2A73B Size 16 Padding Add..." at bounding box center [56, 92] width 70 height 55
click at [74, 86] on div "F2A73B" at bounding box center [71, 84] width 16 height 5
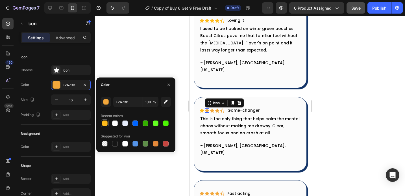
click at [105, 123] on div at bounding box center [105, 123] width 6 height 6
type input "FFBB1B"
click at [211, 108] on div "Icon" at bounding box center [211, 110] width 5 height 5
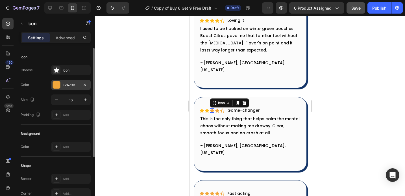
click at [68, 86] on div "F2A73B" at bounding box center [71, 84] width 16 height 5
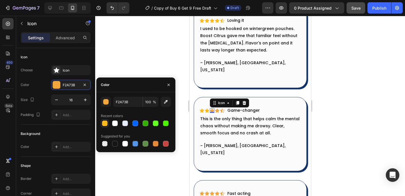
click at [103, 122] on div at bounding box center [105, 123] width 6 height 6
type input "FFBB1B"
click at [222, 108] on icon at bounding box center [222, 110] width 5 height 5
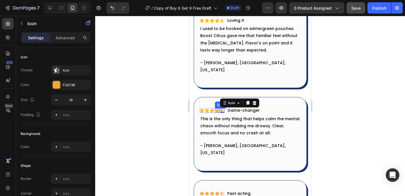
click at [216, 108] on icon at bounding box center [217, 110] width 5 height 4
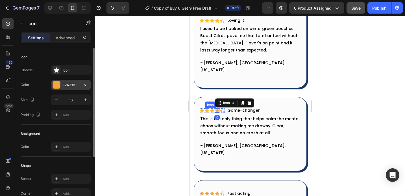
click at [59, 87] on div at bounding box center [56, 84] width 7 height 7
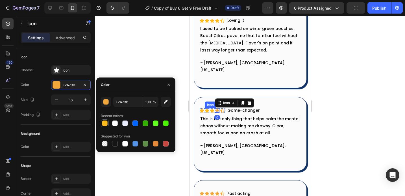
click at [103, 126] on div at bounding box center [105, 123] width 6 height 6
type input "FFBB1B"
click at [222, 108] on icon at bounding box center [222, 110] width 5 height 4
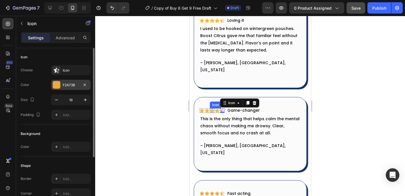
click at [64, 84] on div "F2A73B" at bounding box center [71, 84] width 16 height 5
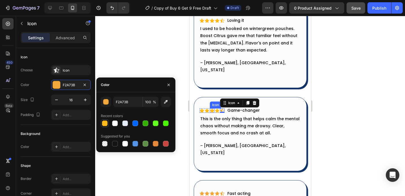
click at [104, 123] on div at bounding box center [105, 123] width 6 height 6
type input "FFBB1B"
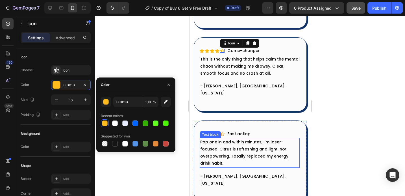
scroll to position [1179, 0]
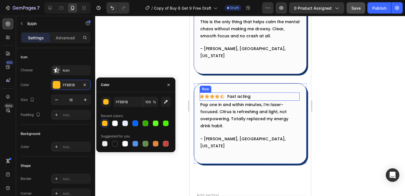
click at [201, 94] on icon at bounding box center [201, 96] width 5 height 4
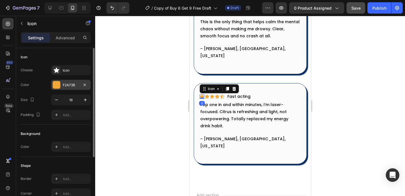
click at [66, 85] on div "F2A73B" at bounding box center [71, 84] width 16 height 5
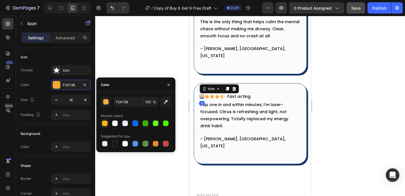
click at [105, 122] on div at bounding box center [105, 123] width 6 height 6
type input "FFBB1B"
click at [206, 94] on icon at bounding box center [206, 96] width 5 height 4
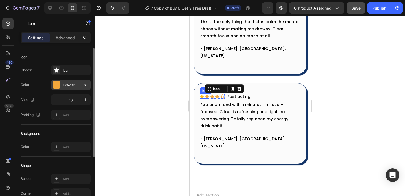
click at [68, 84] on div "F2A73B" at bounding box center [71, 84] width 16 height 5
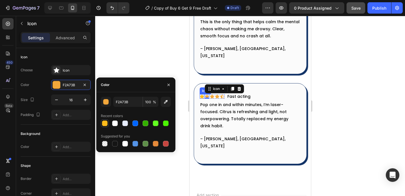
click at [105, 121] on div at bounding box center [105, 123] width 6 height 6
type input "FFBB1B"
click at [212, 94] on div "Icon" at bounding box center [211, 96] width 5 height 5
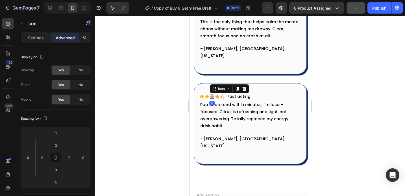
click at [211, 94] on icon at bounding box center [211, 96] width 5 height 4
click at [42, 40] on div "Settings" at bounding box center [36, 37] width 28 height 9
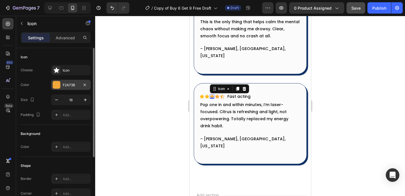
click at [55, 84] on div at bounding box center [56, 84] width 7 height 7
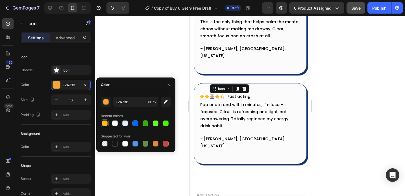
click at [103, 121] on div at bounding box center [105, 123] width 6 height 6
type input "FFBB1B"
click at [216, 94] on icon at bounding box center [217, 96] width 5 height 4
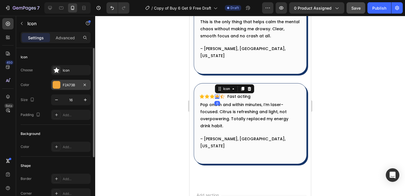
click at [60, 81] on div at bounding box center [56, 84] width 7 height 7
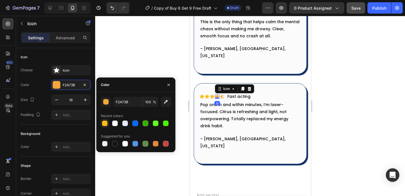
click at [104, 119] on div at bounding box center [105, 123] width 8 height 8
type input "FFBB1B"
click at [221, 94] on icon at bounding box center [222, 96] width 5 height 4
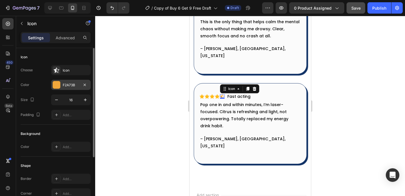
click at [56, 87] on div at bounding box center [56, 84] width 7 height 7
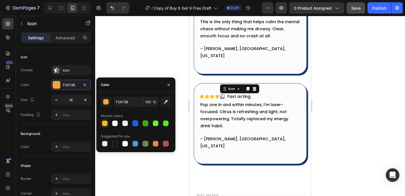
click at [106, 123] on div at bounding box center [105, 123] width 6 height 6
type input "FFBB1B"
click at [162, 48] on div at bounding box center [250, 106] width 310 height 180
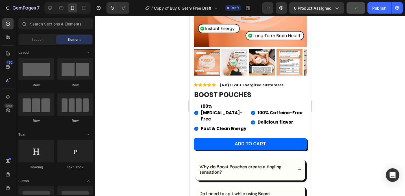
scroll to position [112, 0]
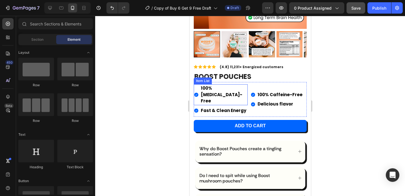
click at [217, 85] on p "100% [MEDICAL_DATA]-Free" at bounding box center [223, 94] width 46 height 19
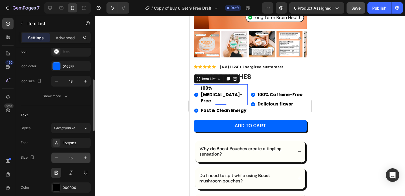
scroll to position [74, 0]
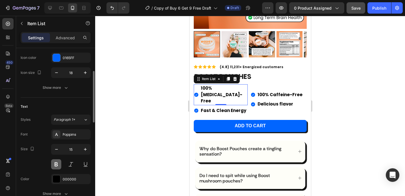
click at [56, 163] on button at bounding box center [56, 164] width 10 height 10
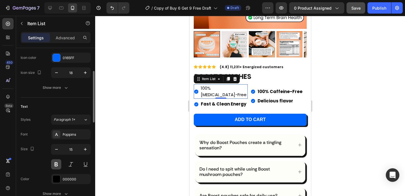
click at [56, 163] on button at bounding box center [56, 164] width 10 height 10
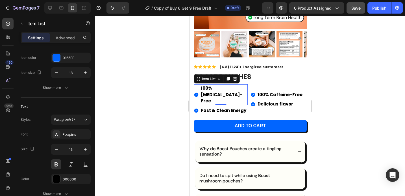
click at [138, 116] on div at bounding box center [250, 106] width 310 height 180
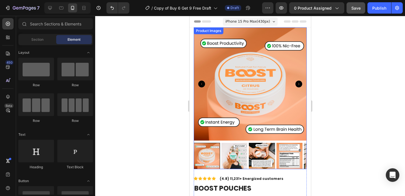
scroll to position [78, 0]
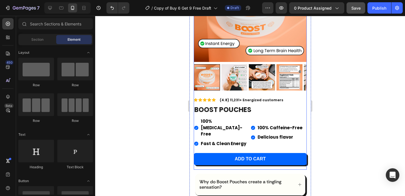
click at [245, 91] on div "Product Images Why do Boost Pouches create a tingling sensation? Do I need to s…" at bounding box center [249, 23] width 113 height 148
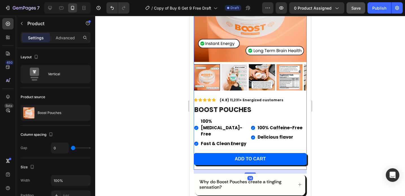
click at [245, 97] on strong "(4.8) 11,231+ Energized customers" at bounding box center [251, 99] width 64 height 5
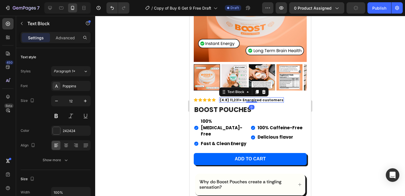
click at [245, 97] on strong "(4.8) 11,231+ Energized customers" at bounding box center [251, 99] width 64 height 5
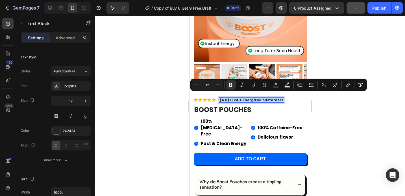
copy strong "(4.8) 11,231+ Energized customers"
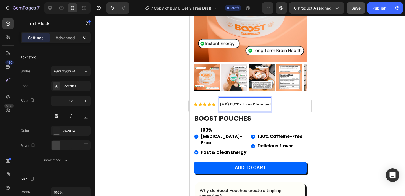
click at [232, 106] on p "Rich Text Editor. Editing area: main" at bounding box center [244, 108] width 51 height 5
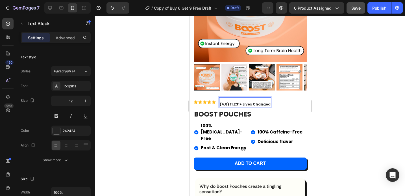
click at [219, 100] on div "(4.8) 11,231+ Lives Changed" at bounding box center [245, 102] width 52 height 10
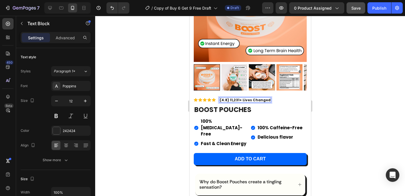
click at [387, 94] on div at bounding box center [250, 106] width 310 height 180
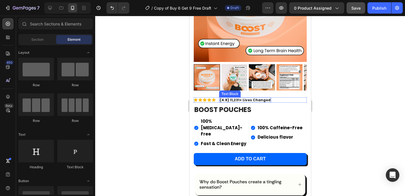
click at [260, 97] on strong "(4.8) 11,231+ Lives Changed" at bounding box center [244, 99] width 51 height 5
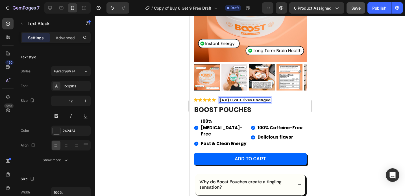
click at [265, 97] on strong "(4.8) 11,231+ Lives Changed" at bounding box center [244, 99] width 51 height 5
click at [331, 88] on div at bounding box center [250, 106] width 310 height 180
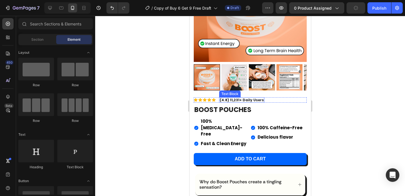
click at [250, 97] on strong "(4.8) 11,231+ Daily Users" at bounding box center [241, 99] width 44 height 5
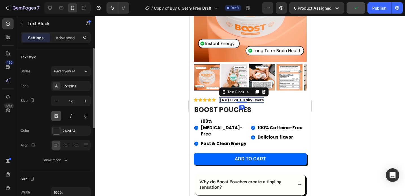
click at [56, 115] on button at bounding box center [56, 116] width 10 height 10
click at [233, 97] on strong "(4.8) 11,231+ Daily Users" at bounding box center [241, 99] width 44 height 5
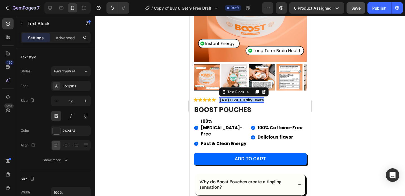
click at [233, 97] on strong "(4.8) 11,231+ Daily Users" at bounding box center [241, 99] width 44 height 5
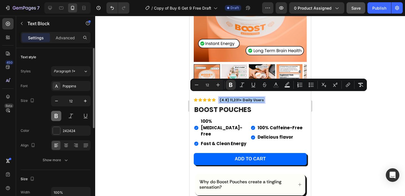
click at [59, 114] on button at bounding box center [56, 116] width 10 height 10
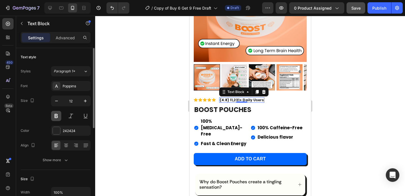
click at [59, 114] on button at bounding box center [56, 116] width 10 height 10
click at [79, 70] on div "Paragraph 1*" at bounding box center [69, 71] width 30 height 5
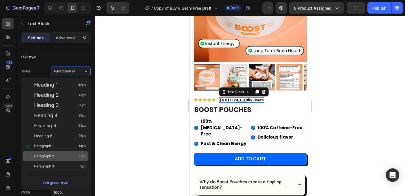
click at [58, 156] on div "Paragraph 2 12px" at bounding box center [60, 156] width 52 height 6
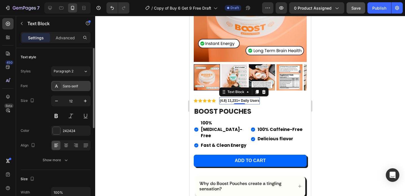
click at [77, 87] on div "Sans-serif" at bounding box center [76, 86] width 27 height 5
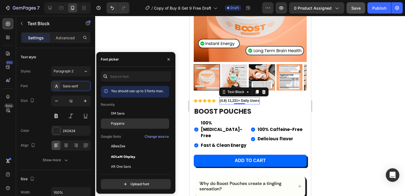
click at [113, 182] on div "Poppins" at bounding box center [135, 187] width 68 height 10
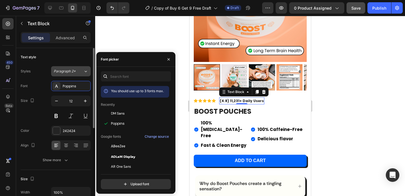
click at [77, 71] on div "Paragraph 2*" at bounding box center [69, 71] width 30 height 5
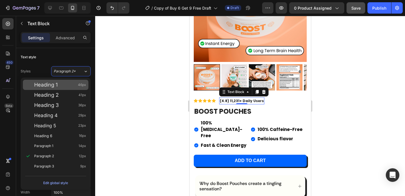
click at [73, 83] on div "Heading 1 46px" at bounding box center [60, 85] width 52 height 6
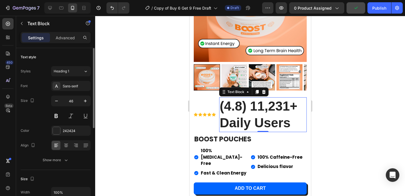
click at [72, 91] on div "Font Sans-serif Size 46 Color 242424 Align Show more" at bounding box center [56, 123] width 70 height 84
click at [72, 88] on div "Sans-serif" at bounding box center [76, 86] width 27 height 5
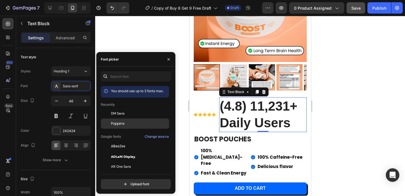
click at [110, 124] on div at bounding box center [106, 123] width 10 height 10
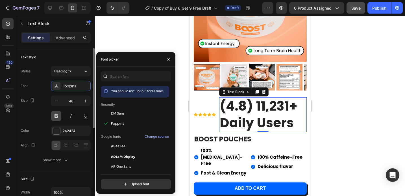
click at [57, 113] on button at bounding box center [56, 116] width 10 height 10
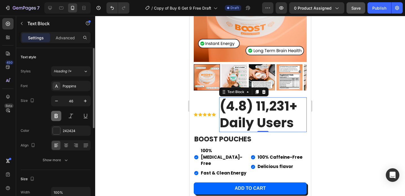
click at [57, 113] on button at bounding box center [56, 116] width 10 height 10
click at [74, 71] on div "Heading 1*" at bounding box center [65, 71] width 23 height 5
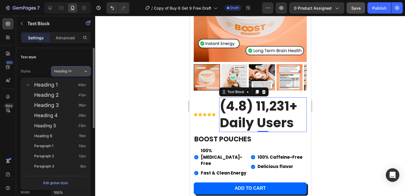
click at [74, 71] on div "Heading 1*" at bounding box center [65, 71] width 23 height 5
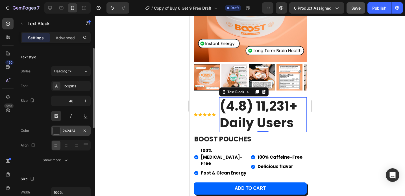
click at [62, 131] on div "242424" at bounding box center [71, 130] width 40 height 10
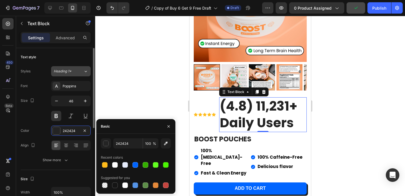
click at [68, 73] on span "Heading 1*" at bounding box center [63, 71] width 18 height 5
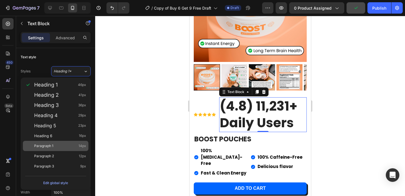
click at [48, 143] on span "Paragraph 1" at bounding box center [43, 146] width 19 height 6
type input "14"
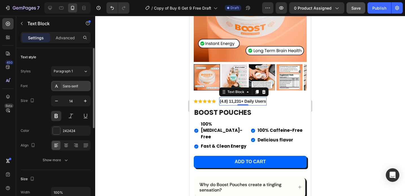
click at [73, 85] on div "Sans-serif" at bounding box center [76, 86] width 27 height 5
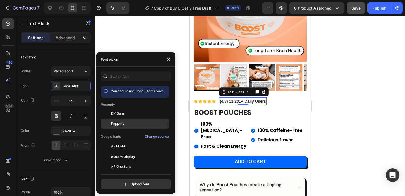
click at [115, 123] on span "Poppins" at bounding box center [118, 123] width 14 height 5
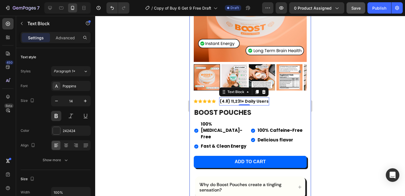
click at [135, 41] on div at bounding box center [250, 106] width 310 height 180
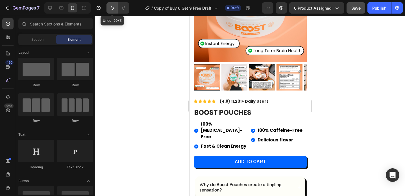
click at [109, 7] on button "Undo/Redo" at bounding box center [111, 7] width 11 height 11
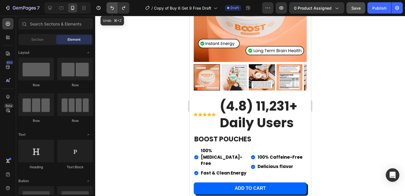
click at [109, 7] on button "Undo/Redo" at bounding box center [111, 7] width 11 height 11
click at [111, 7] on icon "Undo/Redo" at bounding box center [111, 8] width 3 height 4
click at [111, 7] on icon "Undo/Redo" at bounding box center [112, 8] width 6 height 6
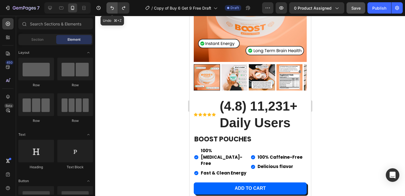
click at [111, 7] on icon "Undo/Redo" at bounding box center [112, 8] width 6 height 6
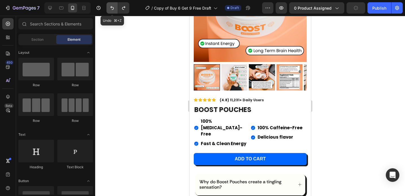
click at [111, 7] on icon "Undo/Redo" at bounding box center [112, 8] width 6 height 6
click at [123, 8] on icon "Undo/Redo" at bounding box center [124, 8] width 6 height 6
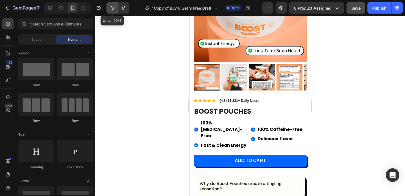
click at [111, 10] on icon "Undo/Redo" at bounding box center [112, 8] width 6 height 6
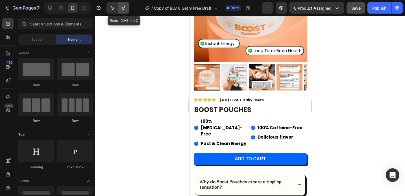
click at [123, 9] on icon "Undo/Redo" at bounding box center [124, 8] width 6 height 6
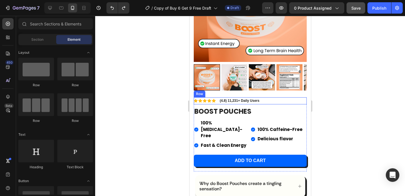
click at [225, 99] on strong "(4.8) 11,231+ Daily Users" at bounding box center [239, 101] width 40 height 4
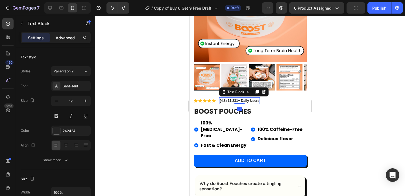
click at [66, 37] on p "Advanced" at bounding box center [65, 38] width 19 height 6
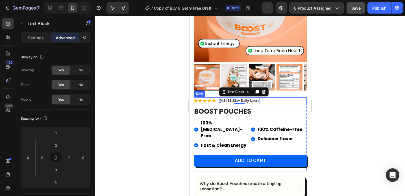
click at [217, 97] on div "Icon Icon Icon Icon Icon Icon List (4.8) 11,231+ Daily Users Text Block 0 Row" at bounding box center [249, 100] width 113 height 7
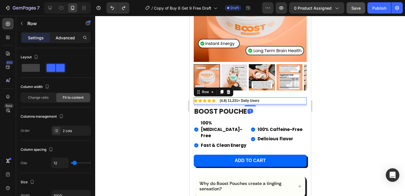
click at [68, 38] on p "Advanced" at bounding box center [65, 38] width 19 height 6
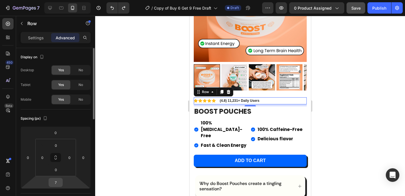
click at [57, 184] on input "7" at bounding box center [55, 182] width 11 height 8
type input "0"
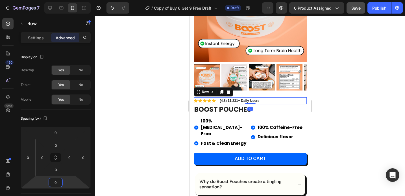
click at [136, 128] on div at bounding box center [250, 106] width 310 height 180
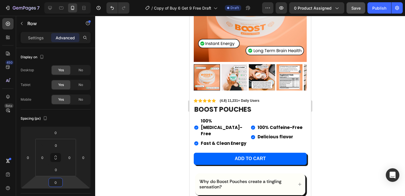
click at [136, 128] on div at bounding box center [250, 106] width 310 height 180
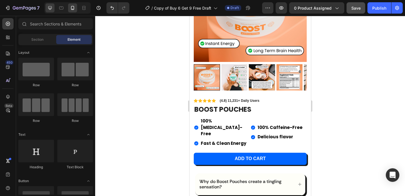
click at [53, 8] on div at bounding box center [49, 7] width 9 height 9
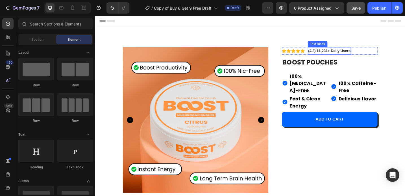
click at [358, 52] on strong "(4.8) 11,231+ Daily Users" at bounding box center [351, 54] width 46 height 5
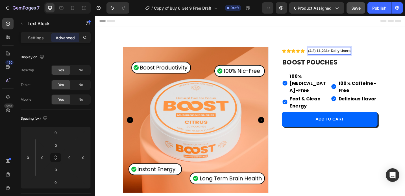
click at [350, 55] on strong "(4.8) 11,231+ Daily Users" at bounding box center [351, 54] width 46 height 5
click at [350, 54] on strong "(4.8) 11,231+ Daily Users" at bounding box center [351, 54] width 46 height 5
drag, startPoint x: 350, startPoint y: 54, endPoint x: 369, endPoint y: 55, distance: 18.7
click at [369, 55] on strong "(4.8) 11,231+ Daily Users" at bounding box center [351, 54] width 46 height 5
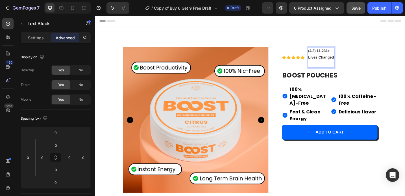
click at [333, 67] on p "Rich Text Editor. Editing area: main" at bounding box center [342, 68] width 28 height 7
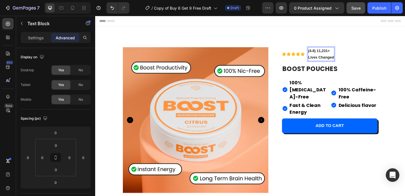
click at [327, 62] on div "(4.8) 11,231+ Lives Changed" at bounding box center [341, 57] width 29 height 15
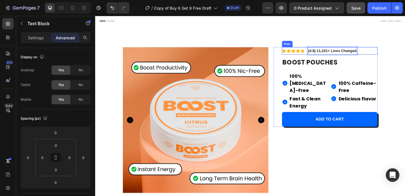
click at [394, 57] on div "Icon Icon Icon Icon Icon Icon List (4.8) 11,231+ Lives Changed Text Block 0 Row" at bounding box center [351, 54] width 105 height 8
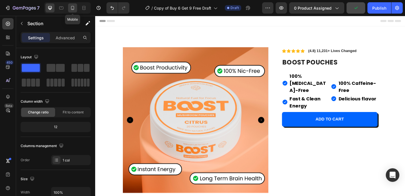
click at [70, 8] on icon at bounding box center [73, 8] width 6 height 6
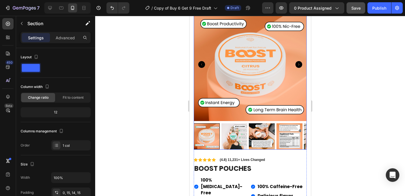
scroll to position [43, 0]
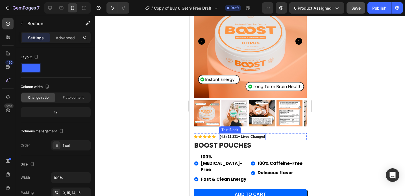
click at [246, 134] on p "(4.8) 11,231+ Lives Changed" at bounding box center [241, 137] width 45 height 6
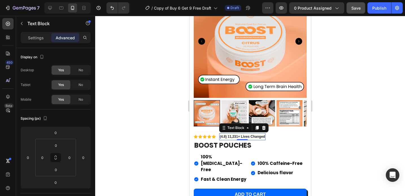
click at [246, 134] on strong "(4.8) 11,231+ Lives Changed" at bounding box center [241, 136] width 45 height 4
click at [241, 134] on strong "(4.8) 11,231+ Lives Changed" at bounding box center [241, 136] width 45 height 4
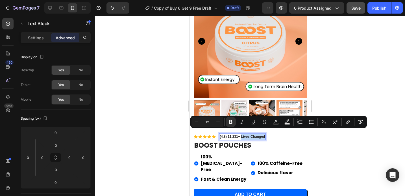
drag, startPoint x: 241, startPoint y: 132, endPoint x: 261, endPoint y: 132, distance: 19.8
click at [261, 134] on strong "(4.8) 11,231+ Lives Changed" at bounding box center [241, 136] width 45 height 4
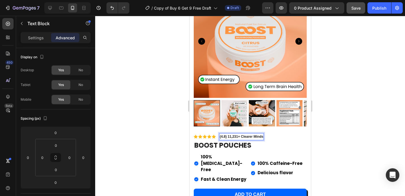
click at [330, 126] on div at bounding box center [250, 106] width 310 height 180
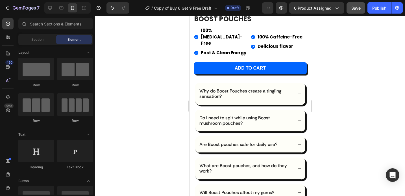
scroll to position [168, 0]
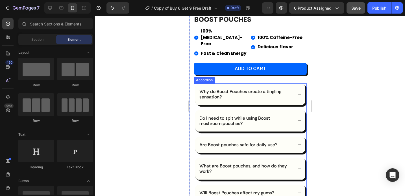
click at [251, 89] on p "Why do Boost Pouches create a tingling sensation?" at bounding box center [245, 94] width 93 height 11
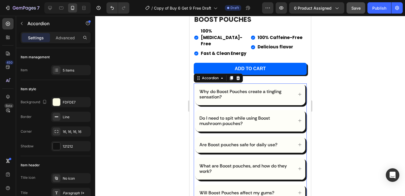
click at [290, 83] on div "Why do Boost Pouches create a tingling sensation?" at bounding box center [250, 93] width 110 height 21
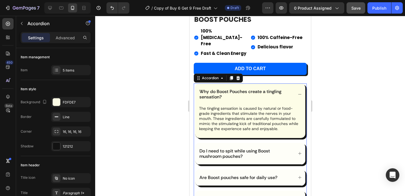
click at [290, 86] on div "Why do Boost Pouches create a tingling sensation?" at bounding box center [250, 93] width 110 height 21
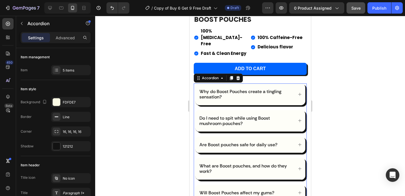
click at [290, 83] on div "Why do Boost Pouches create a tingling sensation?" at bounding box center [250, 93] width 110 height 21
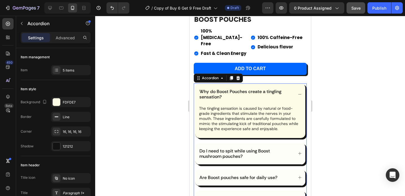
click at [290, 83] on div "Why do Boost Pouches create a tingling sensation?" at bounding box center [250, 93] width 110 height 21
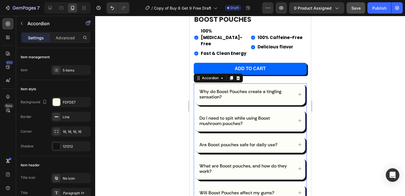
click at [290, 83] on div "Why do Boost Pouches create a tingling sensation?" at bounding box center [250, 93] width 110 height 21
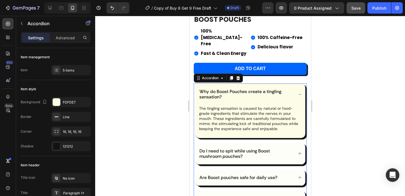
click at [290, 83] on div "Why do Boost Pouches create a tingling sensation?" at bounding box center [250, 93] width 110 height 21
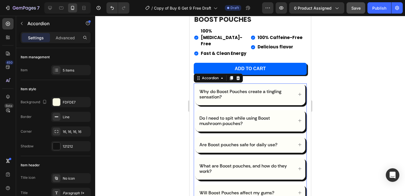
click at [290, 83] on div "Why do Boost Pouches create a tingling sensation?" at bounding box center [250, 93] width 110 height 21
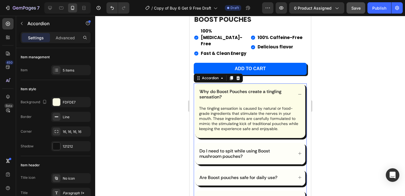
click at [290, 83] on div "Why do Boost Pouches create a tingling sensation?" at bounding box center [250, 93] width 110 height 21
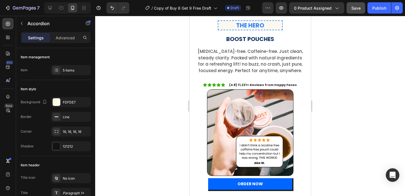
scroll to position [584, 0]
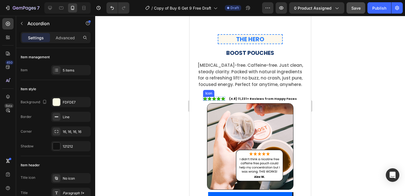
click at [206, 97] on icon at bounding box center [205, 99] width 4 height 4
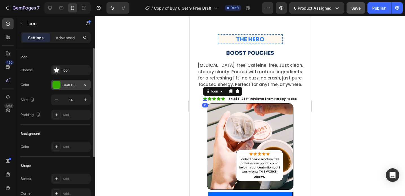
click at [59, 84] on div at bounding box center [56, 84] width 7 height 7
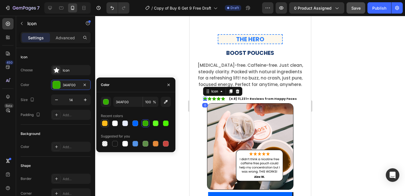
click at [106, 125] on div at bounding box center [105, 123] width 6 height 6
type input "FFBB1B"
click at [210, 97] on icon at bounding box center [209, 99] width 4 height 4
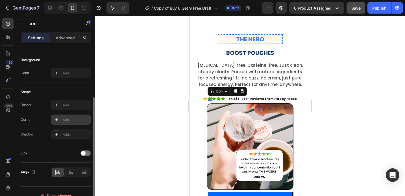
scroll to position [0, 0]
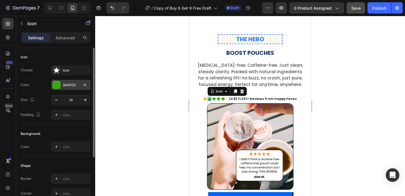
click at [55, 84] on div at bounding box center [56, 84] width 7 height 7
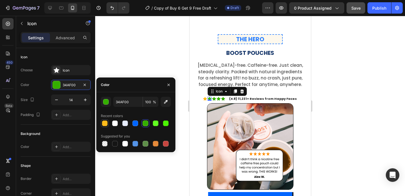
click at [104, 123] on div at bounding box center [105, 123] width 6 height 6
type input "FFBB1B"
click at [215, 97] on icon at bounding box center [214, 99] width 4 height 4
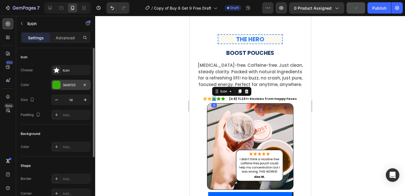
click at [60, 86] on div at bounding box center [57, 85] width 8 height 8
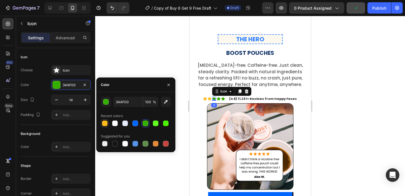
click at [105, 124] on div at bounding box center [105, 123] width 6 height 6
type input "FFBB1B"
click at [218, 97] on icon at bounding box center [218, 99] width 4 height 4
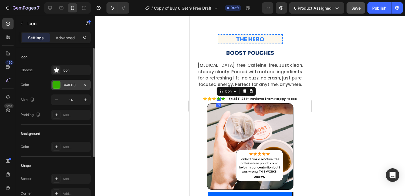
click at [58, 82] on div at bounding box center [56, 84] width 7 height 7
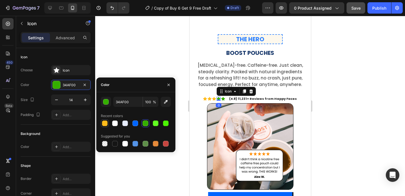
click at [104, 123] on div at bounding box center [105, 123] width 6 height 6
type input "FFBB1B"
click at [224, 97] on icon at bounding box center [223, 99] width 4 height 4
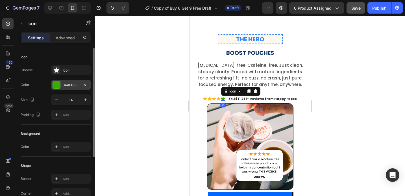
click at [56, 85] on div at bounding box center [56, 84] width 7 height 7
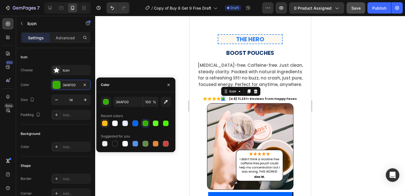
click at [104, 121] on div at bounding box center [105, 123] width 6 height 6
type input "FFBB1B"
click at [139, 46] on div at bounding box center [250, 106] width 310 height 180
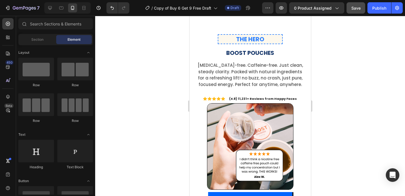
click at [139, 46] on div at bounding box center [250, 106] width 310 height 180
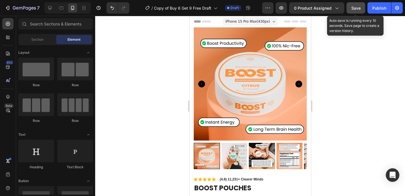
click at [352, 9] on span "Save" at bounding box center [355, 8] width 9 height 5
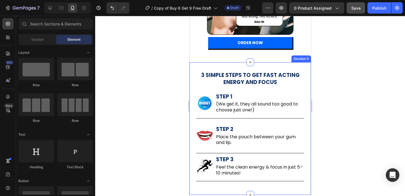
scroll to position [743, 0]
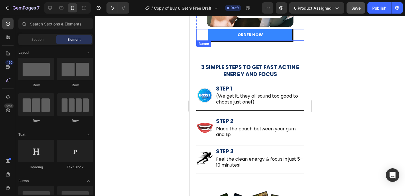
click at [282, 32] on link "ORDER NOW" at bounding box center [250, 35] width 84 height 12
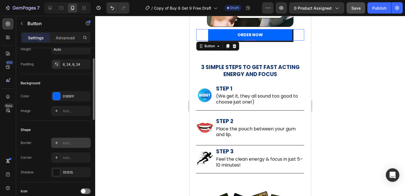
scroll to position [39, 0]
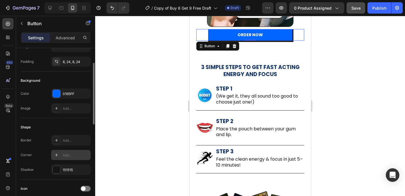
click at [67, 155] on div "Add..." at bounding box center [76, 154] width 27 height 5
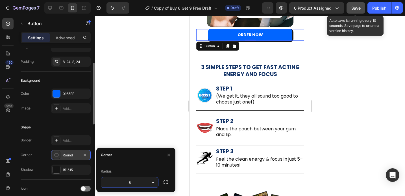
click at [356, 6] on span "Save" at bounding box center [355, 8] width 9 height 5
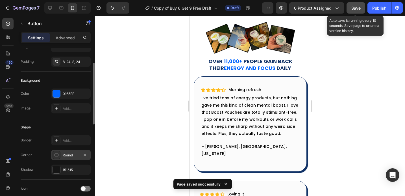
scroll to position [892, 0]
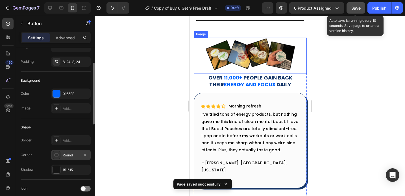
click at [279, 52] on img at bounding box center [250, 56] width 90 height 36
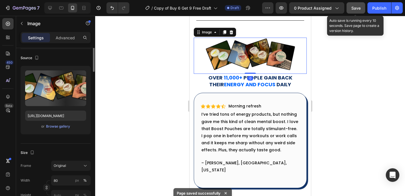
scroll to position [0, 0]
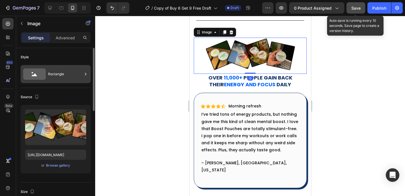
click at [61, 78] on div "Rectangle" at bounding box center [65, 73] width 34 height 13
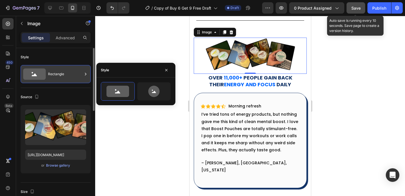
click at [61, 78] on div "Rectangle" at bounding box center [65, 73] width 34 height 13
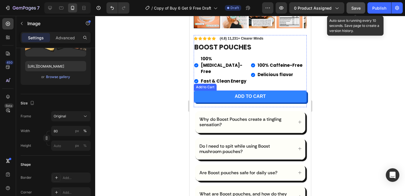
scroll to position [159, 0]
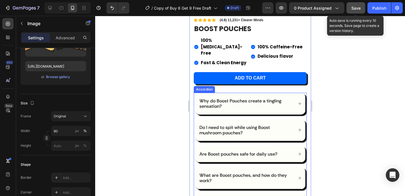
click at [211, 98] on p "Why do Boost Pouches create a tingling sensation?" at bounding box center [245, 103] width 93 height 11
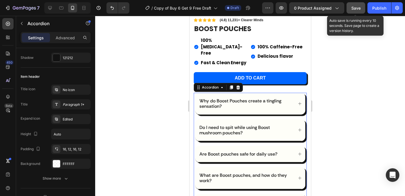
scroll to position [0, 0]
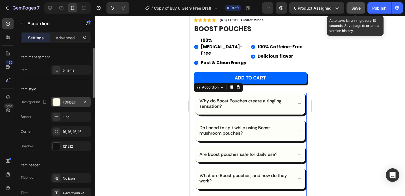
click at [72, 101] on div "FDFDE7" at bounding box center [71, 102] width 16 height 5
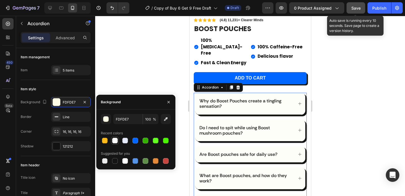
click at [115, 139] on div at bounding box center [115, 140] width 6 height 6
type input "FEFEFE"
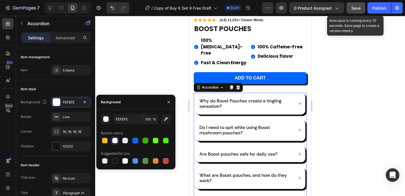
click at [232, 98] on p "Why do Boost Pouches create a tingling sensation?" at bounding box center [245, 103] width 93 height 11
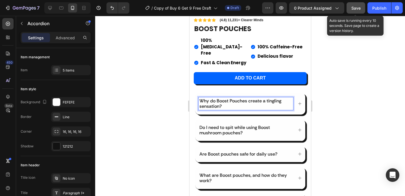
click at [297, 101] on icon at bounding box center [299, 103] width 4 height 4
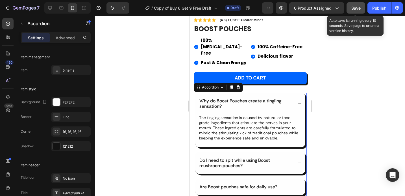
click at [297, 101] on icon at bounding box center [299, 103] width 4 height 4
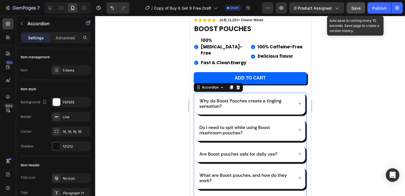
click at [297, 101] on icon at bounding box center [299, 103] width 4 height 4
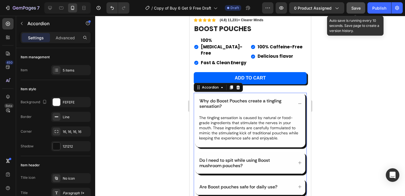
click at [297, 101] on icon at bounding box center [299, 103] width 4 height 4
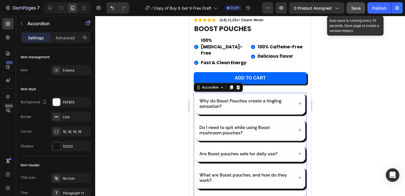
click at [297, 128] on icon at bounding box center [299, 130] width 4 height 4
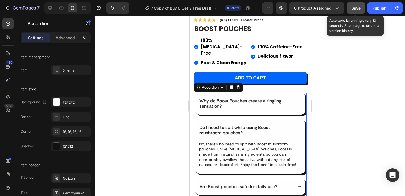
click at [297, 128] on icon at bounding box center [299, 130] width 4 height 4
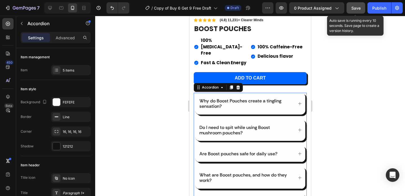
click at [297, 128] on icon at bounding box center [299, 130] width 4 height 4
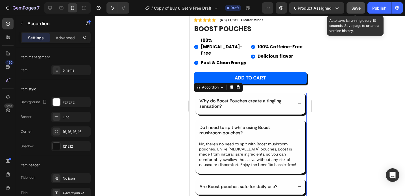
click at [297, 128] on icon at bounding box center [299, 130] width 4 height 4
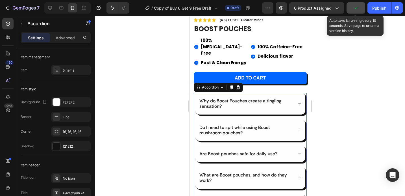
click at [206, 98] on p "Why do Boost Pouches create a tingling sensation?" at bounding box center [245, 103] width 93 height 11
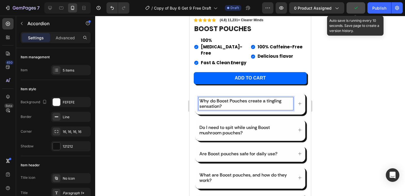
click at [198, 93] on div "Why do Boost Pouches create a tingling sensation?" at bounding box center [250, 103] width 110 height 21
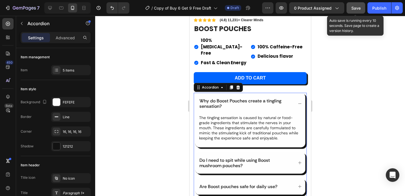
click at [297, 101] on icon at bounding box center [299, 103] width 4 height 4
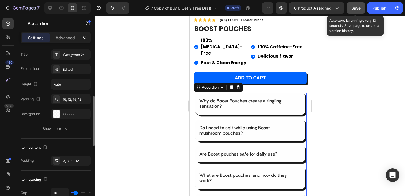
scroll to position [169, 0]
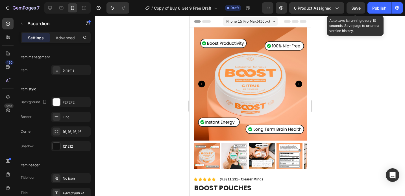
scroll to position [159, 0]
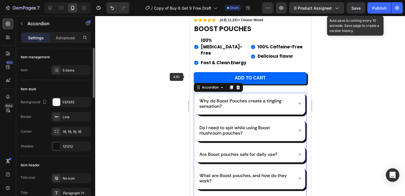
click at [163, 69] on div at bounding box center [250, 106] width 310 height 180
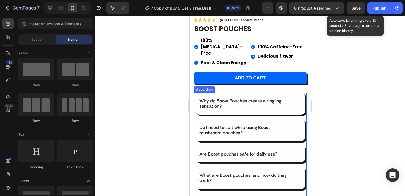
click at [297, 101] on icon at bounding box center [299, 103] width 4 height 4
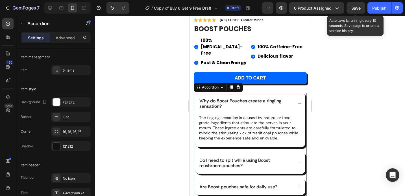
click at [297, 101] on icon at bounding box center [299, 103] width 4 height 4
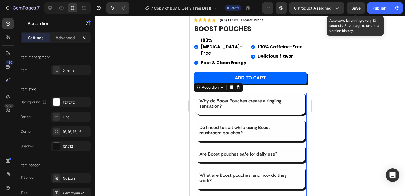
click at [297, 101] on icon at bounding box center [299, 103] width 4 height 4
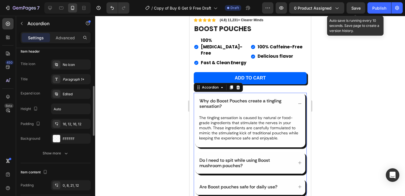
scroll to position [136, 0]
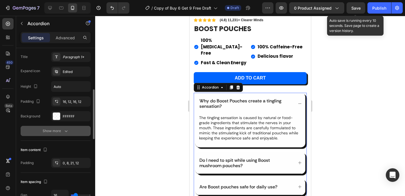
click at [59, 129] on div "Show more" at bounding box center [56, 131] width 26 height 6
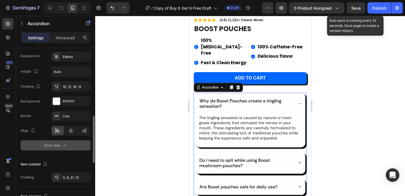
scroll to position [169, 0]
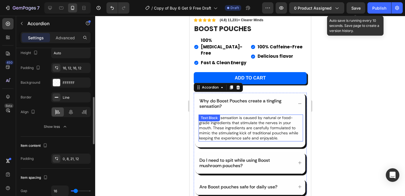
click at [230, 115] on p "The tingling sensation is caused by natural or food-grade ingredients that stim…" at bounding box center [250, 128] width 103 height 26
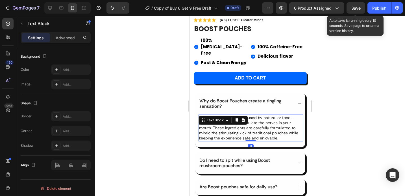
scroll to position [0, 0]
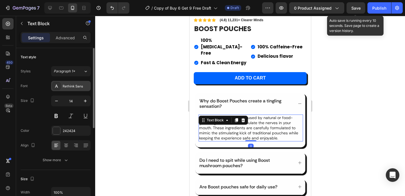
click at [74, 84] on div "Rethink Sans" at bounding box center [76, 86] width 27 height 5
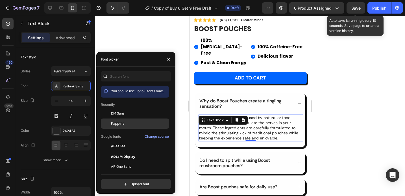
click at [114, 122] on span "Poppins" at bounding box center [118, 123] width 14 height 5
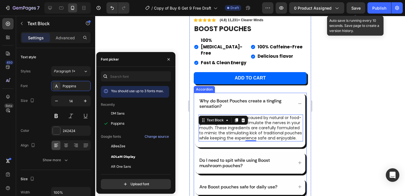
click at [255, 98] on p "Why do Boost Pouches create a tingling sensation?" at bounding box center [245, 103] width 93 height 11
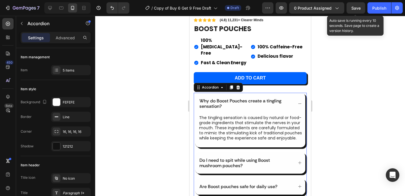
click at [220, 152] on div "Do I need to spit while using Boost mushroom pouches?" at bounding box center [250, 162] width 110 height 21
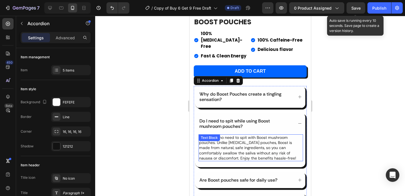
scroll to position [169, 0]
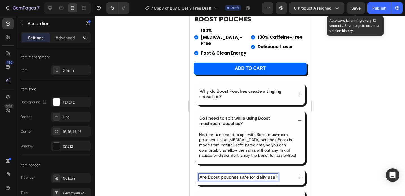
click at [225, 174] on p "Are Boost pouches safe for daily use?" at bounding box center [238, 176] width 78 height 5
click at [301, 160] on div "Why do Boost Pouches create a tingling sensation? Do I need to spit while using…" at bounding box center [249, 158] width 113 height 150
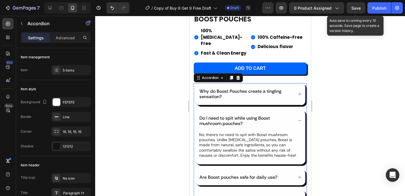
click at [297, 169] on div "Are Boost pouches safe for daily use?" at bounding box center [250, 177] width 110 height 16
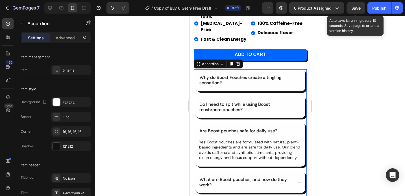
scroll to position [197, 0]
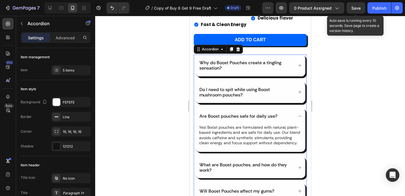
click at [298, 166] on icon at bounding box center [299, 167] width 3 height 3
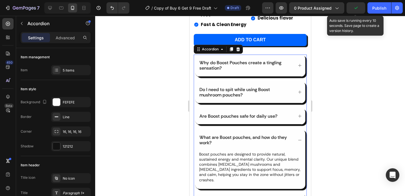
click at [294, 129] on div "What are Boost pouches, and how do they work?" at bounding box center [250, 139] width 110 height 21
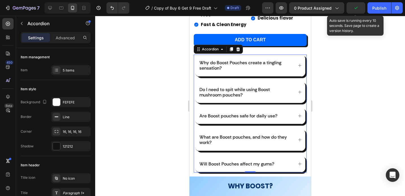
scroll to position [171, 0]
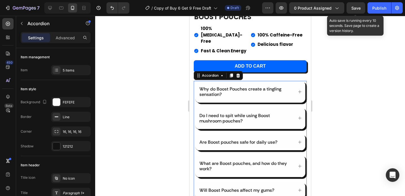
click at [264, 86] on p "Why do Boost Pouches create a tingling sensation?" at bounding box center [245, 91] width 93 height 11
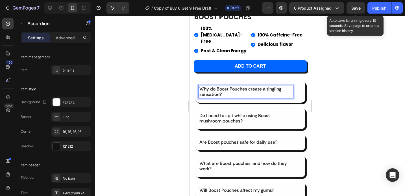
click at [264, 86] on p "Why do Boost Pouches create a tingling sensation?" at bounding box center [245, 91] width 93 height 11
click at [119, 89] on div at bounding box center [250, 106] width 310 height 180
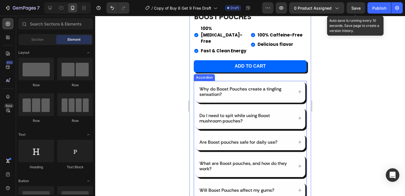
click at [200, 86] on p "Why do Boost Pouches create a tingling sensation?" at bounding box center [245, 91] width 93 height 11
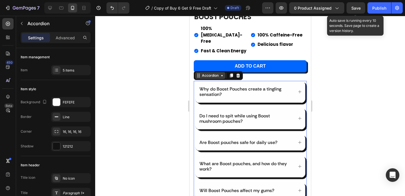
click at [198, 73] on icon at bounding box center [198, 75] width 5 height 5
click at [206, 73] on div "Accordion" at bounding box center [209, 75] width 19 height 5
click at [197, 73] on icon at bounding box center [198, 75] width 5 height 5
click at [203, 73] on div "Accordion" at bounding box center [209, 75] width 19 height 5
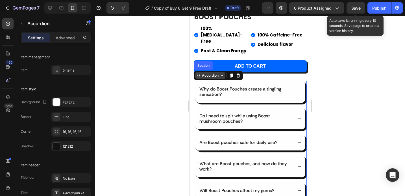
click at [203, 73] on div "Accordion" at bounding box center [209, 75] width 19 height 5
click at [64, 35] on p "Advanced" at bounding box center [65, 38] width 19 height 6
type input "100%"
type input "100"
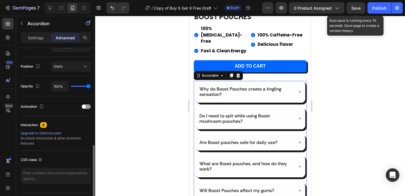
scroll to position [213, 0]
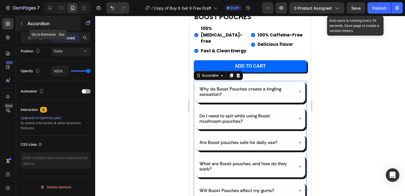
click at [20, 24] on icon "button" at bounding box center [21, 23] width 5 height 5
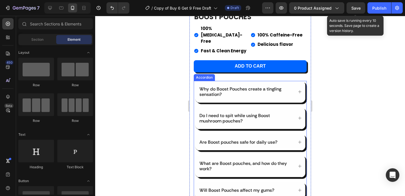
click at [226, 86] on p "Why do Boost Pouches create a tingling sensation?" at bounding box center [245, 91] width 93 height 11
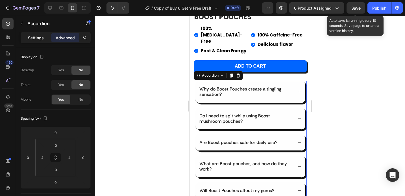
click at [41, 39] on p "Settings" at bounding box center [36, 38] width 16 height 6
type input "16"
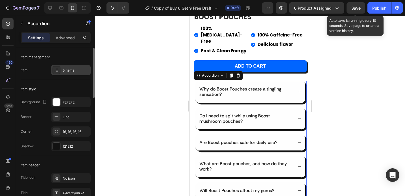
click at [63, 71] on div "5 items" at bounding box center [76, 70] width 27 height 5
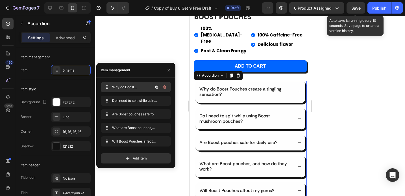
click at [136, 88] on span "Why do Boost Pouches create a tingling sensation?" at bounding box center [128, 86] width 32 height 5
click at [115, 85] on span "Why do Boost Pouches create a tingling sensation?" at bounding box center [128, 86] width 32 height 5
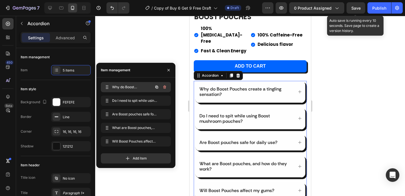
click at [115, 85] on span "Why do Boost Pouches create a tingling sensation?" at bounding box center [128, 86] width 32 height 5
click at [103, 86] on span at bounding box center [107, 87] width 8 height 8
click at [121, 89] on span "Why do Boost Pouches create a tingling sensation?" at bounding box center [128, 86] width 32 height 5
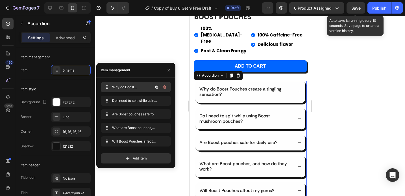
click at [121, 89] on span "Why do Boost Pouches create a tingling sensation?" at bounding box center [128, 86] width 32 height 5
click at [121, 89] on span "Why do Boost Pouches create a tingling sensation?" at bounding box center [132, 86] width 42 height 5
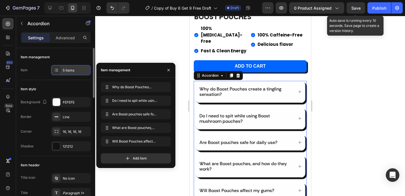
click at [68, 66] on div "5 items" at bounding box center [71, 70] width 40 height 10
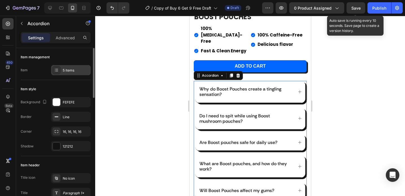
click at [68, 66] on div "5 items" at bounding box center [71, 70] width 40 height 10
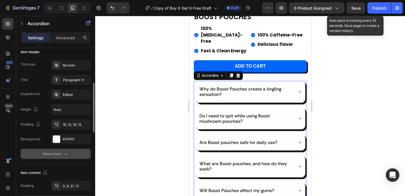
click at [56, 153] on div "Show more" at bounding box center [56, 154] width 26 height 6
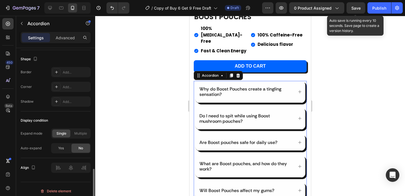
scroll to position [403, 0]
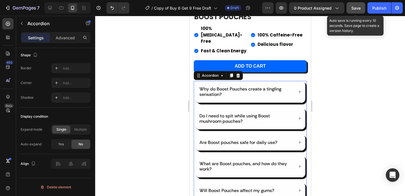
click at [357, 6] on span "Save" at bounding box center [355, 8] width 9 height 5
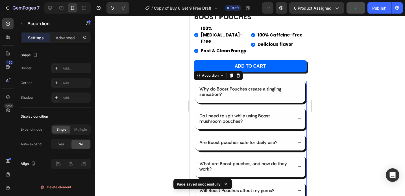
click at [297, 89] on icon at bounding box center [299, 91] width 4 height 4
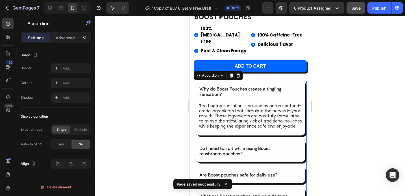
click at [297, 89] on icon at bounding box center [299, 91] width 4 height 4
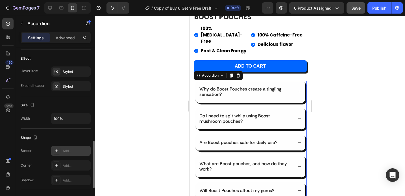
scroll to position [317, 0]
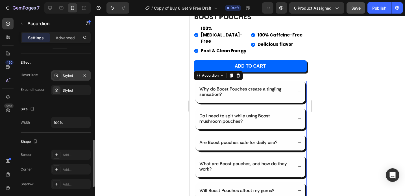
click at [63, 77] on div "Styled" at bounding box center [71, 75] width 16 height 5
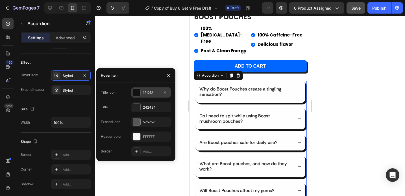
click at [134, 92] on div at bounding box center [136, 92] width 7 height 7
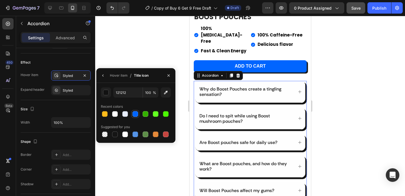
click at [136, 114] on div at bounding box center [135, 114] width 6 height 6
type input "0165FF"
click at [298, 81] on div "Why do Boost Pouches create a tingling sensation?" at bounding box center [250, 91] width 110 height 21
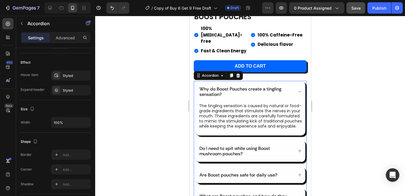
click at [296, 81] on div "Why do Boost Pouches create a tingling sensation?" at bounding box center [250, 91] width 110 height 21
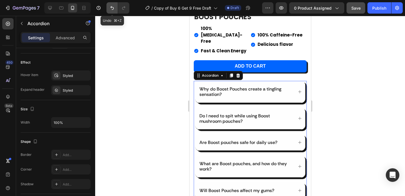
click at [111, 6] on icon "Undo/Redo" at bounding box center [111, 8] width 3 height 4
click at [297, 89] on icon at bounding box center [299, 91] width 4 height 4
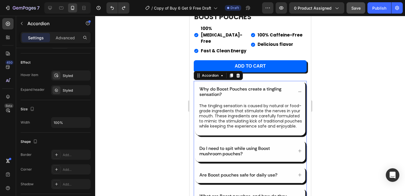
click at [297, 89] on icon at bounding box center [299, 91] width 4 height 4
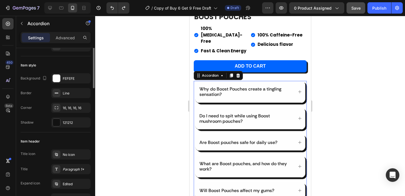
scroll to position [11, 0]
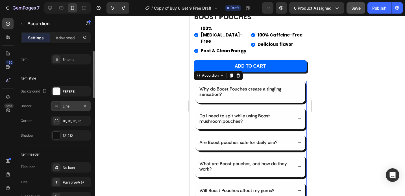
click at [54, 107] on icon at bounding box center [56, 106] width 5 height 5
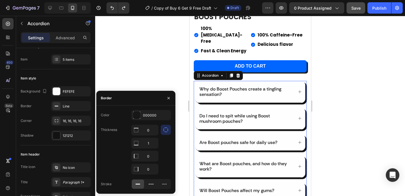
click at [171, 72] on div at bounding box center [250, 106] width 310 height 180
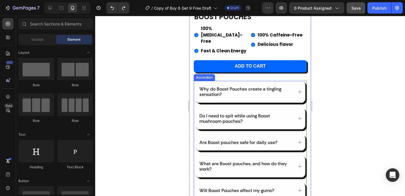
click at [297, 89] on icon at bounding box center [299, 91] width 4 height 4
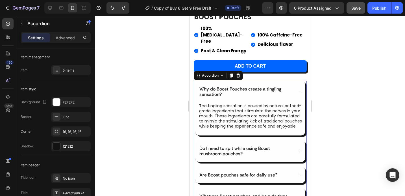
click at [297, 89] on icon at bounding box center [299, 91] width 4 height 4
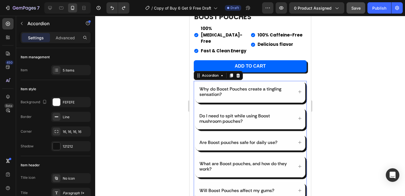
click at [297, 89] on icon at bounding box center [299, 91] width 4 height 4
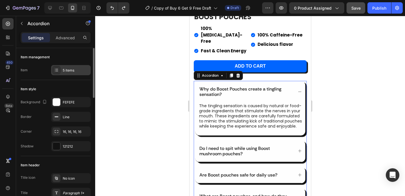
click at [66, 68] on div "5 items" at bounding box center [76, 70] width 27 height 5
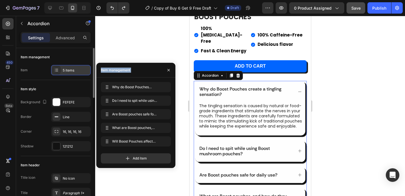
click at [66, 68] on div "5 items" at bounding box center [76, 70] width 27 height 5
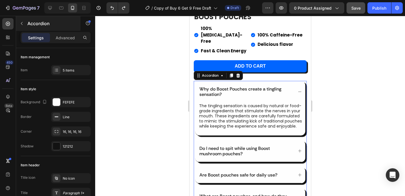
click at [21, 23] on icon "button" at bounding box center [22, 23] width 2 height 3
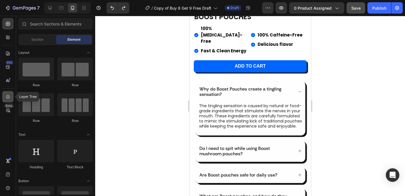
click at [9, 94] on icon at bounding box center [8, 97] width 6 height 6
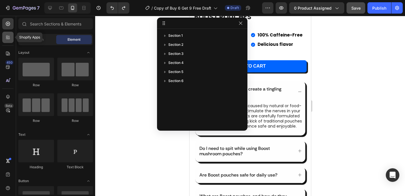
click at [7, 35] on icon at bounding box center [8, 37] width 6 height 6
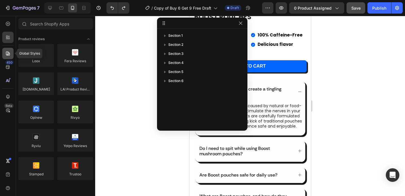
click at [7, 55] on icon at bounding box center [8, 53] width 4 height 4
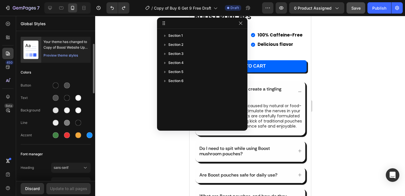
scroll to position [50, 0]
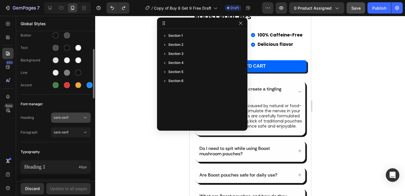
click at [59, 116] on span "sans-serif" at bounding box center [68, 117] width 29 height 5
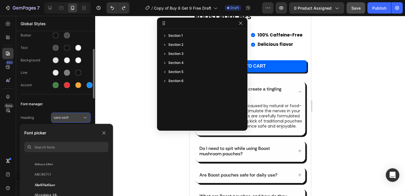
scroll to position [100, 0]
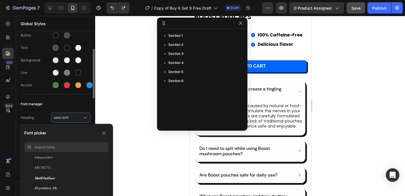
click at [65, 111] on div "Heading sans-serif Paragraph sans-serif" at bounding box center [56, 125] width 70 height 33
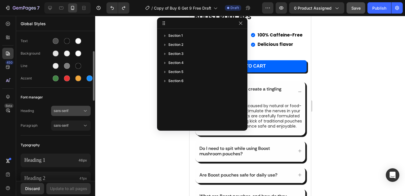
scroll to position [57, 0]
click at [61, 114] on button "sans-serif" at bounding box center [71, 110] width 40 height 10
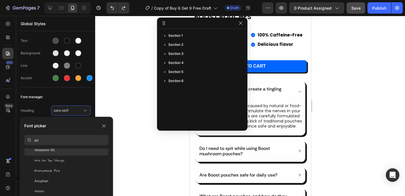
scroll to position [0, 0]
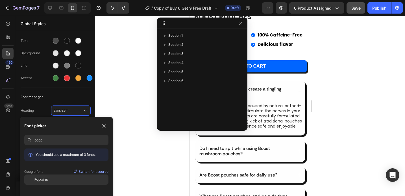
type input "popp"
click at [63, 179] on div "Poppins" at bounding box center [71, 179] width 74 height 5
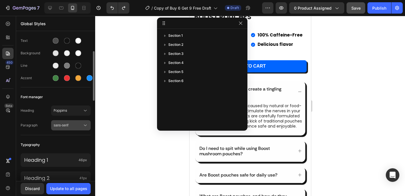
click at [68, 122] on button "sans-serif" at bounding box center [71, 125] width 40 height 10
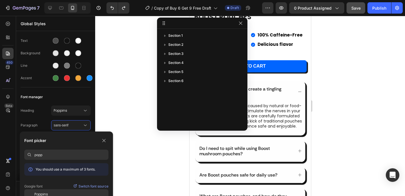
type input "popp"
click at [51, 193] on div "Poppins" at bounding box center [71, 193] width 74 height 5
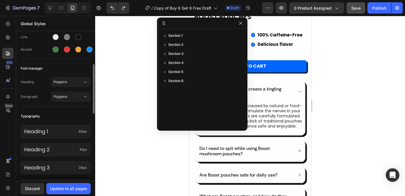
scroll to position [90, 0]
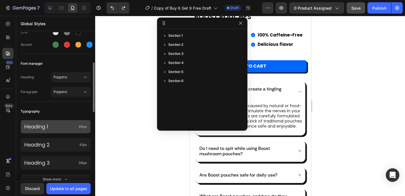
click at [65, 131] on div "Heading 1 46px" at bounding box center [56, 127] width 70 height 14
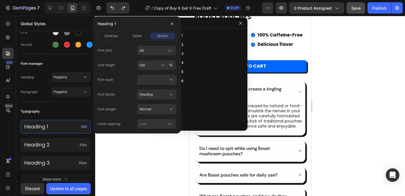
click at [61, 114] on div "Typography" at bounding box center [56, 111] width 70 height 10
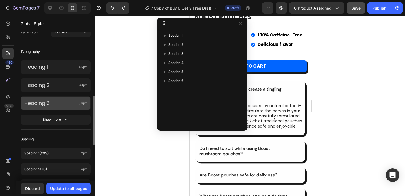
scroll to position [181, 0]
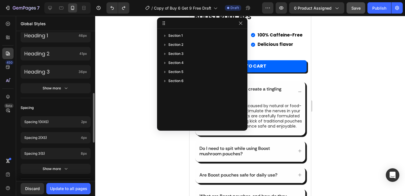
click at [135, 149] on div at bounding box center [250, 106] width 310 height 180
click at [241, 23] on icon "button" at bounding box center [240, 22] width 3 height 3
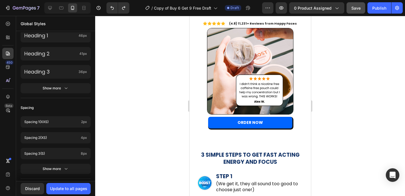
scroll to position [768, 0]
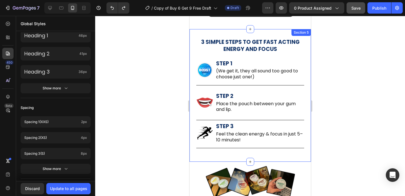
click at [235, 29] on div "3 SIMPLE STEPS TO GET FAST ACTING ENERGY AND FOCUS Heading Image STEP 1 Heading…" at bounding box center [249, 95] width 121 height 132
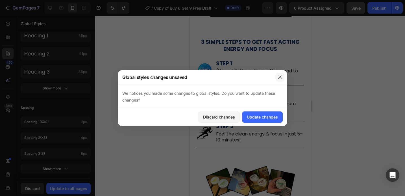
click at [281, 77] on icon "button" at bounding box center [280, 77] width 5 height 5
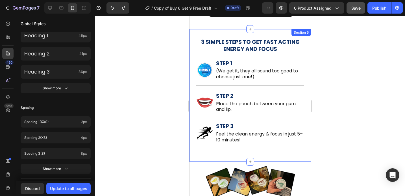
click at [193, 58] on div "3 SIMPLE STEPS TO GET FAST ACTING ENERGY AND FOCUS Heading Image STEP 1 Heading…" at bounding box center [249, 95] width 121 height 132
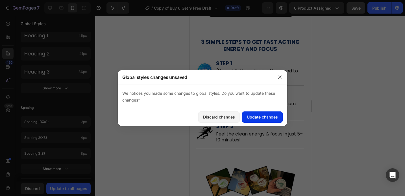
click at [251, 117] on div "Update changes" at bounding box center [262, 117] width 31 height 6
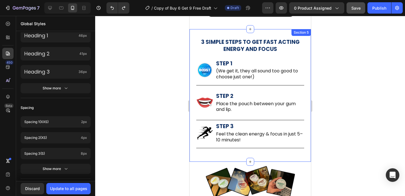
click at [192, 47] on div "3 SIMPLE STEPS TO GET FAST ACTING ENERGY AND FOCUS Heading Image STEP 1 Heading…" at bounding box center [249, 95] width 121 height 132
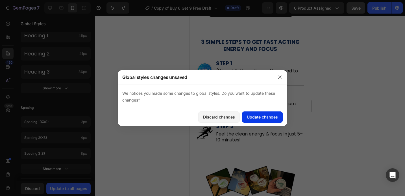
click at [258, 117] on div "Update changes" at bounding box center [262, 117] width 31 height 6
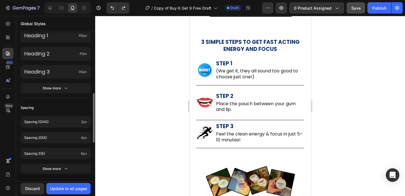
drag, startPoint x: 73, startPoint y: 187, endPoint x: 57, endPoint y: 160, distance: 32.3
click at [57, 160] on div "Global Styles Your theme has changed to Copy of Boost Website Updated Feb/2/25 …" at bounding box center [55, 106] width 79 height 180
click at [31, 187] on div "Discard" at bounding box center [32, 188] width 15 height 6
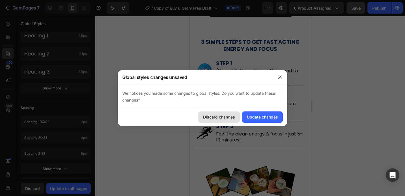
click at [220, 119] on div "Discard changes" at bounding box center [219, 117] width 32 height 6
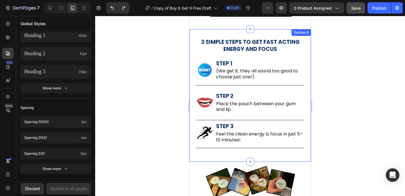
click at [192, 30] on div "3 SIMPLE STEPS TO GET FAST ACTING ENERGY AND FOCUS Heading Image STEP 1 Heading…" at bounding box center [249, 95] width 121 height 132
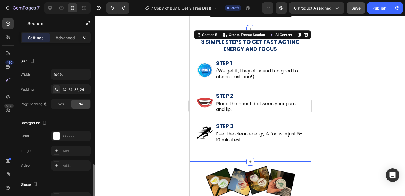
scroll to position [147, 0]
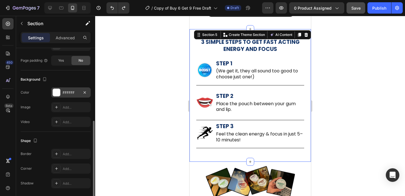
click at [65, 92] on div "FFFFFF" at bounding box center [71, 92] width 16 height 5
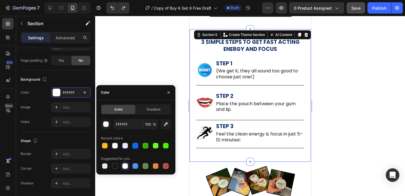
click at [156, 104] on div "Solid Gradient" at bounding box center [136, 109] width 70 height 10
click at [156, 110] on span "Gradient" at bounding box center [154, 109] width 14 height 5
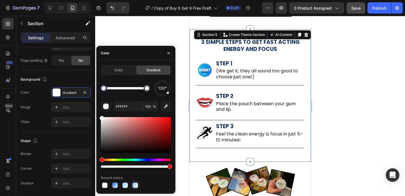
click at [135, 185] on div at bounding box center [135, 185] width 6 height 6
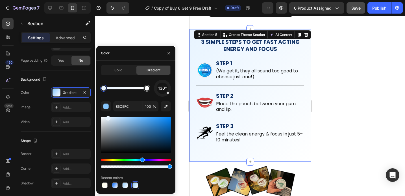
drag, startPoint x: 135, startPoint y: 119, endPoint x: 107, endPoint y: 113, distance: 28.2
click at [107, 113] on div "130° 85C5FC 100 % Recent colors" at bounding box center [136, 134] width 70 height 109
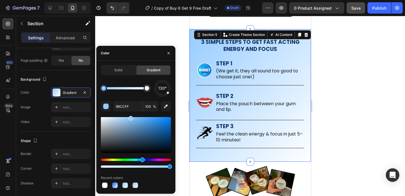
drag, startPoint x: 108, startPoint y: 118, endPoint x: 131, endPoint y: 114, distance: 23.2
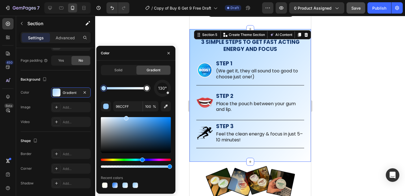
drag, startPoint x: 130, startPoint y: 119, endPoint x: 126, endPoint y: 115, distance: 6.0
click at [126, 116] on div at bounding box center [126, 118] width 5 height 5
type input "A5D3FF"
click at [371, 80] on div at bounding box center [250, 106] width 310 height 180
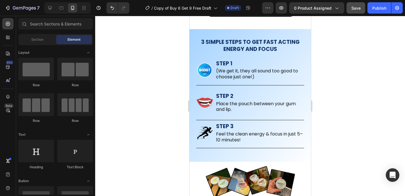
click at [371, 80] on div at bounding box center [250, 106] width 310 height 180
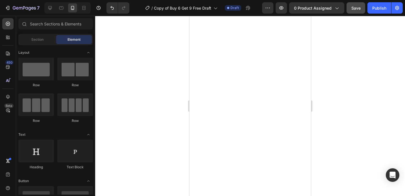
scroll to position [0, 0]
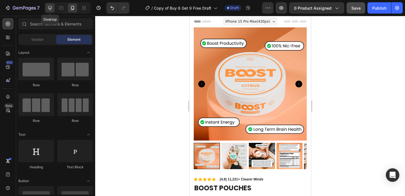
drag, startPoint x: 51, startPoint y: 8, endPoint x: 170, endPoint y: 94, distance: 147.0
click at [51, 8] on icon at bounding box center [50, 8] width 4 height 4
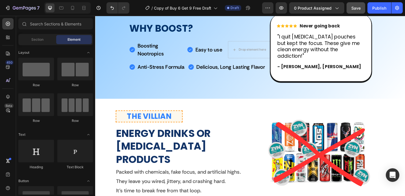
scroll to position [377, 0]
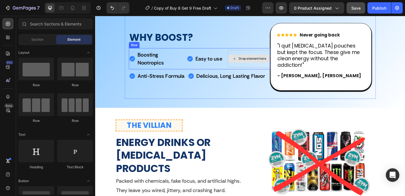
click at [266, 54] on div "Drop element here" at bounding box center [263, 62] width 46 height 19
click at [262, 61] on div "Drop element here" at bounding box center [267, 62] width 30 height 5
click at [248, 53] on div "Drop element here" at bounding box center [263, 62] width 46 height 19
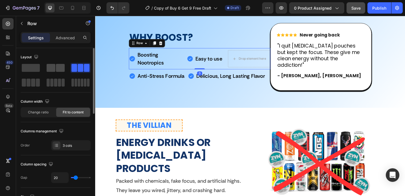
click at [59, 64] on span at bounding box center [60, 68] width 9 height 8
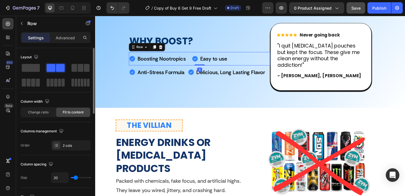
scroll to position [381, 0]
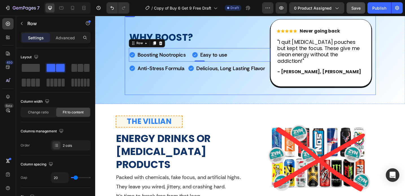
click at [139, 90] on div "WHY BOOST? Heading Boosting Nootropics Item List Easy to use Item List Row 0 Bo…" at bounding box center [209, 56] width 155 height 92
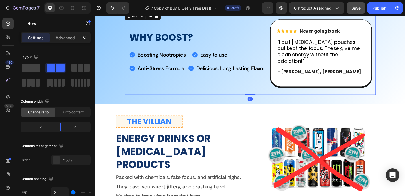
scroll to position [147, 0]
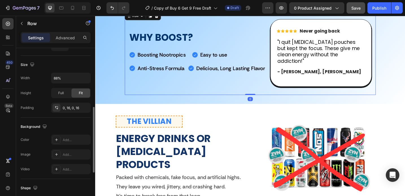
click at [117, 80] on div "WHY BOOST? Heading Boosting Nootropics Item List Easy to use Item List Row Boos…" at bounding box center [265, 56] width 312 height 92
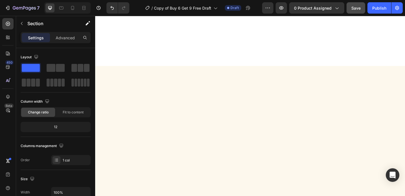
scroll to position [1011, 0]
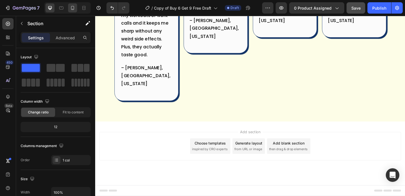
click at [75, 7] on icon at bounding box center [73, 8] width 6 height 6
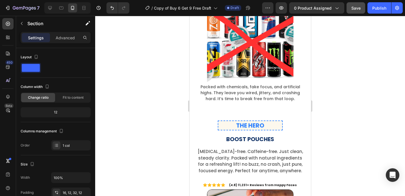
scroll to position [550, 0]
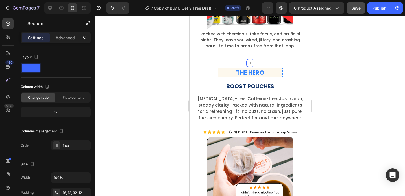
click at [69, 27] on div "Section" at bounding box center [45, 23] width 59 height 15
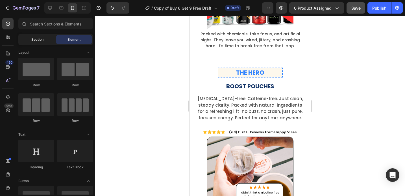
click at [44, 41] on div "Section" at bounding box center [37, 39] width 36 height 9
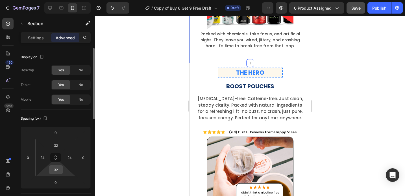
click at [57, 171] on input "32" at bounding box center [55, 169] width 11 height 8
type input "0"
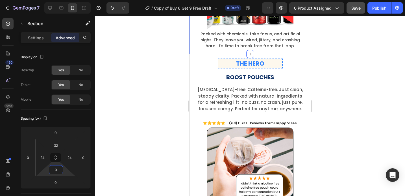
click at [149, 132] on div at bounding box center [250, 106] width 310 height 180
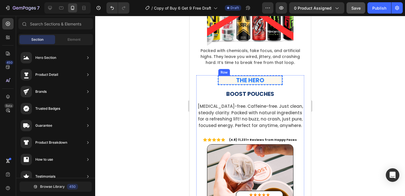
scroll to position [530, 0]
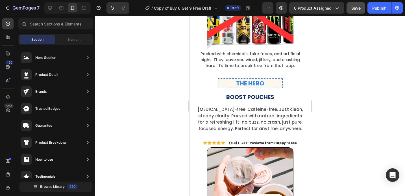
click at [325, 48] on div at bounding box center [250, 106] width 310 height 180
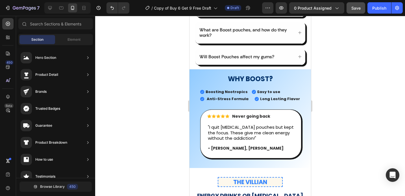
scroll to position [318, 0]
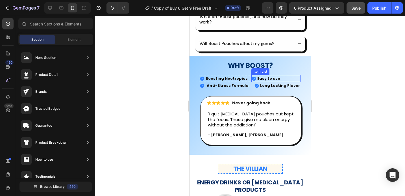
click at [272, 76] on strong "Easy to use" at bounding box center [268, 78] width 23 height 5
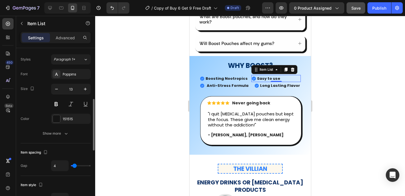
scroll to position [156, 0]
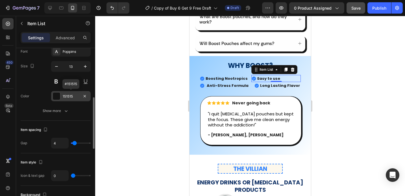
click at [64, 97] on div "151515" at bounding box center [71, 96] width 16 height 5
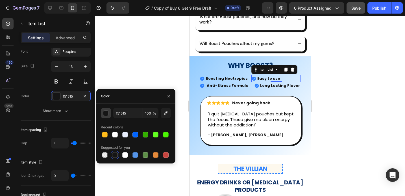
click at [110, 112] on button "button" at bounding box center [106, 113] width 10 height 10
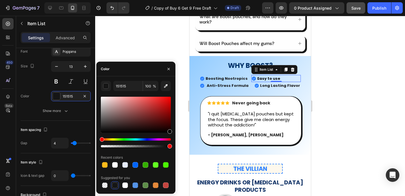
drag, startPoint x: 152, startPoint y: 113, endPoint x: 185, endPoint y: 142, distance: 43.9
click at [185, 0] on div "7 Version history / Copy of Buy 6 Get 9 Free Draft Draft Preview 0 product assi…" at bounding box center [202, 0] width 405 height 0
type input "000000"
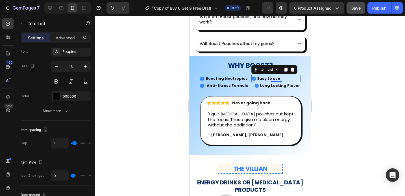
click at [370, 128] on div at bounding box center [250, 106] width 310 height 180
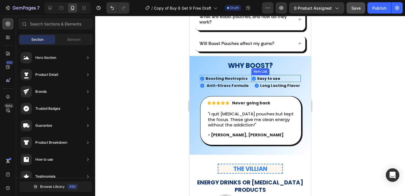
click at [257, 76] on strong "Easy to use" at bounding box center [268, 78] width 23 height 5
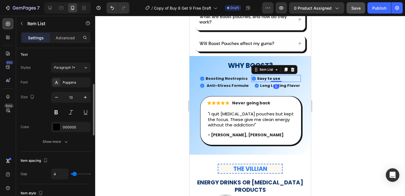
scroll to position [128, 0]
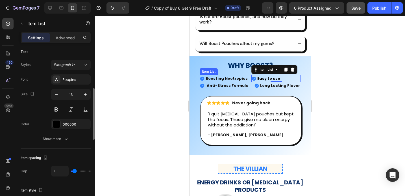
click at [224, 76] on strong "Boosting Nootropics" at bounding box center [226, 78] width 42 height 5
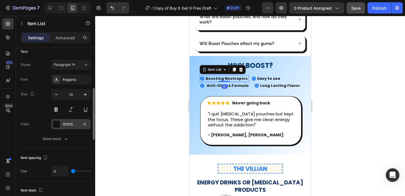
click at [65, 122] on div "151515" at bounding box center [71, 124] width 16 height 5
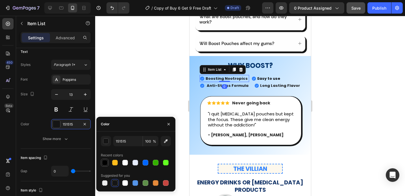
click at [105, 163] on div at bounding box center [105, 163] width 6 height 6
type input "000000"
click at [215, 83] on strong "Anti-Stress Formula" at bounding box center [227, 85] width 42 height 5
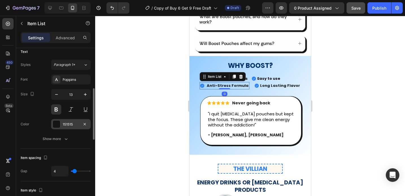
click at [63, 127] on div "151515" at bounding box center [71, 124] width 40 height 10
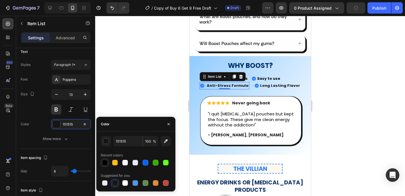
click at [102, 163] on div at bounding box center [105, 163] width 6 height 6
type input "000000"
click at [271, 83] on strong "Long Lasting Flavor" at bounding box center [280, 85] width 40 height 5
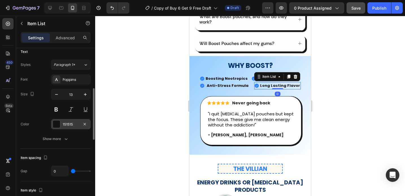
click at [61, 126] on div "151515" at bounding box center [71, 124] width 40 height 10
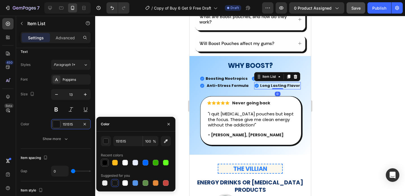
click at [102, 160] on div at bounding box center [105, 163] width 6 height 6
type input "000000"
click at [159, 77] on div at bounding box center [250, 106] width 310 height 180
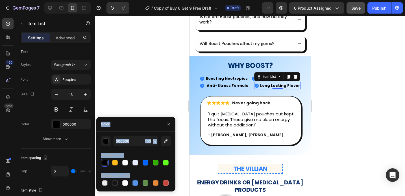
click at [159, 77] on div at bounding box center [250, 106] width 310 height 180
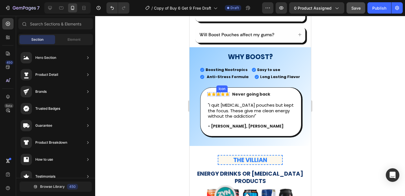
scroll to position [318, 0]
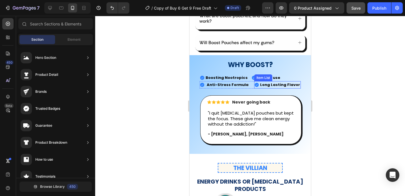
click at [277, 82] on strong "Long Lasting Flavor" at bounding box center [280, 84] width 40 height 5
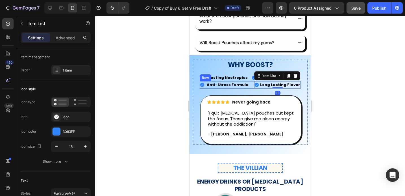
click at [249, 81] on div "Anti-Stress Formula Item List Long Lasting Flavor Item List 0 Row" at bounding box center [249, 84] width 101 height 7
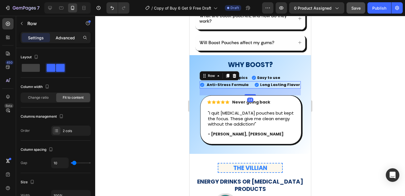
click at [70, 40] on p "Advanced" at bounding box center [65, 38] width 19 height 6
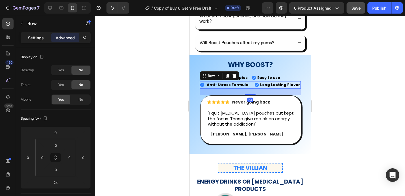
click at [44, 42] on div "Settings" at bounding box center [36, 37] width 28 height 9
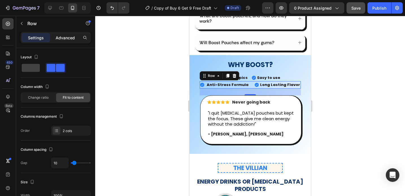
click at [66, 39] on p "Advanced" at bounding box center [65, 38] width 19 height 6
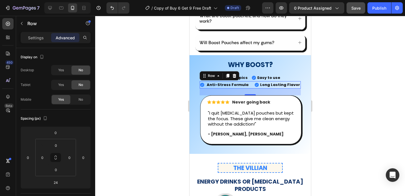
click at [331, 65] on div at bounding box center [250, 106] width 310 height 180
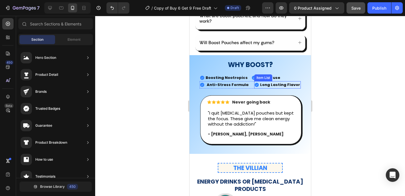
click at [274, 82] on strong "Long Lasting Flavor" at bounding box center [280, 84] width 40 height 5
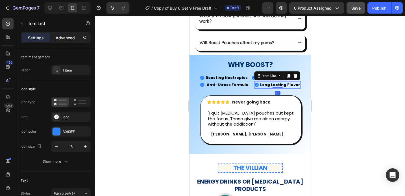
click at [73, 41] on div "Advanced" at bounding box center [65, 37] width 28 height 9
type input "100%"
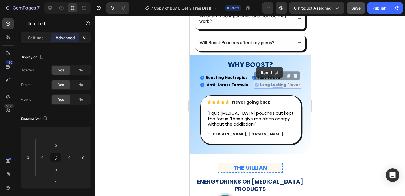
click at [249, 81] on div "Anti-Stress Formula Item List Long Lasting Flavor Item List 0 Long Lasting Flav…" at bounding box center [249, 84] width 101 height 7
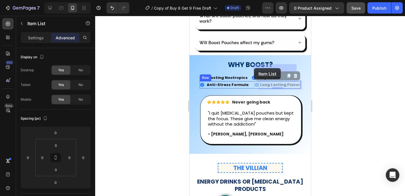
drag, startPoint x: 263, startPoint y: 67, endPoint x: 254, endPoint y: 68, distance: 9.9
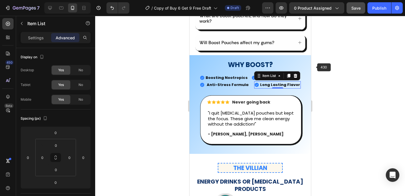
click at [323, 66] on div at bounding box center [250, 106] width 310 height 180
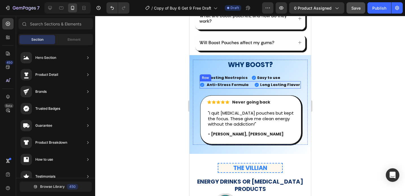
click at [248, 81] on div "Anti-Stress Formula Item List Long Lasting Flavor Item List Row" at bounding box center [249, 84] width 101 height 7
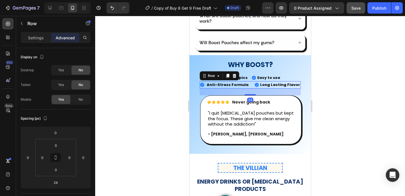
click at [246, 81] on div "Anti-Stress Formula Item List Long Lasting Flavor Item List Row 24" at bounding box center [249, 84] width 101 height 7
click at [243, 82] on strong "Anti-Stress Formula" at bounding box center [227, 84] width 42 height 5
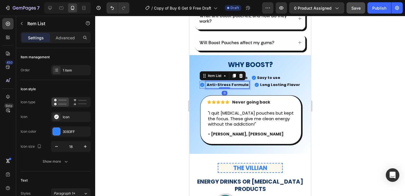
click at [243, 82] on strong "Anti-Stress Formula" at bounding box center [227, 84] width 42 height 5
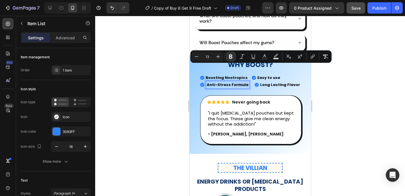
click at [244, 81] on div "Anti-Stress Formula" at bounding box center [227, 84] width 43 height 7
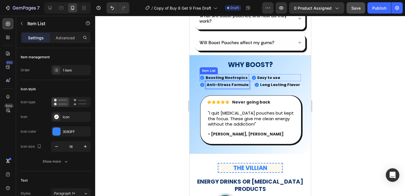
click at [242, 75] on strong "Boosting Nootropics" at bounding box center [226, 77] width 42 height 5
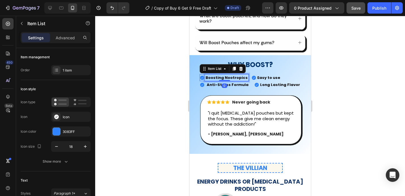
click at [242, 75] on strong "Boosting Nootropics" at bounding box center [226, 77] width 42 height 5
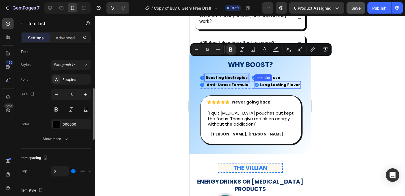
click at [265, 82] on strong "Long Lasting Flavor" at bounding box center [280, 84] width 40 height 5
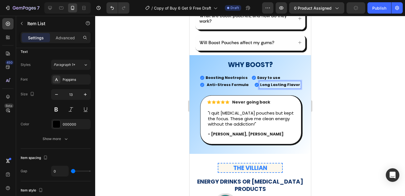
click at [294, 82] on strong "Long Lasting Flavor" at bounding box center [280, 84] width 40 height 5
click at [295, 82] on strong "Long Lasting Flavor" at bounding box center [280, 84] width 40 height 5
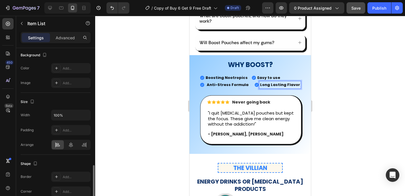
scroll to position [314, 0]
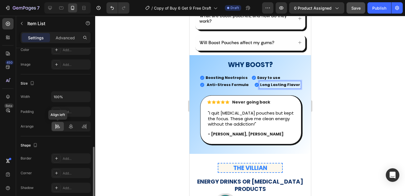
click at [58, 125] on icon at bounding box center [57, 125] width 3 height 1
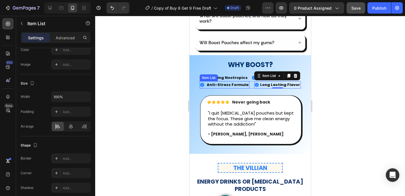
click at [228, 82] on strong "Anti-Stress Formula" at bounding box center [227, 84] width 42 height 5
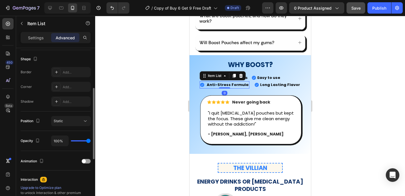
scroll to position [86, 0]
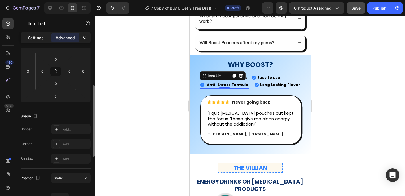
click at [35, 40] on p "Settings" at bounding box center [36, 38] width 16 height 6
type input "4"
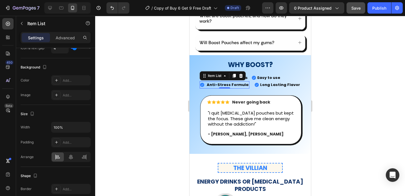
scroll to position [358, 0]
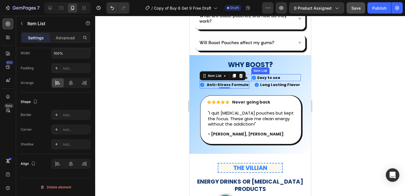
click at [273, 75] on strong "Easy to use" at bounding box center [268, 77] width 23 height 5
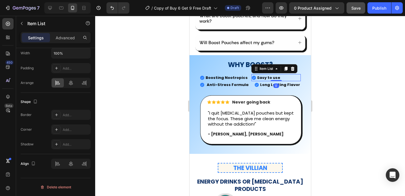
click at [274, 83] on div "0" at bounding box center [276, 85] width 6 height 5
click at [281, 82] on strong "Long Lasting Flavor" at bounding box center [280, 84] width 40 height 5
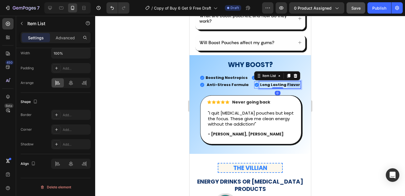
click at [290, 82] on strong "Long Lasting Flavor" at bounding box center [280, 84] width 40 height 5
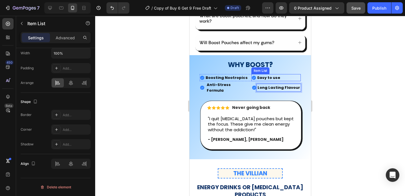
click at [257, 75] on strong "Easy to use" at bounding box center [268, 77] width 23 height 5
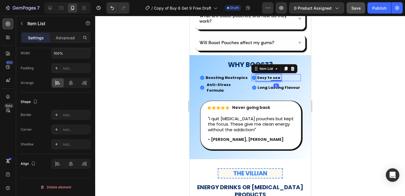
click at [261, 75] on strong "Easy to use" at bounding box center [268, 77] width 23 height 5
click at [275, 75] on strong "Easy to use" at bounding box center [268, 77] width 23 height 5
click at [329, 64] on div at bounding box center [250, 106] width 310 height 180
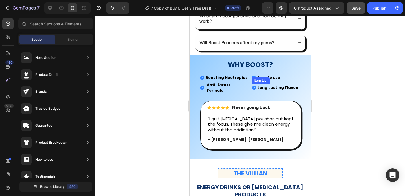
click at [254, 86] on icon at bounding box center [254, 88] width 4 height 4
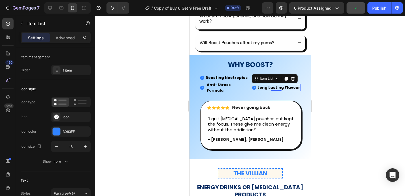
click at [333, 72] on div at bounding box center [250, 106] width 310 height 180
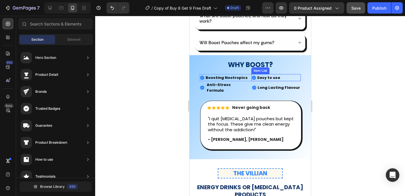
click at [264, 75] on strong "Easy to use" at bounding box center [268, 77] width 23 height 5
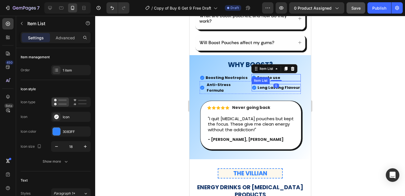
click at [254, 86] on icon at bounding box center [254, 88] width 4 height 4
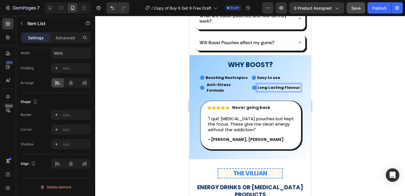
click at [322, 64] on div at bounding box center [250, 106] width 310 height 180
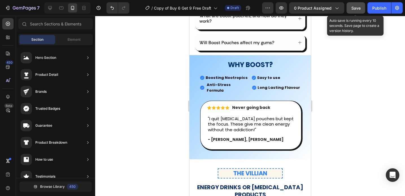
click at [352, 7] on span "Save" at bounding box center [355, 8] width 9 height 5
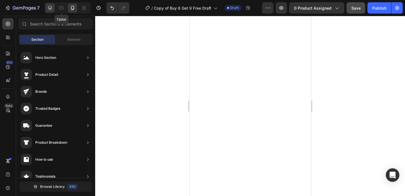
scroll to position [0, 0]
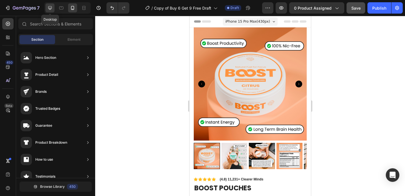
click at [52, 7] on icon at bounding box center [50, 8] width 6 height 6
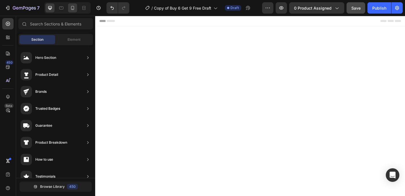
click at [73, 6] on icon at bounding box center [73, 8] width 6 height 6
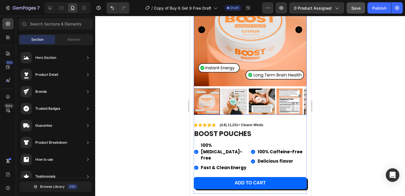
scroll to position [86, 0]
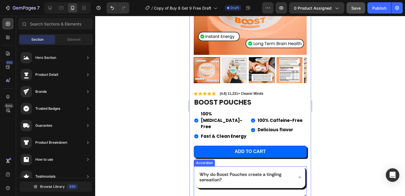
click at [297, 175] on icon at bounding box center [299, 177] width 4 height 4
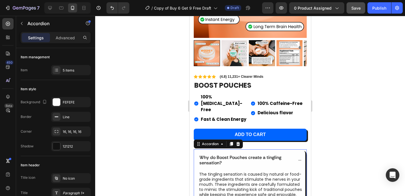
scroll to position [122, 0]
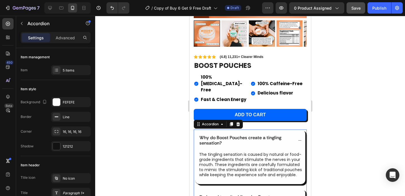
click at [295, 129] on div "Why do Boost Pouches create a tingling sensation?" at bounding box center [250, 139] width 110 height 21
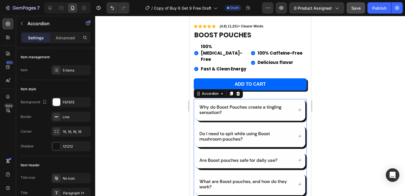
scroll to position [160, 0]
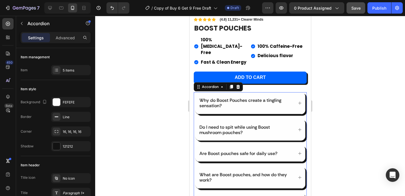
click at [287, 124] on p "Do I need to spit while using Boost mushroom pouches?" at bounding box center [245, 129] width 93 height 11
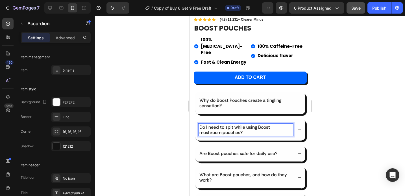
click at [297, 127] on icon at bounding box center [299, 129] width 4 height 4
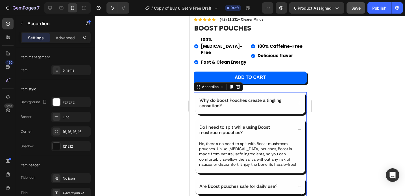
click at [297, 127] on icon at bounding box center [299, 129] width 4 height 4
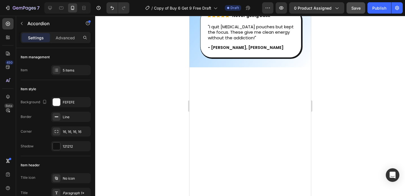
scroll to position [0, 0]
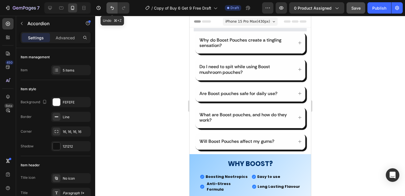
click at [112, 5] on icon "Undo/Redo" at bounding box center [112, 8] width 6 height 6
click at [123, 8] on icon "Undo/Redo" at bounding box center [124, 8] width 6 height 6
click at [345, 11] on div "Preview 0 product assigned Save Publish" at bounding box center [332, 7] width 141 height 11
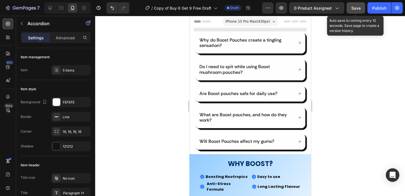
click at [351, 8] on span "Save" at bounding box center [355, 8] width 9 height 5
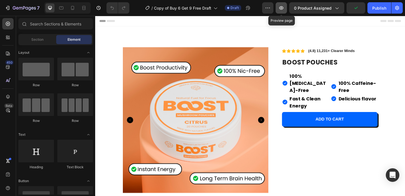
click at [282, 9] on icon "button" at bounding box center [281, 8] width 6 height 6
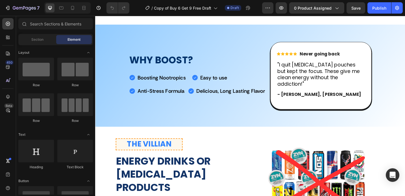
scroll to position [375, 0]
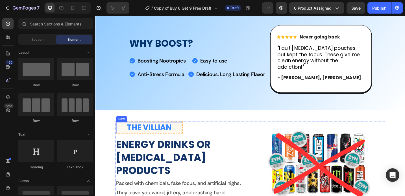
click at [189, 131] on div "THE VILLIAN Heading Row" at bounding box center [153, 137] width 73 height 13
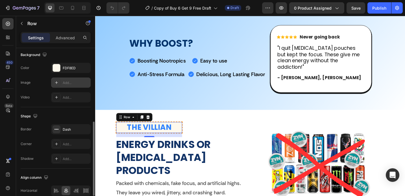
scroll to position [172, 0]
click at [61, 126] on div "Dash" at bounding box center [71, 128] width 40 height 10
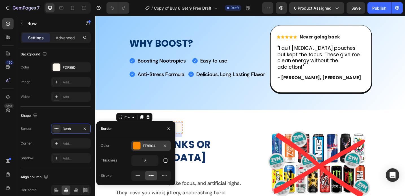
click at [138, 147] on div at bounding box center [136, 145] width 7 height 7
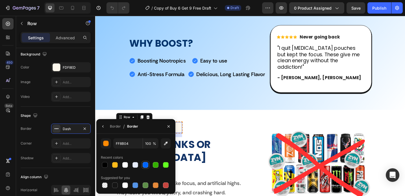
click at [144, 164] on div at bounding box center [146, 165] width 6 height 6
type input "0165FF"
click at [233, 131] on div "THE VILLIAN Heading Row 16 Energy drinks or nicotine products Heading Packed wi…" at bounding box center [190, 177] width 146 height 93
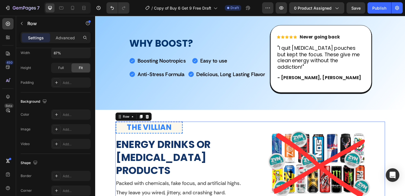
click at [233, 131] on div "THE VILLIAN Heading Row Energy drinks or nicotine products Heading Packed with …" at bounding box center [190, 177] width 146 height 93
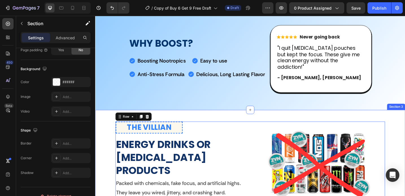
click at [227, 120] on div "THE VILLIAN Heading Row Energy drinks or nicotine products Heading Packed with …" at bounding box center [264, 180] width 339 height 123
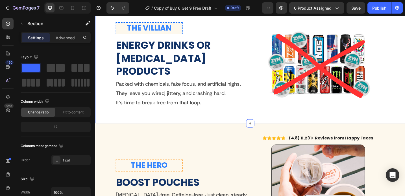
scroll to position [492, 0]
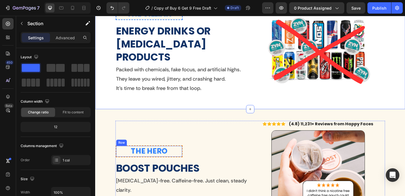
click at [189, 157] on div "THE HERO Heading Row" at bounding box center [153, 163] width 73 height 13
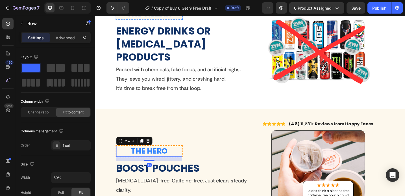
click at [189, 157] on div "THE HERO Heading Row 16" at bounding box center [153, 163] width 73 height 13
click at [188, 157] on div "THE HERO Heading Row 16" at bounding box center [153, 163] width 73 height 13
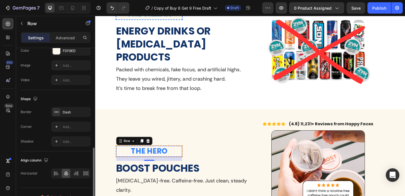
scroll to position [198, 0]
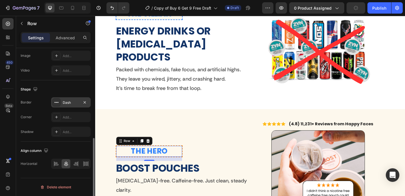
click at [63, 100] on div "Dash" at bounding box center [71, 102] width 16 height 5
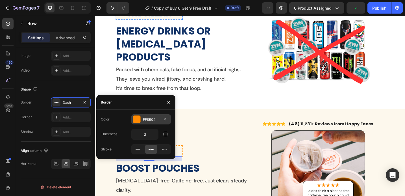
click at [142, 119] on div "FF8B04" at bounding box center [151, 119] width 40 height 10
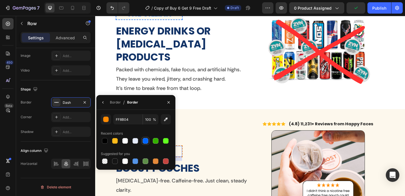
click at [145, 140] on div at bounding box center [146, 141] width 6 height 6
type input "0165FF"
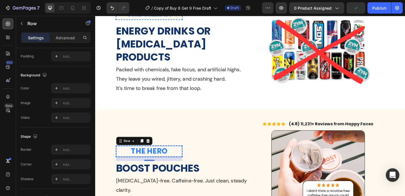
click at [212, 142] on div "THE HERO Heading Row 16 Boost Pouches Heading Nicotine-free. Caffeine-free. Jus…" at bounding box center [190, 194] width 146 height 128
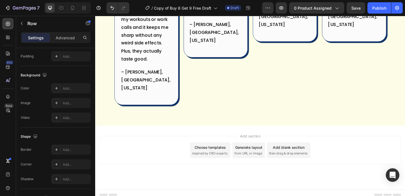
scroll to position [1005, 0]
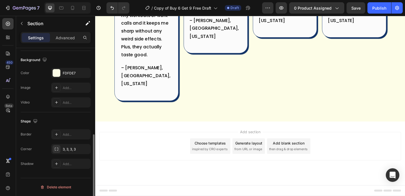
click at [230, 115] on div "Image Over 11,000+ people gain back their energy and focus daily Heading Icon I…" at bounding box center [264, 3] width 339 height 255
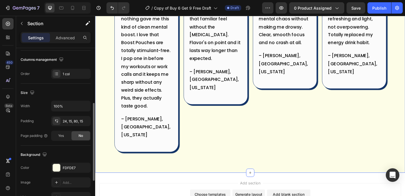
scroll to position [95, 0]
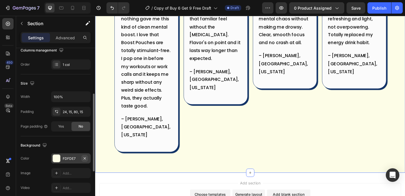
click at [85, 156] on icon "button" at bounding box center [84, 158] width 5 height 5
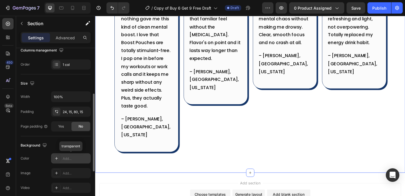
click at [75, 157] on div "Add..." at bounding box center [76, 158] width 27 height 5
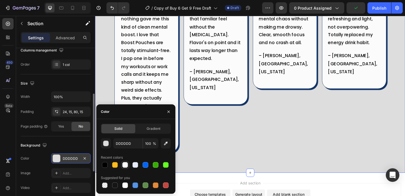
click at [125, 165] on div at bounding box center [125, 165] width 6 height 6
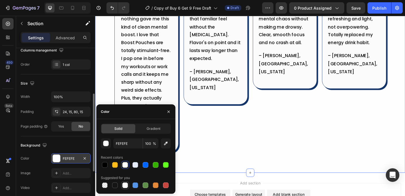
click at [125, 187] on div at bounding box center [125, 185] width 6 height 6
type input "FFFFFF"
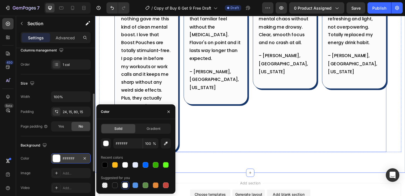
click at [219, 165] on div "Icon Icon Icon Icon Icon Row Loving it Text block Row I used to be hooked on wi…" at bounding box center [227, 67] width 70 height 195
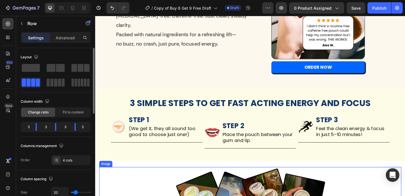
scroll to position [636, 0]
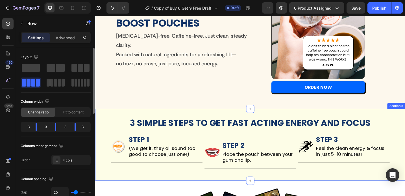
click at [113, 121] on div "3 SIMPLE STEPS TO GET FAST ACTING ENERGY AND FOCUS Heading Image STEP 1 Heading…" at bounding box center [264, 156] width 339 height 78
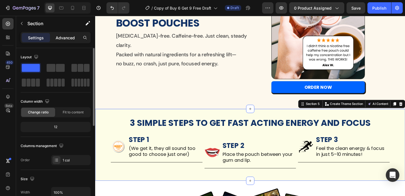
click at [66, 40] on div "Advanced" at bounding box center [65, 37] width 28 height 9
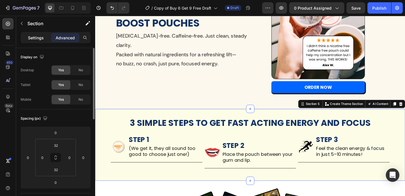
click at [37, 40] on p "Settings" at bounding box center [36, 38] width 16 height 6
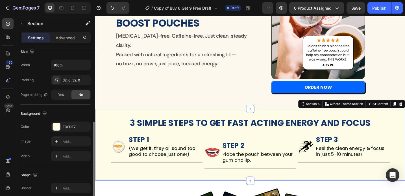
scroll to position [146, 0]
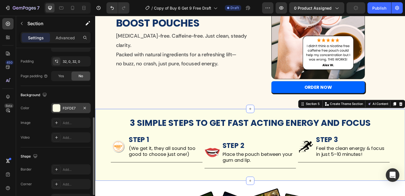
click at [75, 107] on div "FDFDE7" at bounding box center [71, 108] width 16 height 5
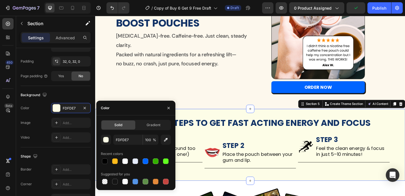
click at [152, 130] on div "Solid Gradient FDFDE7 100 % Recent colors Suggested for you" at bounding box center [136, 152] width 70 height 65
click at [152, 124] on span "Gradient" at bounding box center [154, 124] width 14 height 5
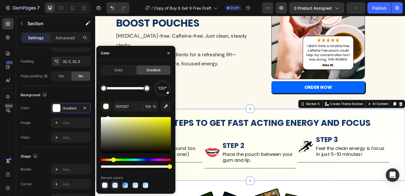
click at [112, 185] on div at bounding box center [115, 185] width 6 height 6
type input "A5D3FF"
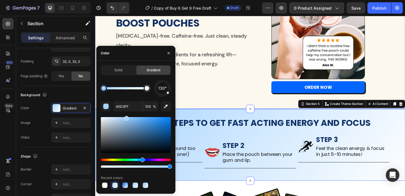
click at [242, 102] on div "THE HERO Heading Row Boost Pouches Heading Nicotine-free. Caffeine-free. Just c…" at bounding box center [264, 38] width 339 height 133
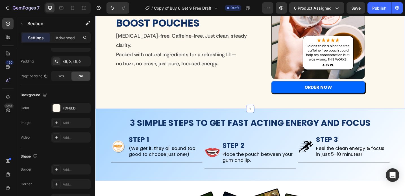
click at [216, 97] on div "THE HERO Heading Row Boost Pouches Heading Nicotine-free. Caffeine-free. Just c…" at bounding box center [190, 36] width 146 height 128
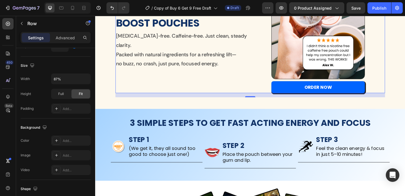
scroll to position [0, 0]
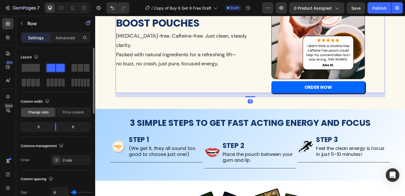
click at [111, 93] on div "THE HERO Heading Row Boost Pouches Heading Nicotine-free. Caffeine-free. Just c…" at bounding box center [264, 38] width 339 height 133
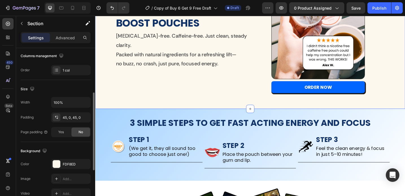
scroll to position [91, 0]
click at [55, 160] on div at bounding box center [56, 162] width 7 height 7
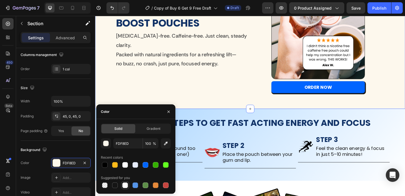
click at [123, 184] on div at bounding box center [125, 185] width 6 height 6
type input "FFFFFF"
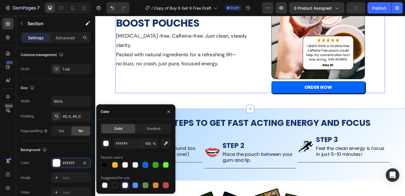
click at [217, 99] on div "THE HERO Heading Row Boost Pouches Heading Nicotine-free. Caffeine-free. Just c…" at bounding box center [190, 36] width 146 height 128
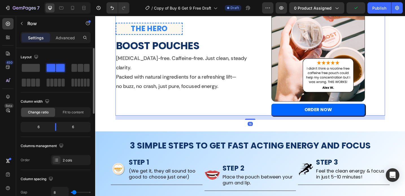
scroll to position [597, 0]
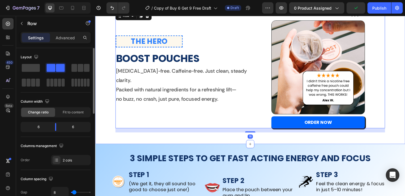
click at [112, 117] on div "THE HERO Heading Row Boost Pouches Heading Nicotine-free. Caffeine-free. Just c…" at bounding box center [264, 76] width 339 height 133
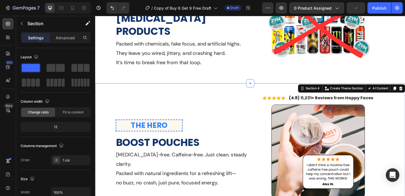
scroll to position [475, 0]
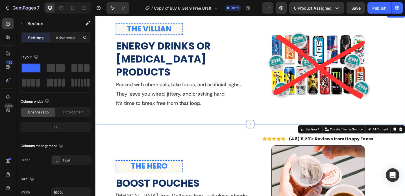
click at [109, 96] on div "THE VILLIAN Heading Row Energy drinks or nicotine products Heading Packed with …" at bounding box center [264, 73] width 339 height 98
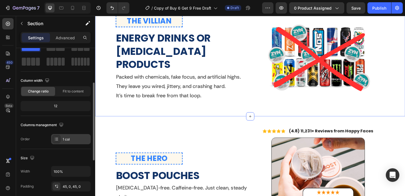
scroll to position [97, 0]
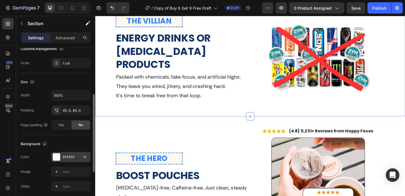
click at [65, 154] on div "FFFFFF" at bounding box center [71, 156] width 16 height 5
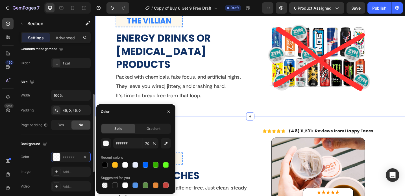
click at [76, 142] on div "Background" at bounding box center [56, 143] width 70 height 9
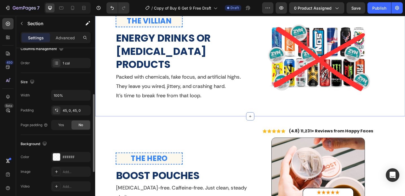
click at [76, 142] on div "Background" at bounding box center [56, 143] width 70 height 9
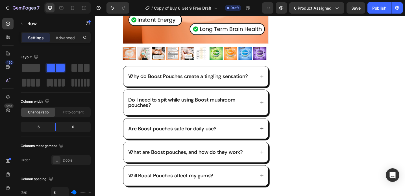
scroll to position [62, 0]
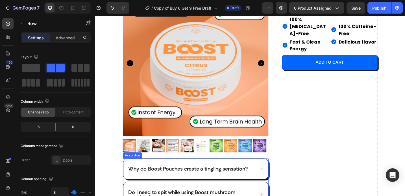
click at [176, 183] on p "Why do Boost Pouches create a tingling sensation?" at bounding box center [196, 183] width 131 height 6
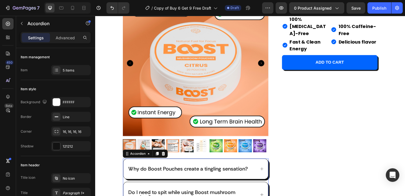
click at [277, 181] on div "Why do Boost Pouches create a tingling sensation?" at bounding box center [205, 183] width 158 height 22
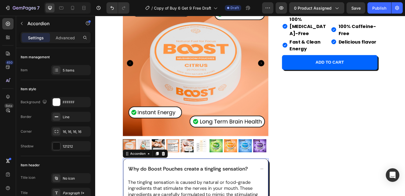
click at [277, 181] on div "Why do Boost Pouches create a tingling sensation?" at bounding box center [205, 183] width 158 height 22
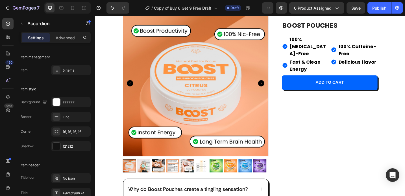
scroll to position [0, 0]
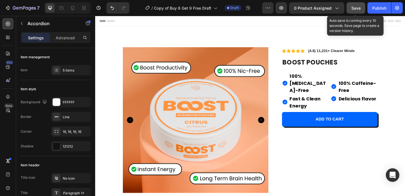
click at [358, 8] on span "Save" at bounding box center [355, 8] width 9 height 5
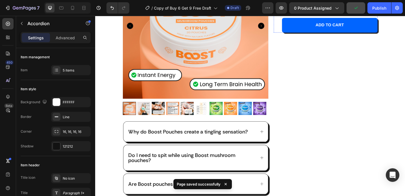
scroll to position [123, 0]
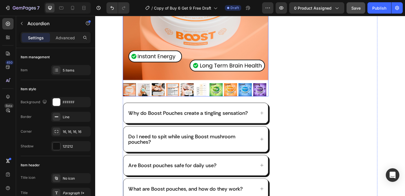
click at [202, 100] on img at bounding box center [196, 96] width 14 height 14
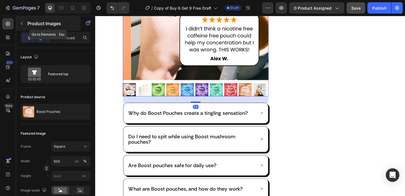
click at [21, 24] on icon "button" at bounding box center [21, 23] width 5 height 5
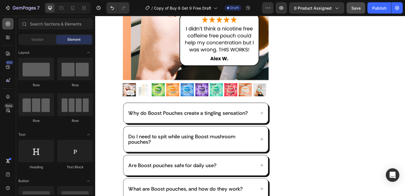
click at [8, 26] on icon at bounding box center [8, 24] width 6 height 6
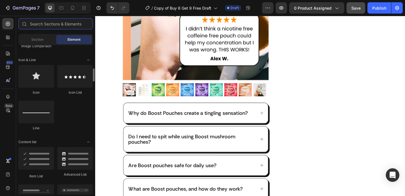
scroll to position [349, 0]
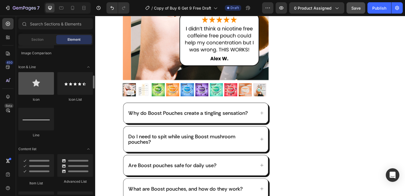
click at [31, 89] on div at bounding box center [36, 83] width 36 height 23
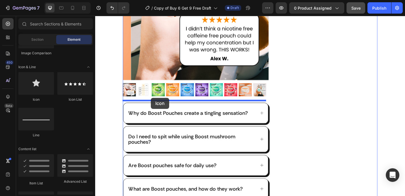
drag, startPoint x: 133, startPoint y: 99, endPoint x: 156, endPoint y: 105, distance: 23.4
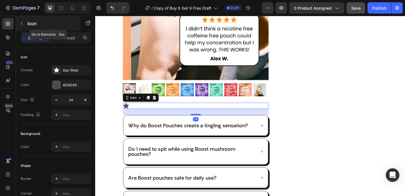
click at [24, 22] on button "button" at bounding box center [21, 23] width 9 height 9
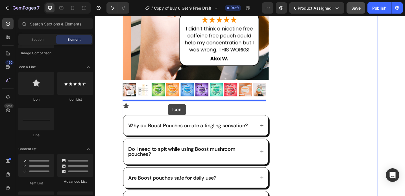
drag, startPoint x: 130, startPoint y: 98, endPoint x: 174, endPoint y: 112, distance: 46.1
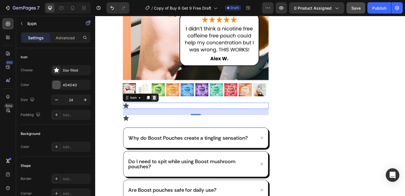
click at [162, 104] on div at bounding box center [159, 105] width 7 height 7
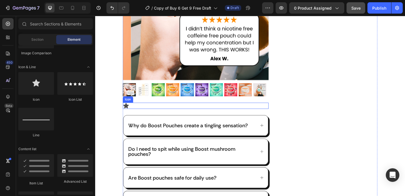
click at [130, 112] on icon at bounding box center [129, 114] width 6 height 6
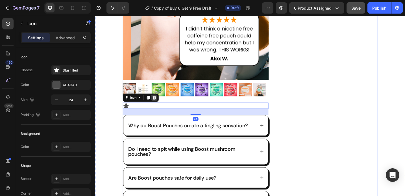
click at [158, 103] on icon at bounding box center [160, 105] width 5 height 5
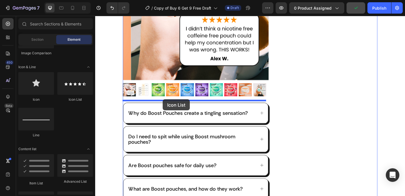
drag, startPoint x: 163, startPoint y: 106, endPoint x: 169, endPoint y: 107, distance: 5.8
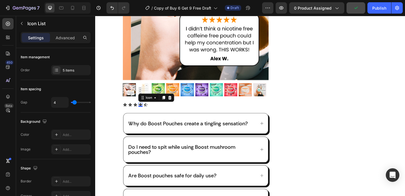
click at [143, 111] on icon at bounding box center [145, 113] width 4 height 4
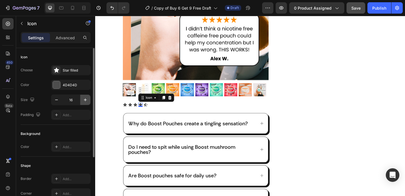
click at [85, 99] on icon "button" at bounding box center [85, 99] width 3 height 3
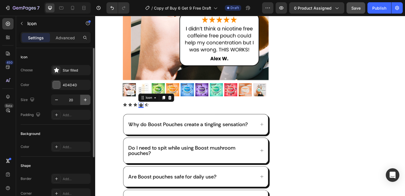
click at [85, 99] on icon "button" at bounding box center [85, 99] width 3 height 3
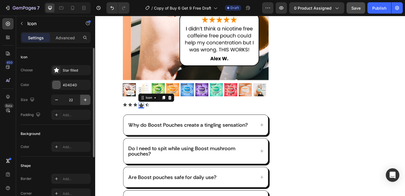
click at [85, 99] on icon "button" at bounding box center [85, 99] width 3 height 3
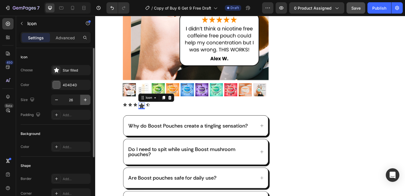
click at [85, 99] on icon "button" at bounding box center [85, 99] width 3 height 3
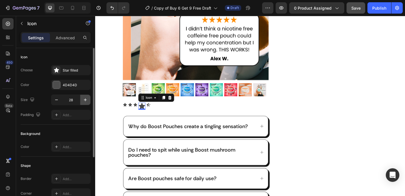
click at [85, 99] on icon "button" at bounding box center [85, 99] width 3 height 3
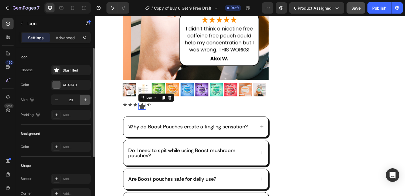
click at [85, 99] on icon "button" at bounding box center [85, 99] width 3 height 3
type input "32"
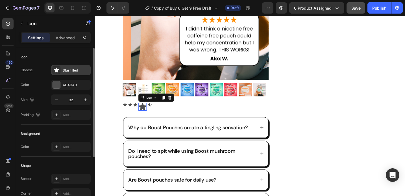
click at [68, 72] on div "Star filled" at bounding box center [76, 70] width 27 height 5
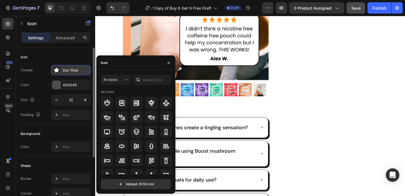
click at [68, 72] on div "Star filled" at bounding box center [76, 70] width 27 height 5
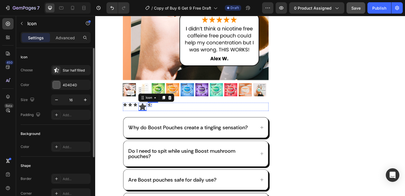
click at [153, 112] on div "Icon" at bounding box center [154, 113] width 5 height 5
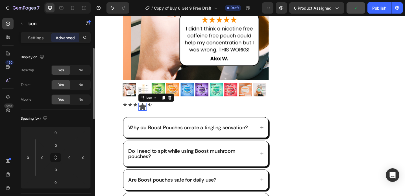
click at [145, 114] on icon at bounding box center [147, 115] width 8 height 8
click at [36, 37] on p "Settings" at bounding box center [36, 38] width 16 height 6
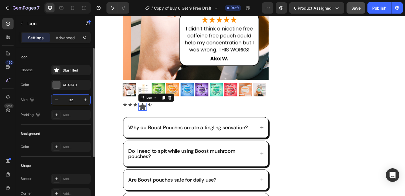
click at [73, 99] on input "32" at bounding box center [71, 100] width 19 height 10
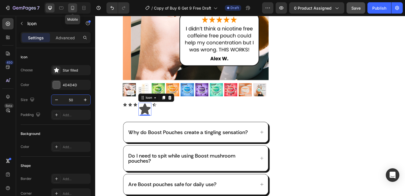
type input "50"
click at [75, 10] on icon at bounding box center [73, 8] width 6 height 6
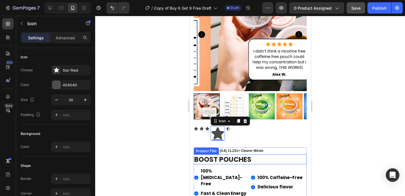
scroll to position [50, 0]
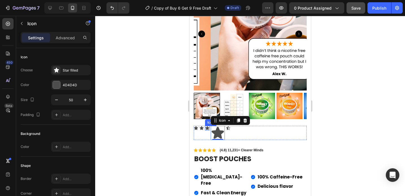
click at [206, 126] on div "Icon" at bounding box center [207, 128] width 5 height 5
click at [241, 118] on icon at bounding box center [239, 120] width 5 height 5
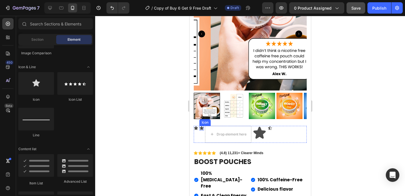
click at [201, 126] on div "Icon" at bounding box center [201, 128] width 5 height 5
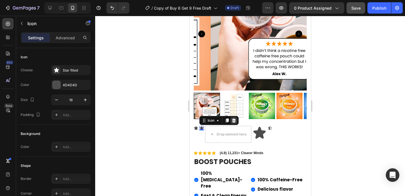
click at [235, 118] on icon at bounding box center [234, 120] width 4 height 4
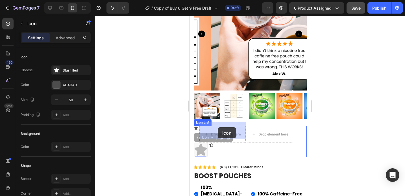
drag, startPoint x: 198, startPoint y: 144, endPoint x: 217, endPoint y: 127, distance: 25.2
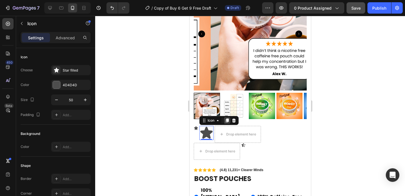
click at [227, 118] on icon at bounding box center [226, 120] width 5 height 5
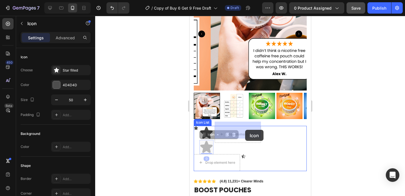
drag, startPoint x: 208, startPoint y: 141, endPoint x: 245, endPoint y: 130, distance: 38.3
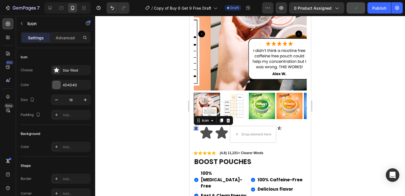
click at [195, 126] on div "Icon 0" at bounding box center [195, 128] width 5 height 5
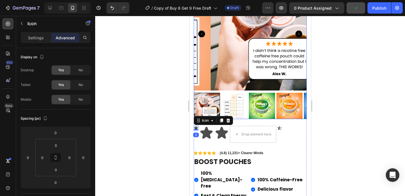
click at [226, 111] on img at bounding box center [234, 106] width 26 height 26
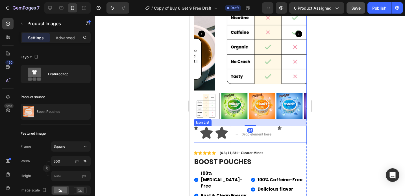
click at [196, 126] on div "Icon Icon Icon Drop element here Icon" at bounding box center [249, 134] width 113 height 17
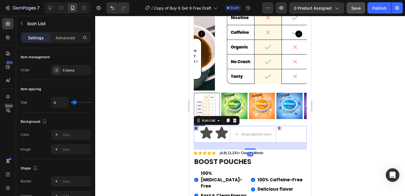
click at [196, 126] on icon at bounding box center [196, 128] width 4 height 4
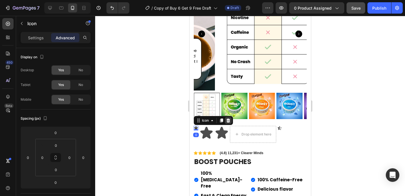
click at [228, 118] on icon at bounding box center [228, 120] width 5 height 5
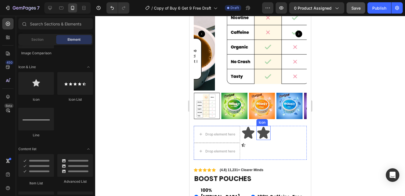
click at [261, 127] on icon at bounding box center [263, 132] width 12 height 12
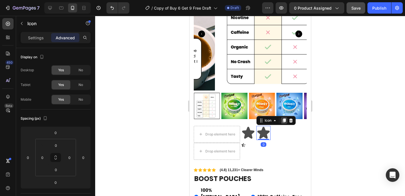
click at [283, 118] on icon at bounding box center [283, 120] width 3 height 4
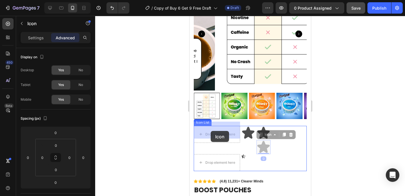
drag, startPoint x: 265, startPoint y: 142, endPoint x: 210, endPoint y: 131, distance: 55.3
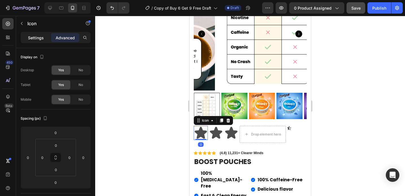
click at [39, 38] on p "Settings" at bounding box center [36, 38] width 16 height 6
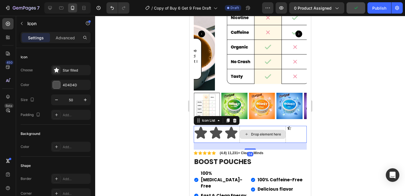
click at [254, 126] on div "Drop element here" at bounding box center [262, 134] width 46 height 17
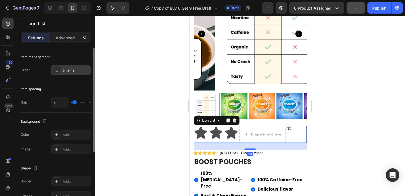
click at [76, 69] on div "5 items" at bounding box center [76, 70] width 27 height 5
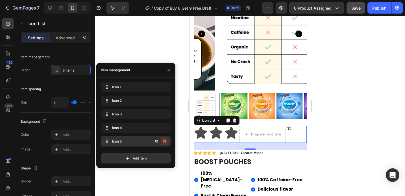
click at [166, 140] on icon "button" at bounding box center [164, 141] width 5 height 5
click at [166, 140] on button "Delete" at bounding box center [161, 141] width 16 height 8
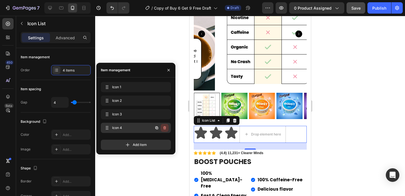
click at [164, 128] on icon "button" at bounding box center [164, 127] width 0 height 1
click at [164, 128] on div "Delete" at bounding box center [161, 127] width 10 height 5
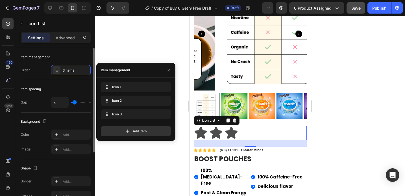
type input "7"
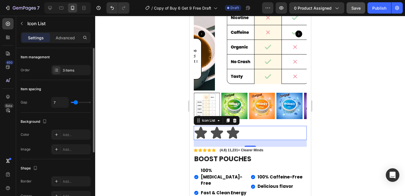
type input "8"
type input "9"
type input "10"
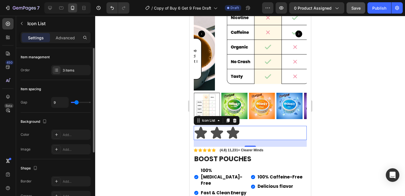
type input "10"
type input "11"
type input "12"
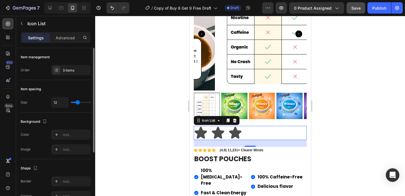
type input "13"
type input "14"
type input "15"
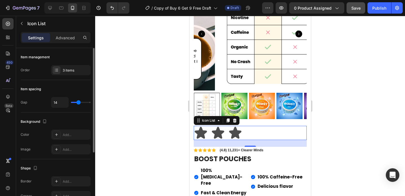
type input "15"
type input "16"
type input "17"
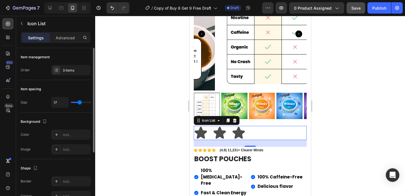
type input "19"
type input "20"
type input "21"
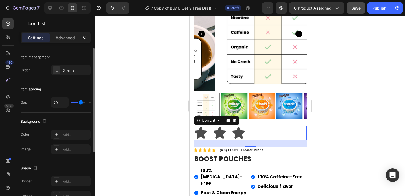
type input "21"
type input "23"
type input "24"
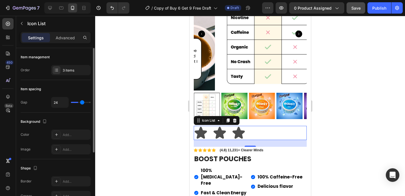
type input "25"
type input "26"
type input "27"
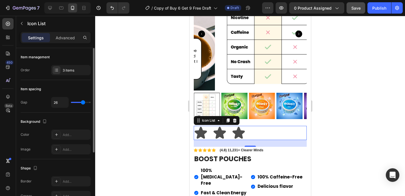
type input "27"
type input "29"
type input "31"
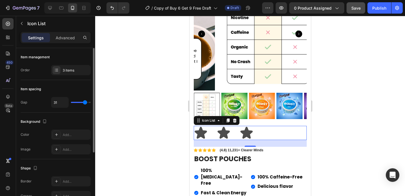
type input "34"
type input "37"
type input "40"
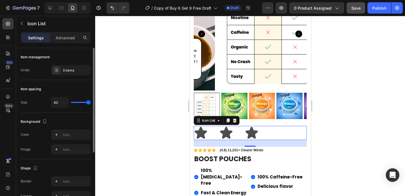
drag, startPoint x: 75, startPoint y: 101, endPoint x: 105, endPoint y: 102, distance: 29.4
type input "40"
click at [91, 102] on input "range" at bounding box center [81, 102] width 20 height 1
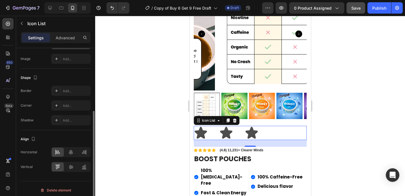
scroll to position [93, 0]
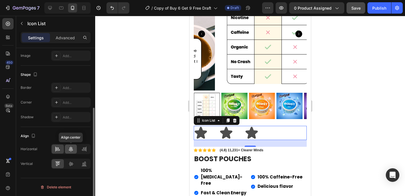
click at [68, 148] on icon at bounding box center [71, 149] width 6 height 6
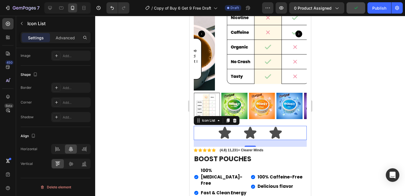
click at [145, 82] on div at bounding box center [250, 106] width 310 height 180
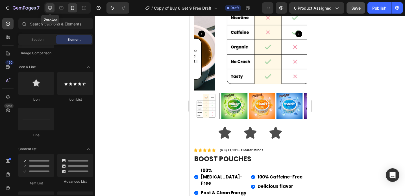
click at [51, 7] on icon at bounding box center [50, 8] width 6 height 6
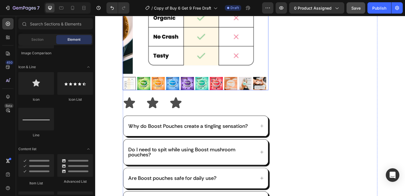
scroll to position [115, 0]
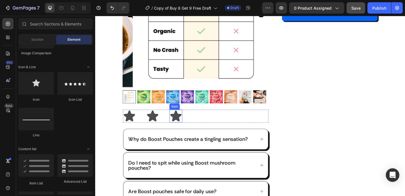
click at [189, 121] on icon at bounding box center [183, 125] width 12 height 12
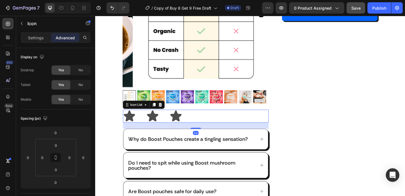
click at [219, 126] on div "Icon Icon Icon" at bounding box center [204, 125] width 159 height 14
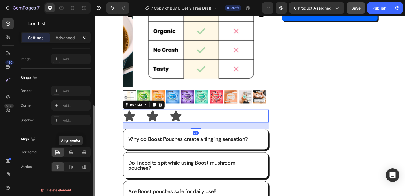
scroll to position [93, 0]
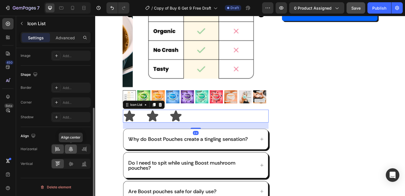
click at [71, 147] on icon at bounding box center [71, 148] width 4 height 5
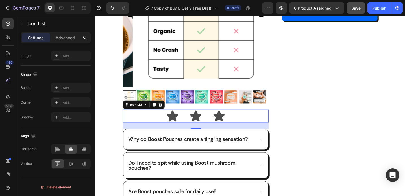
click at [340, 125] on div "Icon Icon Icon Icon Icon Icon List (4.8) 11,231+ Clearer Minds Text Block Row B…" at bounding box center [347, 103] width 114 height 336
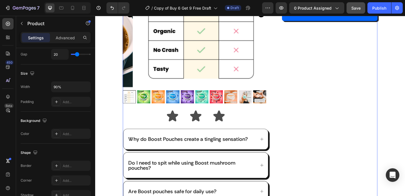
scroll to position [0, 0]
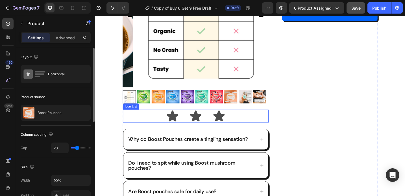
click at [261, 125] on div "Icon Icon Icon" at bounding box center [204, 125] width 159 height 14
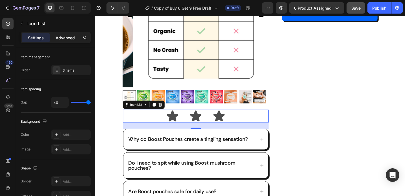
click at [71, 41] on div "Advanced" at bounding box center [65, 37] width 28 height 9
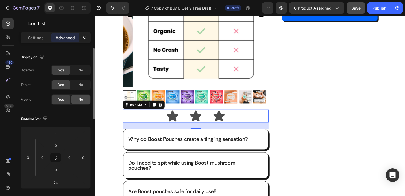
click at [85, 99] on div "No" at bounding box center [80, 99] width 19 height 9
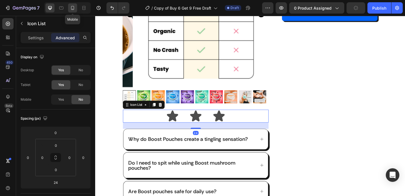
click at [70, 9] on icon at bounding box center [73, 8] width 6 height 6
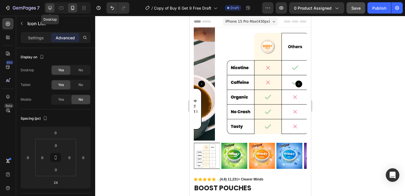
click at [53, 10] on icon at bounding box center [50, 8] width 6 height 6
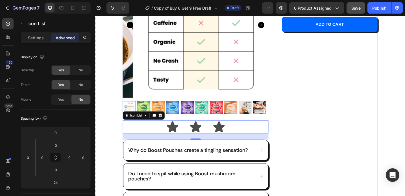
scroll to position [134, 0]
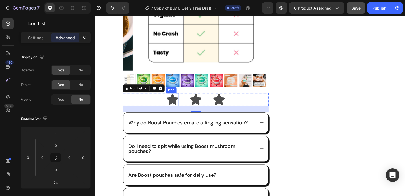
click at [182, 103] on icon at bounding box center [179, 107] width 12 height 12
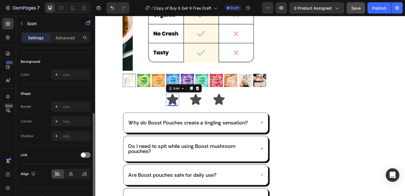
scroll to position [82, 0]
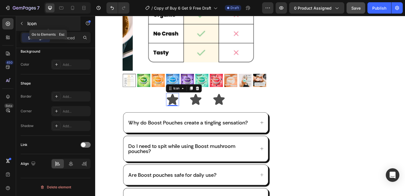
click at [22, 27] on button "button" at bounding box center [21, 23] width 9 height 9
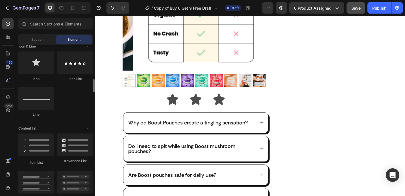
scroll to position [370, 0]
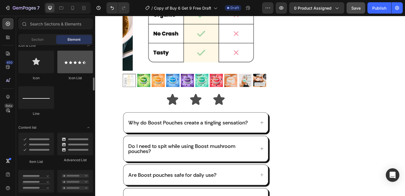
click at [75, 69] on div at bounding box center [75, 62] width 36 height 23
click at [76, 69] on div at bounding box center [75, 62] width 36 height 23
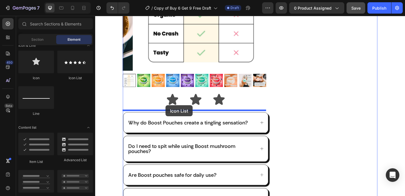
drag, startPoint x: 171, startPoint y: 84, endPoint x: 172, endPoint y: 113, distance: 29.1
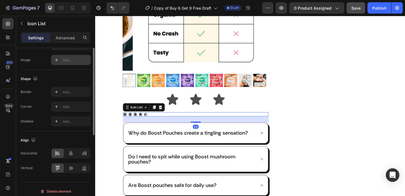
scroll to position [93, 0]
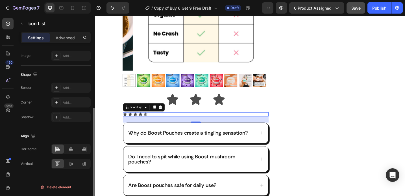
click at [154, 127] on div "24" at bounding box center [204, 129] width 159 height 7
click at [167, 115] on icon at bounding box center [166, 115] width 5 height 5
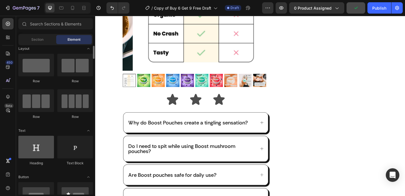
scroll to position [4, 0]
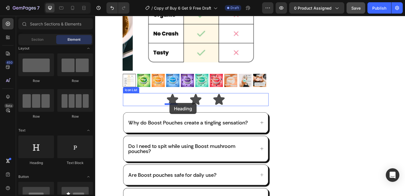
drag, startPoint x: 131, startPoint y: 165, endPoint x: 176, endPoint y: 111, distance: 70.3
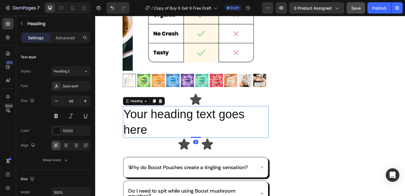
click at [193, 121] on h2 "Your heading text goes here" at bounding box center [204, 131] width 159 height 35
click at [193, 121] on p "Your heading text goes here" at bounding box center [205, 132] width 158 height 34
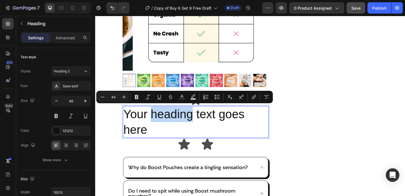
click at [193, 121] on p "Your heading text goes here" at bounding box center [205, 132] width 158 height 34
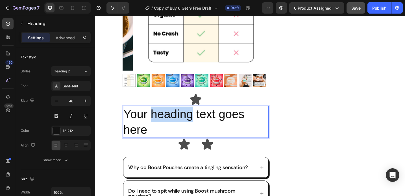
click at [193, 121] on p "Your heading text goes here" at bounding box center [205, 132] width 158 height 34
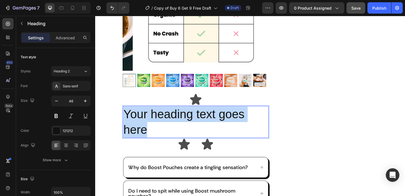
click at [193, 121] on p "Your heading text goes here" at bounding box center [205, 132] width 158 height 34
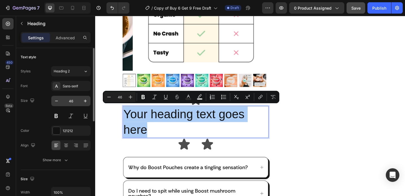
click at [70, 102] on input "46" at bounding box center [71, 101] width 19 height 10
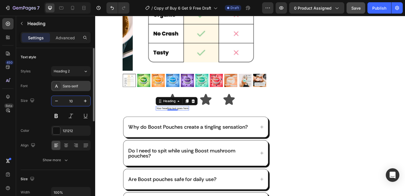
type input "10"
click at [72, 84] on div "Sans-serif" at bounding box center [76, 86] width 27 height 5
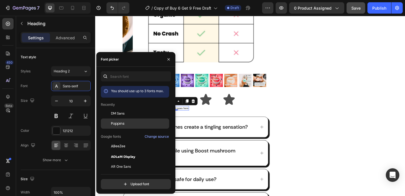
click at [112, 122] on span "Poppins" at bounding box center [118, 123] width 14 height 5
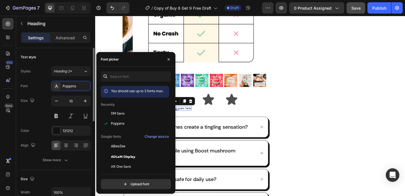
click at [40, 102] on div "Size 10" at bounding box center [56, 107] width 70 height 25
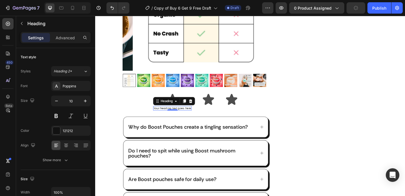
click at [164, 115] on p "Your heading text goes here" at bounding box center [179, 117] width 41 height 4
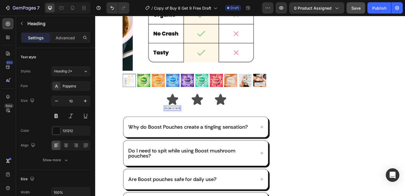
click at [174, 115] on p "FLOW STATE" at bounding box center [179, 117] width 17 height 4
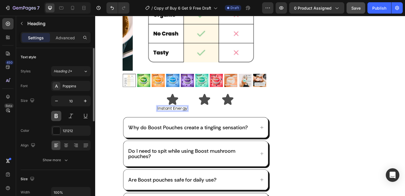
click at [55, 116] on button at bounding box center [56, 116] width 10 height 10
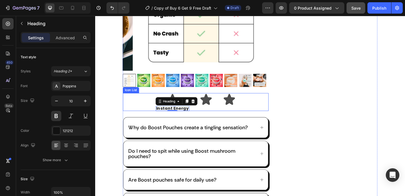
click at [139, 106] on div "Icon Instant Energy Heading 0 Icon Icon" at bounding box center [204, 109] width 159 height 19
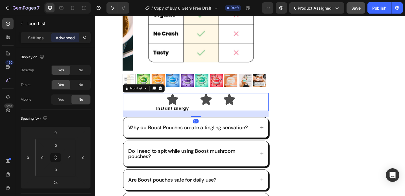
click at [197, 108] on div "Icon ⁠⁠⁠⁠⁠⁠⁠ Instant Energy Heading Icon Icon" at bounding box center [204, 109] width 159 height 19
click at [143, 103] on div "Icon ⁠⁠⁠⁠⁠⁠⁠ Instant Energy Heading Icon Icon" at bounding box center [204, 109] width 159 height 19
click at [34, 40] on p "Settings" at bounding box center [36, 38] width 16 height 6
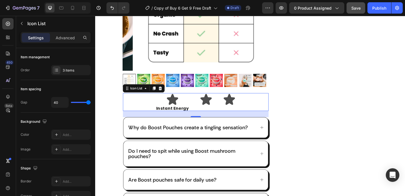
click at [180, 116] on span "Instant Energy" at bounding box center [180, 116] width 36 height 6
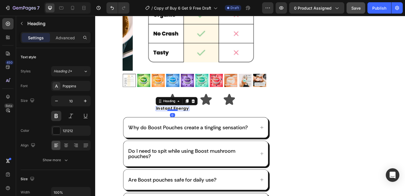
click at [180, 118] on div at bounding box center [179, 119] width 11 height 2
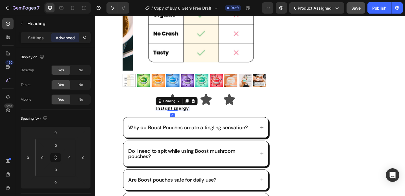
click at [184, 115] on span "Instant Energy" at bounding box center [180, 116] width 36 height 6
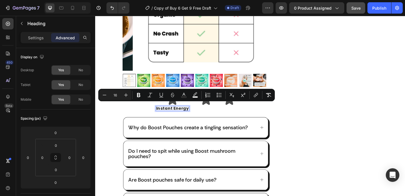
click at [184, 115] on span "Instant Energy" at bounding box center [180, 116] width 36 height 6
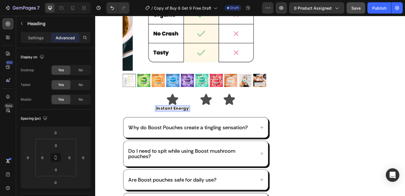
click at [138, 106] on div "Icon Instant Energy Heading 0 Icon Icon" at bounding box center [204, 109] width 159 height 19
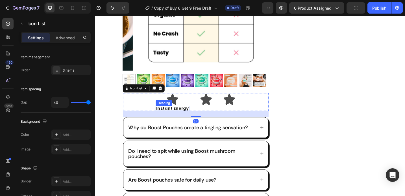
click at [172, 115] on span "Instant Energy" at bounding box center [180, 116] width 36 height 6
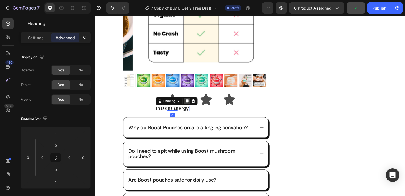
click at [195, 108] on icon at bounding box center [195, 109] width 3 height 4
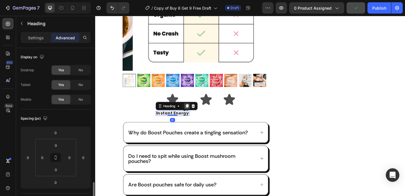
scroll to position [93, 0]
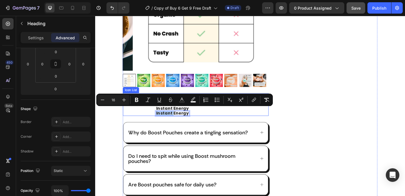
drag, startPoint x: 180, startPoint y: 120, endPoint x: 198, endPoint y: 116, distance: 19.3
click at [200, 118] on div "Icon ⁠⁠⁠⁠⁠⁠⁠ Instant Energy Heading Instant Energy Heading 0 Icon Icon" at bounding box center [204, 112] width 159 height 25
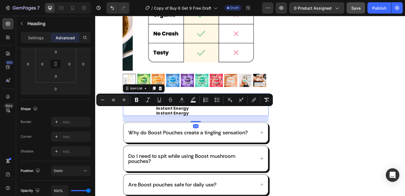
scroll to position [0, 0]
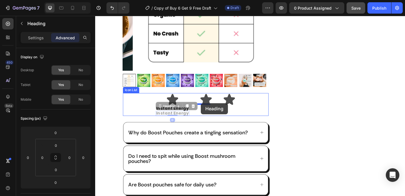
drag, startPoint x: 183, startPoint y: 119, endPoint x: 211, endPoint y: 112, distance: 29.0
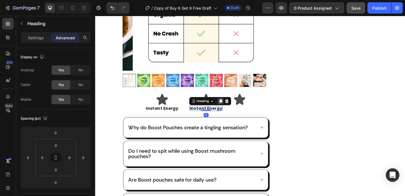
click at [232, 107] on icon at bounding box center [231, 109] width 3 height 4
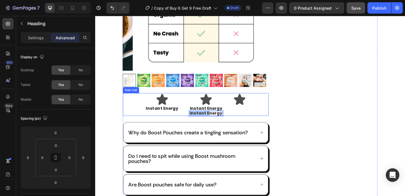
drag, startPoint x: 217, startPoint y: 120, endPoint x: 254, endPoint y: 115, distance: 37.3
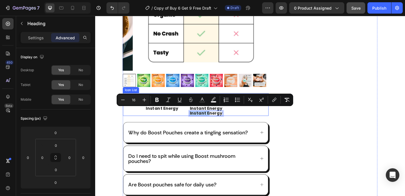
click at [303, 125] on div "Icon Icon Icon Icon Icon Icon List (4.8) 11,231+ Clearer Minds Text Block Row B…" at bounding box center [347, 89] width 114 height 347
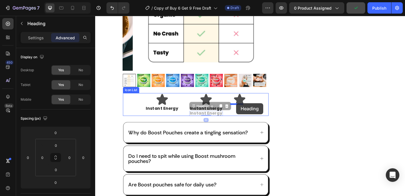
drag, startPoint x: 220, startPoint y: 120, endPoint x: 249, endPoint y: 111, distance: 30.3
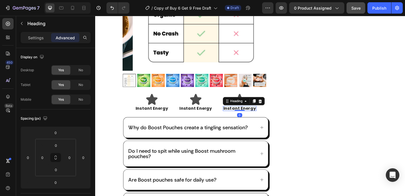
click at [298, 115] on div "Icon Icon Icon Icon Icon Icon List (4.8) 11,231+ Clearer Minds Text Block Row B…" at bounding box center [347, 86] width 114 height 341
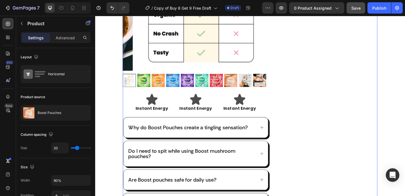
click at [326, 112] on div "Icon Icon Icon Icon Icon Icon List (4.8) 11,231+ Clearer Minds Text Block Row B…" at bounding box center [347, 86] width 114 height 341
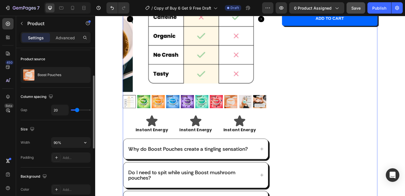
scroll to position [45, 0]
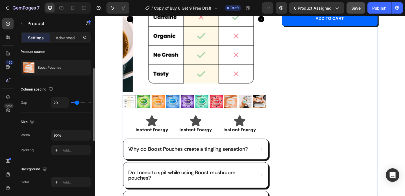
click at [154, 132] on div "Heading" at bounding box center [148, 134] width 16 height 5
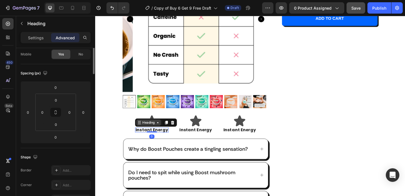
scroll to position [0, 0]
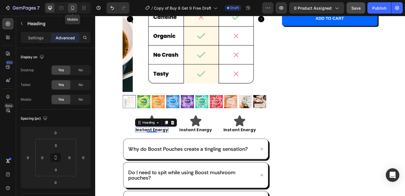
click at [75, 7] on icon at bounding box center [73, 8] width 6 height 6
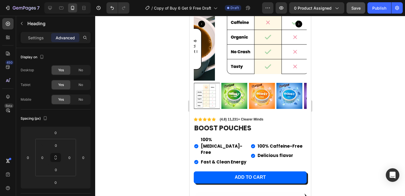
scroll to position [53, 0]
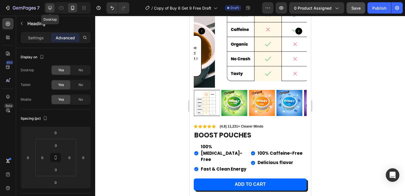
click at [52, 5] on div at bounding box center [49, 7] width 9 height 9
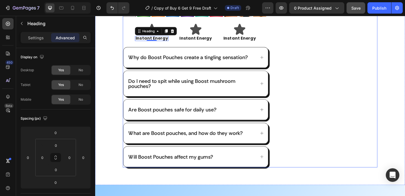
click at [310, 90] on div "Icon Icon Icon Icon Icon Icon List (4.8) 11,231+ Clearer Minds Text Block Row B…" at bounding box center [347, 10] width 114 height 341
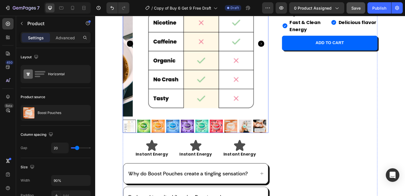
scroll to position [84, 0]
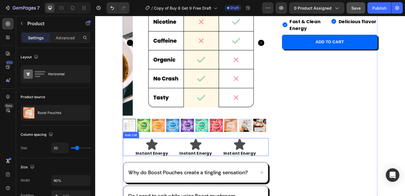
click at [145, 160] on div "Icon ⁠⁠⁠⁠⁠⁠⁠ Instant Energy Heading" at bounding box center [157, 158] width 37 height 19
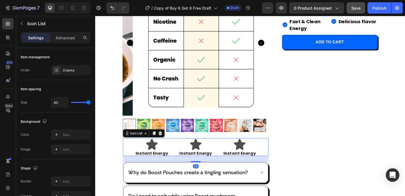
click at [145, 163] on span "Instant Energy" at bounding box center [157, 166] width 36 height 6
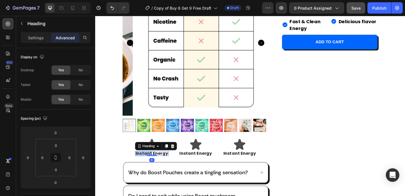
click at [154, 163] on span "Instant Energy" at bounding box center [157, 166] width 36 height 6
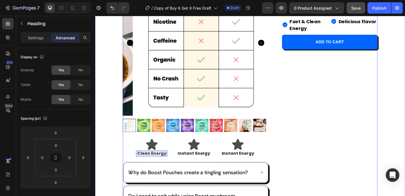
click at [199, 168] on div "Product Images Icon Clean Energy Heading 0 Icon Instant Energy Heading Icon Ins…" at bounding box center [204, 136] width 159 height 341
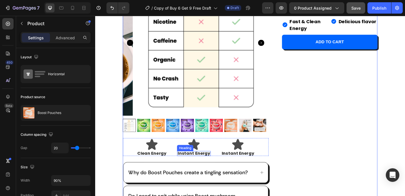
click at [198, 165] on span "Instant Energy" at bounding box center [203, 166] width 36 height 6
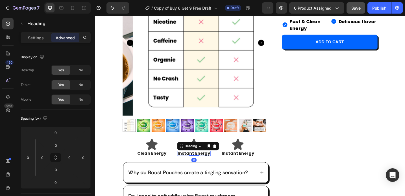
click at [198, 168] on div at bounding box center [202, 168] width 11 height 1
click at [198, 163] on span "Instant Energy" at bounding box center [203, 166] width 36 height 6
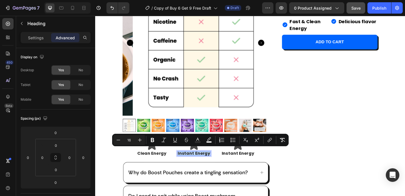
click at [208, 165] on span "Instant Energy" at bounding box center [203, 166] width 36 height 6
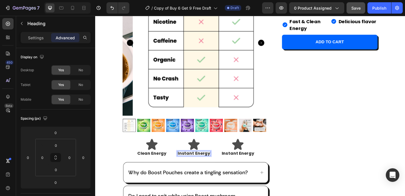
click at [206, 165] on span "Instant Energy" at bounding box center [203, 166] width 36 height 6
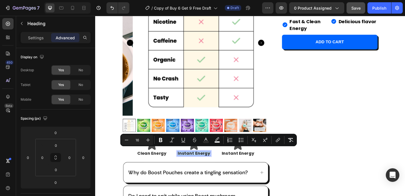
click at [206, 165] on span "Instant Energy" at bounding box center [203, 166] width 36 height 6
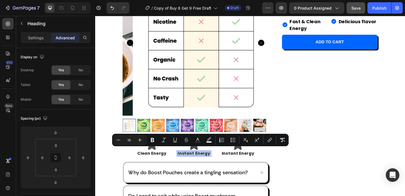
click at [201, 163] on span "Instant Energy" at bounding box center [203, 166] width 36 height 6
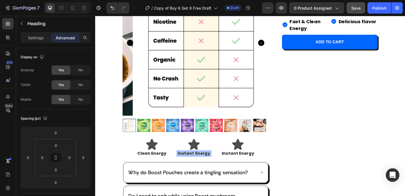
click at [201, 163] on span "Instant Energy" at bounding box center [203, 166] width 36 height 6
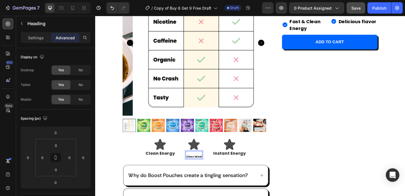
click at [196, 164] on p "Rich Text Editor. Editing area: main" at bounding box center [203, 166] width 17 height 4
click at [195, 168] on p "Clear Mind" at bounding box center [203, 170] width 17 height 4
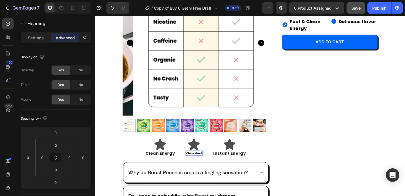
click at [199, 164] on p "Clear Mind" at bounding box center [203, 166] width 17 height 4
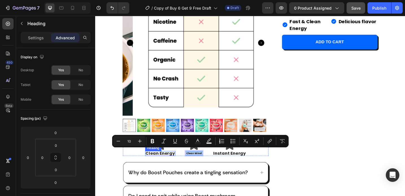
click at [166, 163] on span "Clean Energy" at bounding box center [166, 166] width 32 height 6
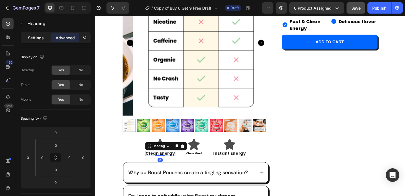
click at [39, 38] on p "Settings" at bounding box center [36, 38] width 16 height 6
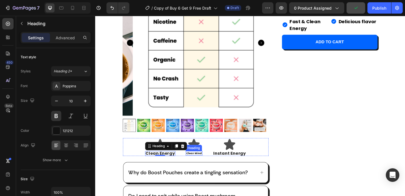
click at [199, 164] on p "Clear Mind" at bounding box center [203, 166] width 17 height 4
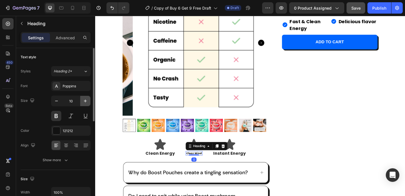
click at [86, 99] on icon "button" at bounding box center [85, 101] width 6 height 6
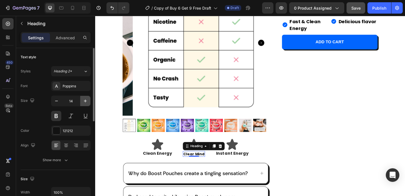
click at [86, 99] on icon "button" at bounding box center [85, 101] width 6 height 6
type input "16"
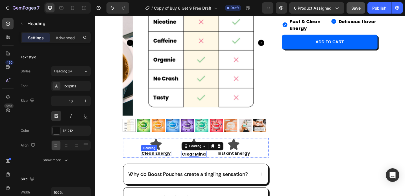
click at [150, 165] on span "Clean Energy" at bounding box center [162, 166] width 32 height 6
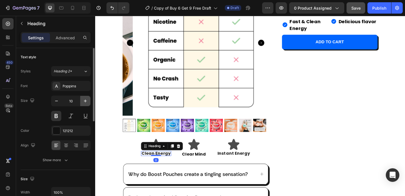
click at [81, 102] on button "button" at bounding box center [85, 101] width 10 height 10
click at [87, 102] on icon "button" at bounding box center [85, 101] width 6 height 6
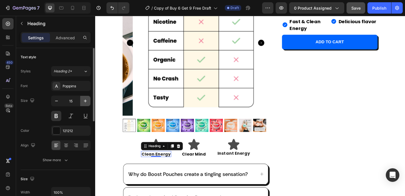
click at [87, 102] on icon "button" at bounding box center [85, 101] width 6 height 6
type input "16"
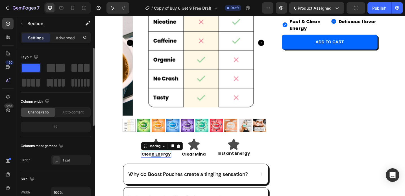
click at [98, 122] on div "Product Images Icon ⁠⁠⁠⁠⁠⁠⁠ Clean Energy Heading 0 Icon Clear Mind Heading Icon…" at bounding box center [264, 135] width 339 height 385
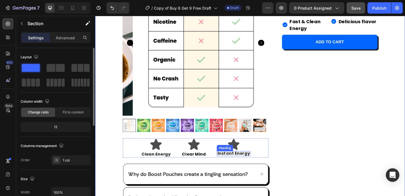
click at [253, 164] on span "Instant Energy" at bounding box center [247, 166] width 36 height 6
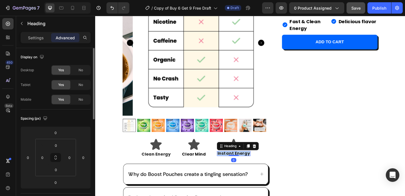
click at [253, 164] on span "Instant Energy" at bounding box center [247, 166] width 36 height 6
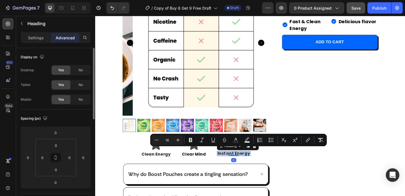
click at [253, 164] on span "Instant Energy" at bounding box center [247, 166] width 36 height 6
click at [244, 166] on span "Instant Energy" at bounding box center [247, 166] width 36 height 6
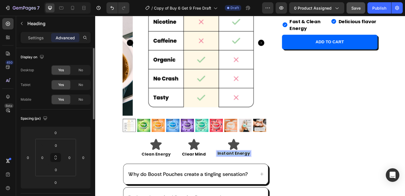
click at [244, 166] on span "Instant Energy" at bounding box center [247, 166] width 36 height 6
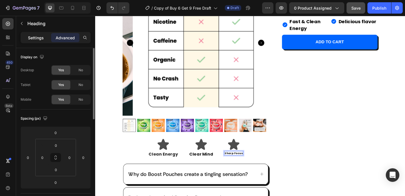
click at [38, 38] on p "Settings" at bounding box center [36, 38] width 16 height 6
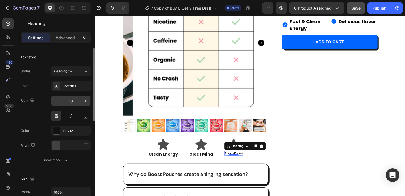
click at [72, 101] on input "10" at bounding box center [71, 101] width 19 height 10
type input "16"
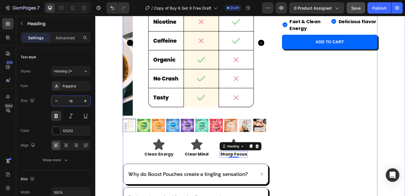
click at [308, 145] on div "Icon Icon Icon Icon Icon Icon List (4.8) 11,231+ Clearer Minds Text Block Row B…" at bounding box center [347, 137] width 114 height 343
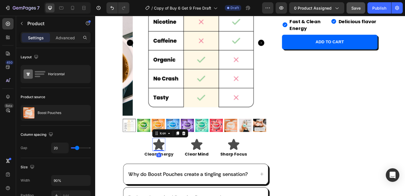
click at [163, 155] on icon at bounding box center [164, 156] width 12 height 12
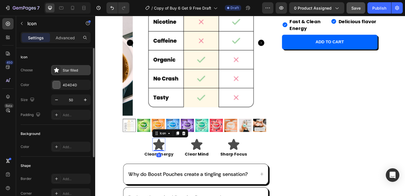
click at [66, 69] on div "Star filled" at bounding box center [76, 70] width 27 height 5
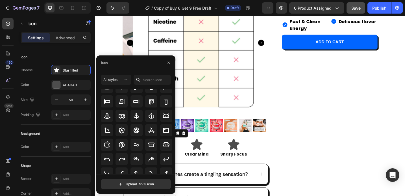
scroll to position [62, 0]
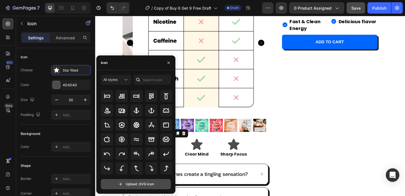
click at [138, 186] on input "file" at bounding box center [135, 184] width 69 height 10
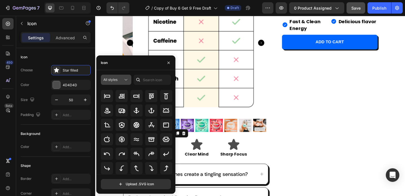
click at [117, 77] on div "All styles" at bounding box center [115, 80] width 25 height 6
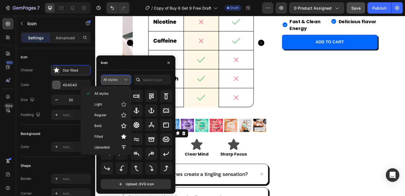
click at [117, 77] on div "All styles" at bounding box center [115, 80] width 25 height 6
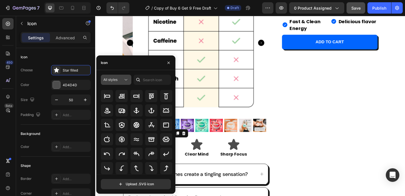
click at [117, 77] on span "All styles" at bounding box center [110, 79] width 14 height 5
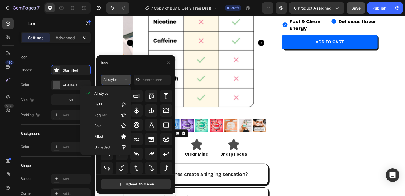
click at [117, 77] on span "All styles" at bounding box center [110, 79] width 14 height 5
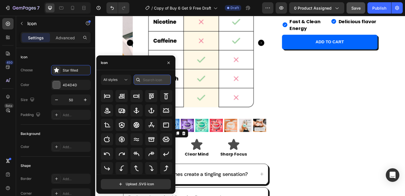
click at [144, 78] on input "text" at bounding box center [152, 80] width 37 height 10
type input "brain"
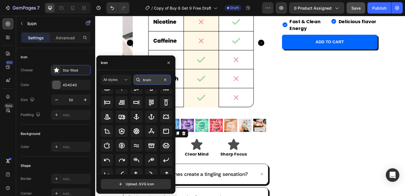
scroll to position [0, 0]
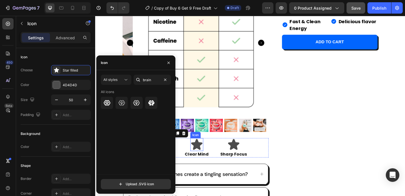
click at [206, 159] on icon at bounding box center [206, 156] width 12 height 12
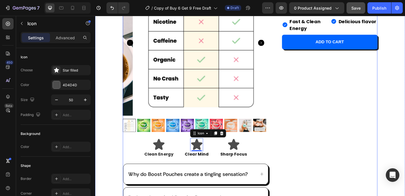
click at [160, 155] on icon at bounding box center [165, 156] width 14 height 14
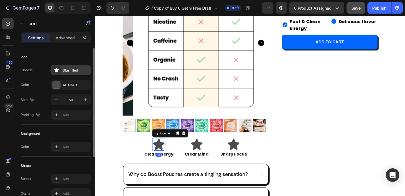
click at [67, 71] on div "Star filled" at bounding box center [76, 70] width 27 height 5
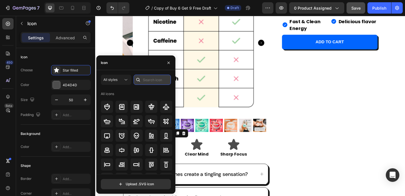
click at [165, 84] on input "text" at bounding box center [152, 80] width 37 height 10
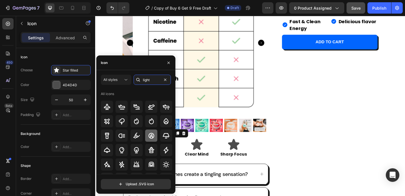
scroll to position [3, 0]
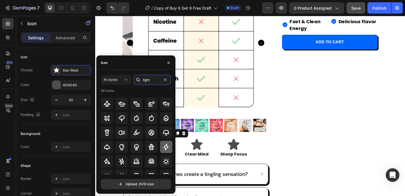
type input "light"
click at [164, 145] on icon at bounding box center [165, 146] width 5 height 6
click at [209, 156] on icon at bounding box center [206, 156] width 14 height 14
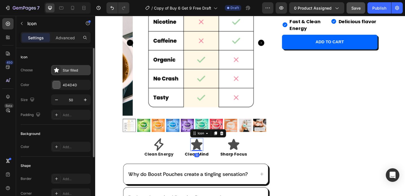
click at [57, 71] on icon at bounding box center [56, 69] width 5 height 5
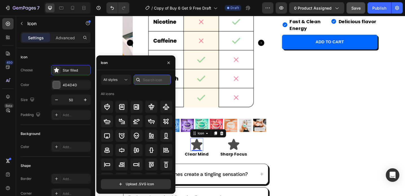
click at [143, 79] on input "text" at bounding box center [152, 80] width 37 height 10
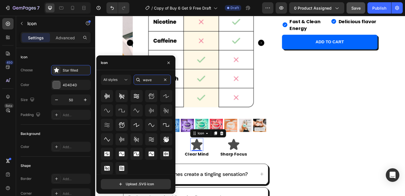
scroll to position [0, 0]
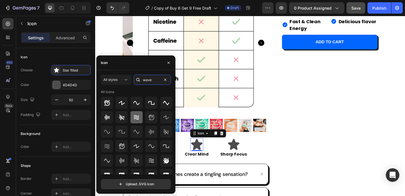
type input "wave"
click at [134, 117] on icon at bounding box center [136, 117] width 5 height 5
click at [242, 156] on icon at bounding box center [246, 156] width 12 height 12
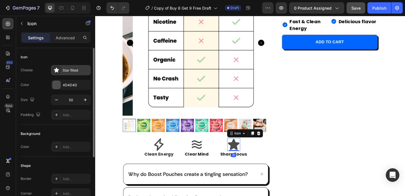
click at [69, 72] on div "Star filled" at bounding box center [76, 70] width 27 height 5
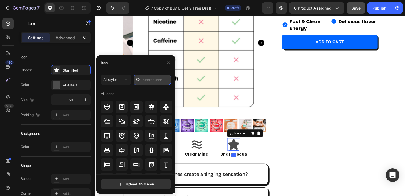
click at [144, 82] on input "text" at bounding box center [152, 80] width 37 height 10
type input "b"
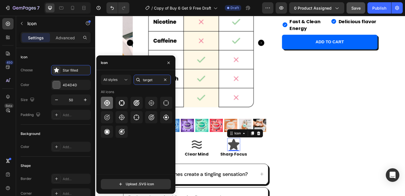
type input "target"
click at [107, 102] on icon at bounding box center [107, 103] width 6 height 6
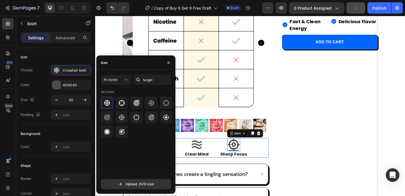
click at [206, 154] on icon at bounding box center [206, 156] width 11 height 9
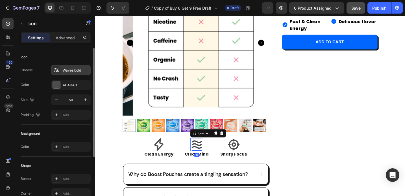
click at [75, 70] on div "Waves bold" at bounding box center [76, 70] width 27 height 5
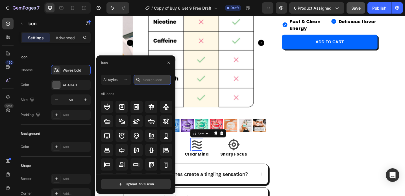
click at [151, 83] on input "text" at bounding box center [152, 80] width 37 height 10
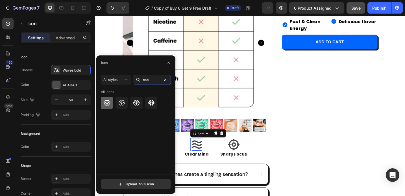
type input "brai"
click at [107, 102] on icon at bounding box center [107, 102] width 7 height 7
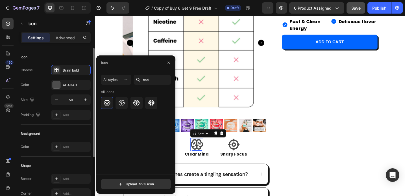
click at [50, 82] on div "Color 4D4D4D" at bounding box center [56, 85] width 70 height 10
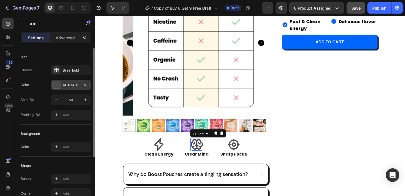
click at [59, 83] on div at bounding box center [56, 84] width 7 height 7
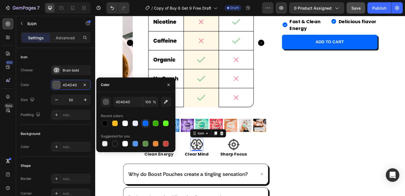
click at [146, 123] on div at bounding box center [146, 123] width 6 height 6
type input "0165FF"
click at [246, 155] on icon at bounding box center [246, 156] width 13 height 13
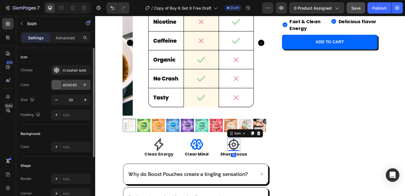
click at [57, 86] on div at bounding box center [56, 84] width 7 height 7
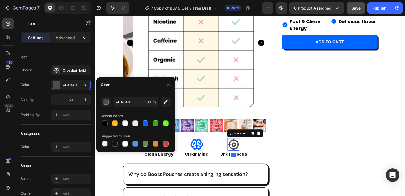
click at [141, 122] on div at bounding box center [136, 123] width 70 height 8
click at [144, 121] on div at bounding box center [146, 123] width 6 height 6
type input "0165FF"
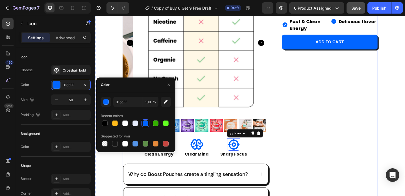
click at [192, 144] on div "Product Images Icon ⁠⁠⁠⁠⁠⁠⁠ Clean Energy Heading Icon Clear Mind Heading Icon 0…" at bounding box center [204, 137] width 159 height 343
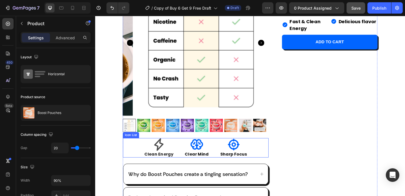
click at [162, 156] on icon at bounding box center [165, 156] width 14 height 14
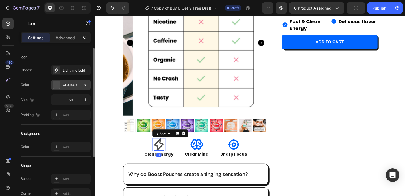
click at [56, 86] on div at bounding box center [56, 84] width 7 height 7
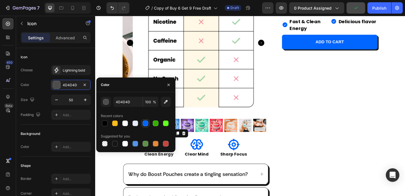
click at [145, 123] on div at bounding box center [146, 123] width 6 height 6
type input "0165FF"
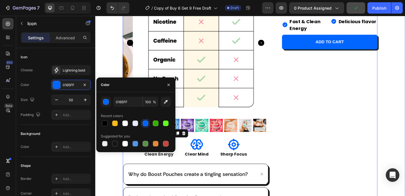
click at [295, 153] on div "Icon Icon Icon Icon Icon Icon List (4.8) 11,231+ Clearer Minds Text Block Row B…" at bounding box center [347, 137] width 114 height 343
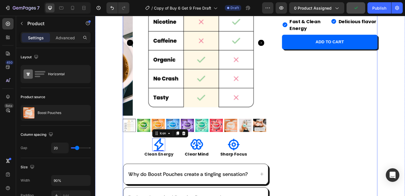
click at [295, 153] on div "Icon Icon Icon Icon Icon Icon List (4.8) 11,231+ Clearer Minds Text Block Row B…" at bounding box center [347, 137] width 114 height 343
click at [377, 143] on div "Icon Icon Icon Icon Icon Icon List (4.8) 11,231+ Clearer Minds Text Block Row B…" at bounding box center [347, 137] width 114 height 343
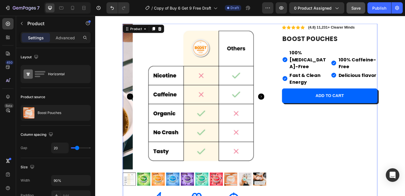
scroll to position [52, 0]
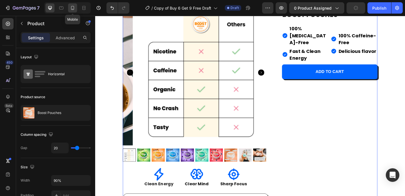
click at [75, 7] on icon at bounding box center [73, 8] width 6 height 6
type input "0"
type input "100%"
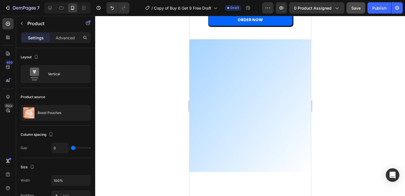
scroll to position [242, 0]
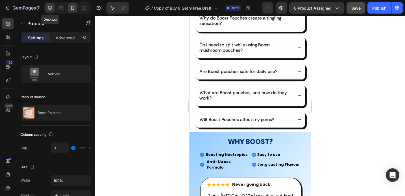
click at [52, 10] on icon at bounding box center [50, 8] width 6 height 6
type input "20"
type input "90%"
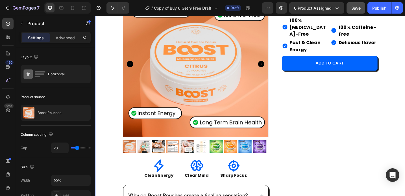
scroll to position [62, 0]
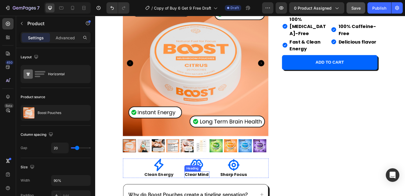
click at [206, 180] on div "Heading" at bounding box center [202, 182] width 16 height 5
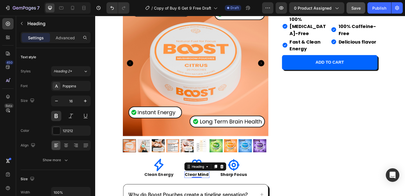
click at [202, 176] on div "Heading" at bounding box center [216, 180] width 46 height 9
click at [203, 173] on icon at bounding box center [206, 179] width 14 height 12
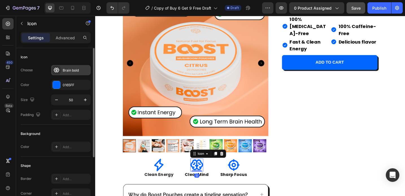
click at [66, 71] on div "Brain bold" at bounding box center [76, 70] width 27 height 5
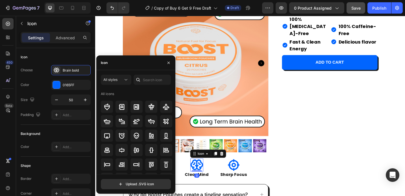
click at [142, 79] on div at bounding box center [138, 80] width 9 height 10
click at [148, 82] on input "text" at bounding box center [152, 80] width 37 height 10
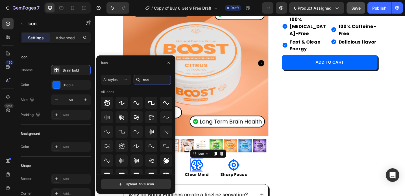
type input "brain"
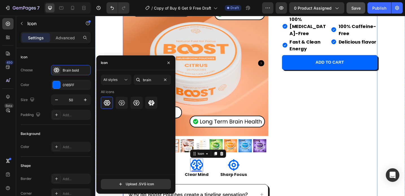
click at [304, 171] on div "Icon Icon Icon Icon Icon Icon List (4.8) 11,231+ Clearer Minds Text Block Row B…" at bounding box center [347, 159] width 114 height 343
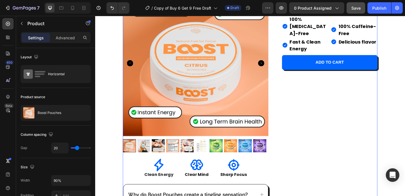
click at [304, 171] on div "Icon Icon Icon Icon Icon Icon List (4.8) 11,231+ Clearer Minds Text Block Row B…" at bounding box center [347, 159] width 114 height 343
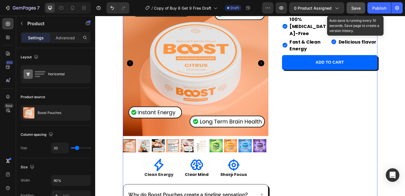
click at [358, 6] on span "Save" at bounding box center [355, 8] width 9 height 5
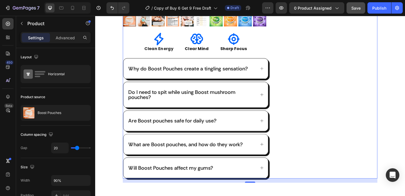
scroll to position [295, 0]
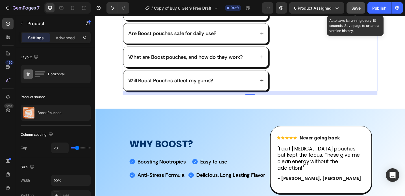
click at [354, 8] on span "Save" at bounding box center [355, 8] width 9 height 5
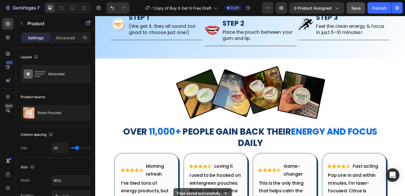
scroll to position [809, 0]
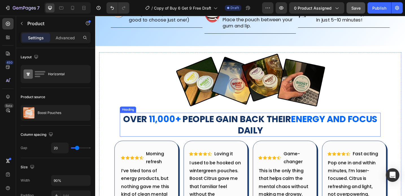
click at [325, 124] on strong "energy and focus" at bounding box center [356, 129] width 94 height 14
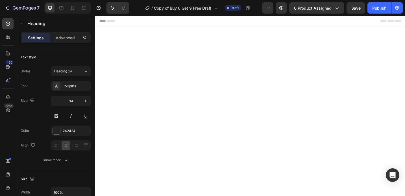
scroll to position [809, 0]
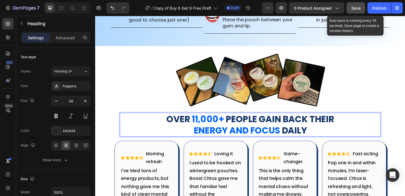
click at [359, 7] on span "Save" at bounding box center [355, 8] width 9 height 5
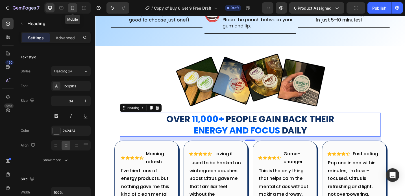
click at [73, 8] on icon at bounding box center [73, 8] width 6 height 6
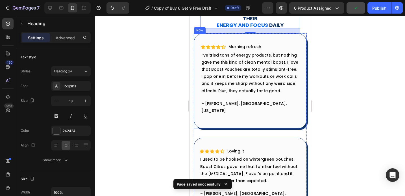
scroll to position [832, 0]
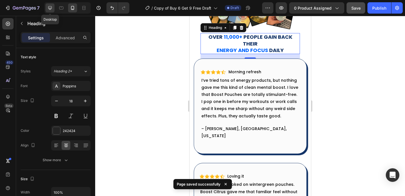
click at [49, 8] on icon at bounding box center [50, 8] width 4 height 4
type input "34"
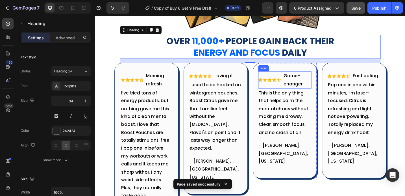
scroll to position [895, 0]
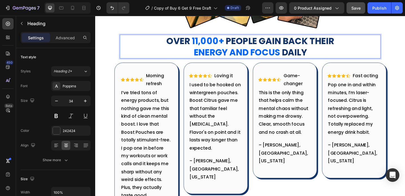
click at [187, 59] on p "Over 11,000+ people gain back their energy and focus daily" at bounding box center [265, 49] width 284 height 25
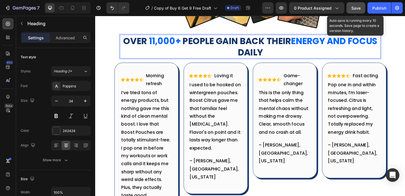
click at [357, 6] on span "Save" at bounding box center [355, 8] width 9 height 5
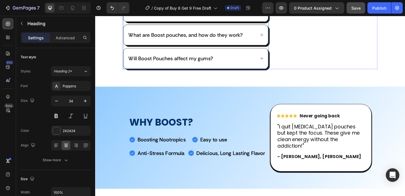
scroll to position [0, 0]
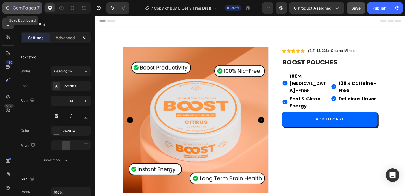
click at [8, 5] on icon "button" at bounding box center [8, 8] width 6 height 6
